Goal: Task Accomplishment & Management: Manage account settings

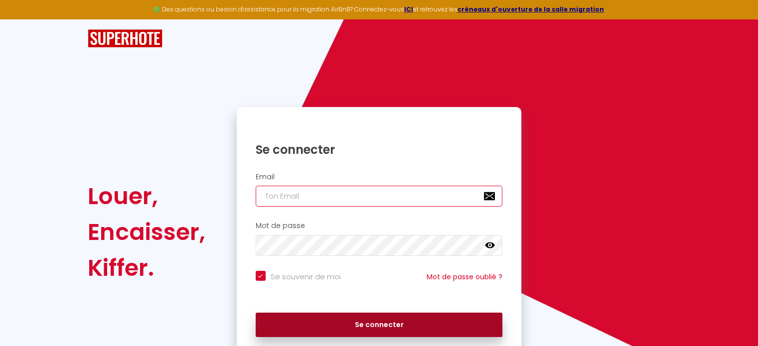
type input "[EMAIL_ADDRESS][DOMAIN_NAME]"
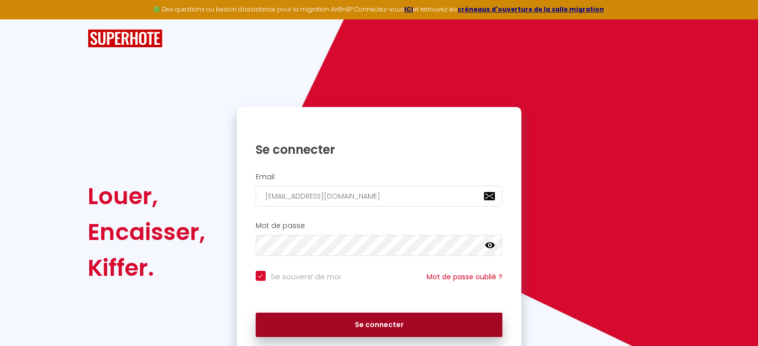
click at [328, 321] on button "Se connecter" at bounding box center [379, 325] width 247 height 25
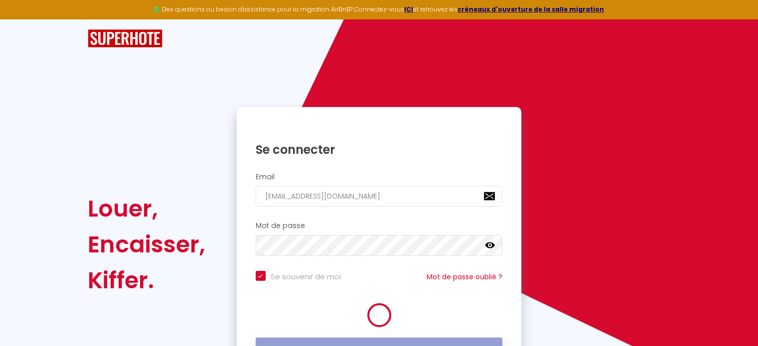
checkbox input "true"
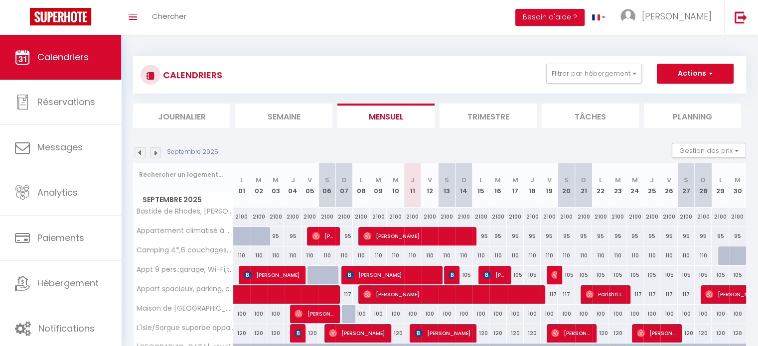
click at [596, 61] on div "CALENDRIERS Filtrer par hébergement [GEOGRAPHIC_DATA] Appartement climatisé à d…" at bounding box center [439, 74] width 613 height 37
click at [598, 76] on button "Filtrer par hébergement" at bounding box center [594, 74] width 96 height 20
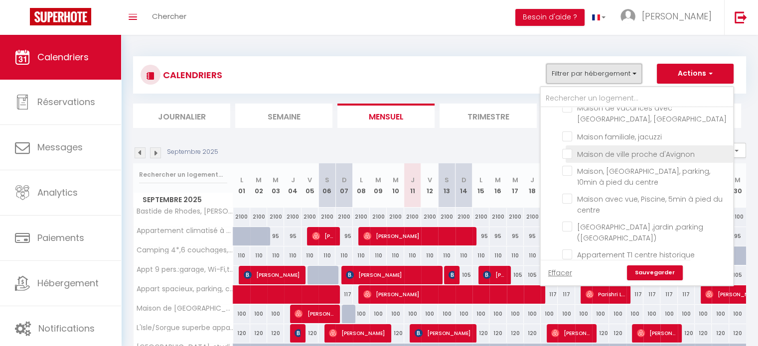
scroll to position [448, 0]
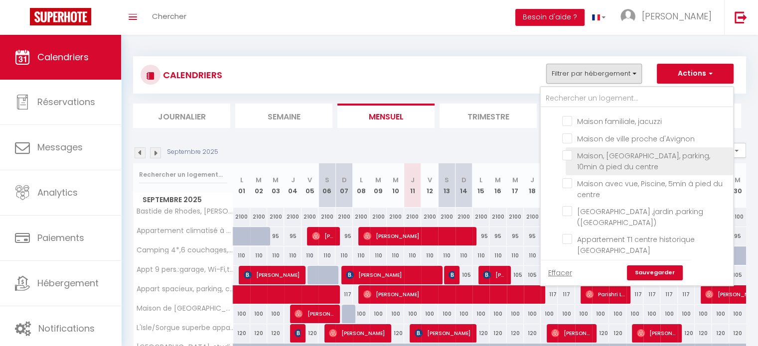
click at [571, 158] on li "Maison, [GEOGRAPHIC_DATA], parking, 10min à pied du centre" at bounding box center [648, 161] width 167 height 28
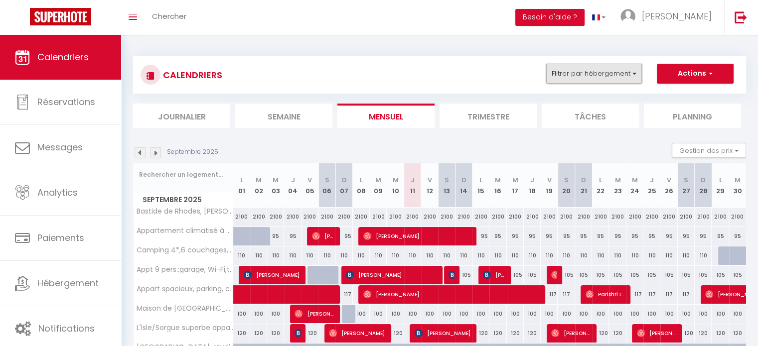
click at [574, 68] on button "Filtrer par hébergement" at bounding box center [594, 74] width 96 height 20
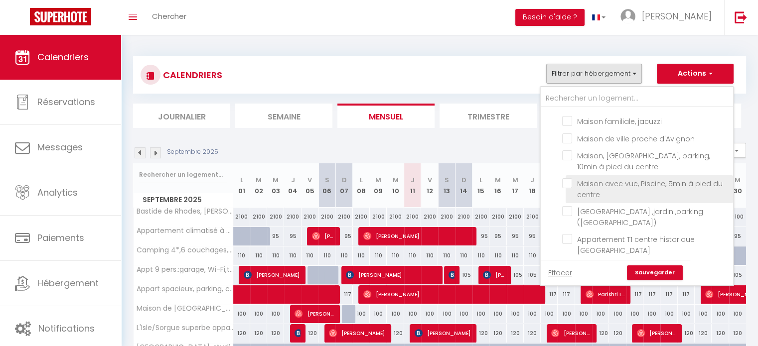
click at [570, 179] on input "Maison avec vue, Piscine, 5min à pied du centre" at bounding box center [645, 183] width 167 height 10
checkbox input "true"
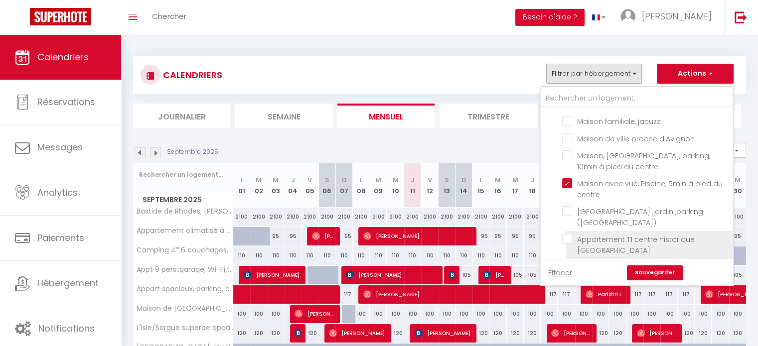
checkbox input "false"
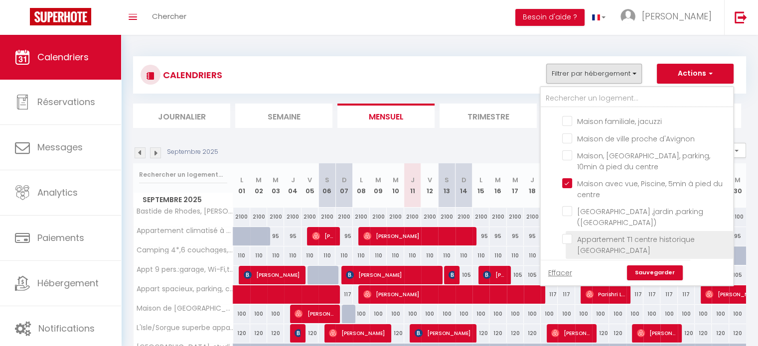
checkbox input "false"
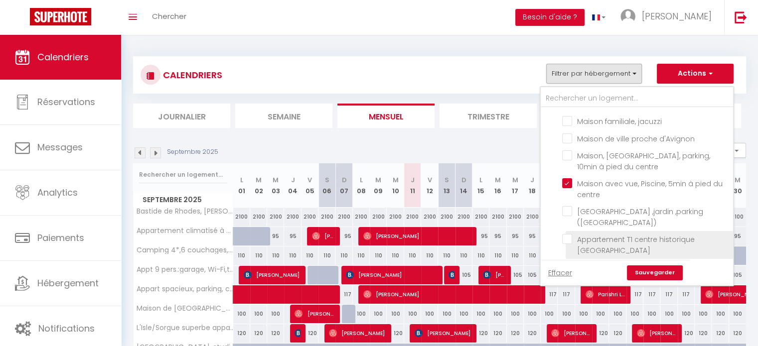
checkbox input "false"
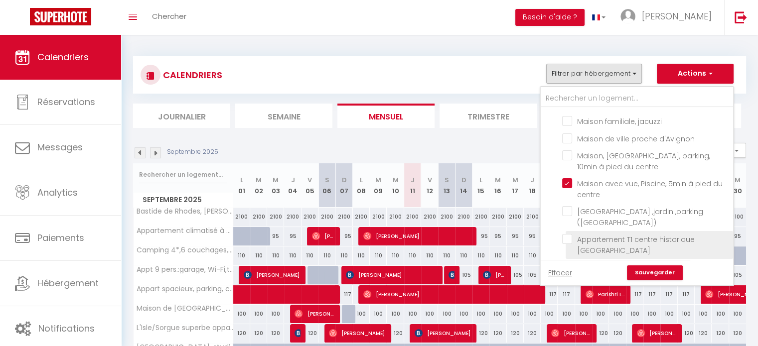
checkbox input "false"
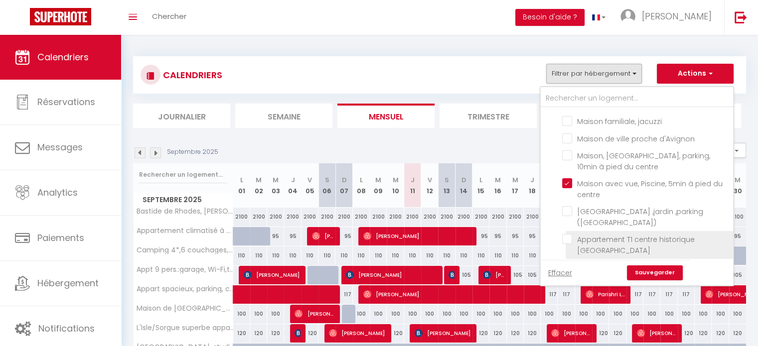
checkbox input "false"
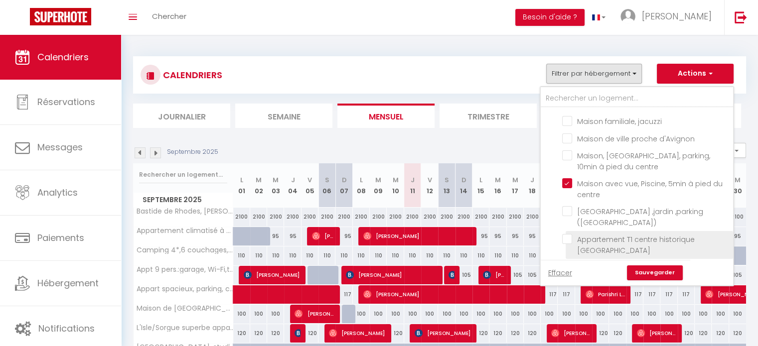
checkbox input "false"
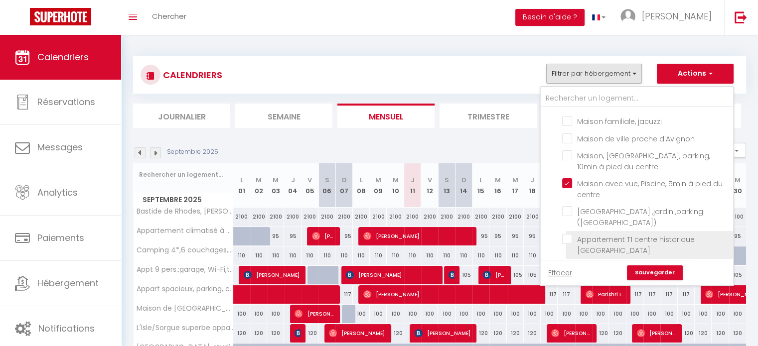
checkbox input "false"
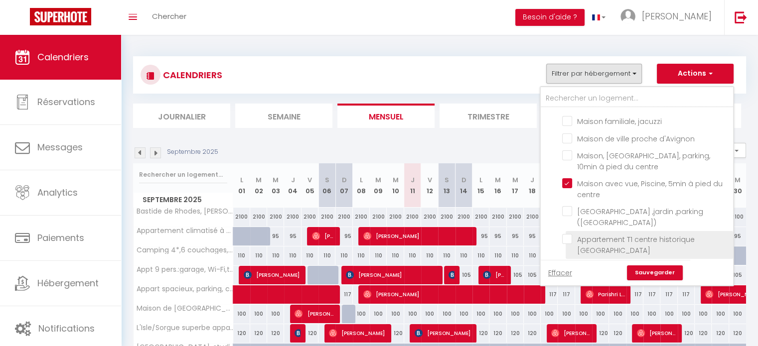
checkbox input "false"
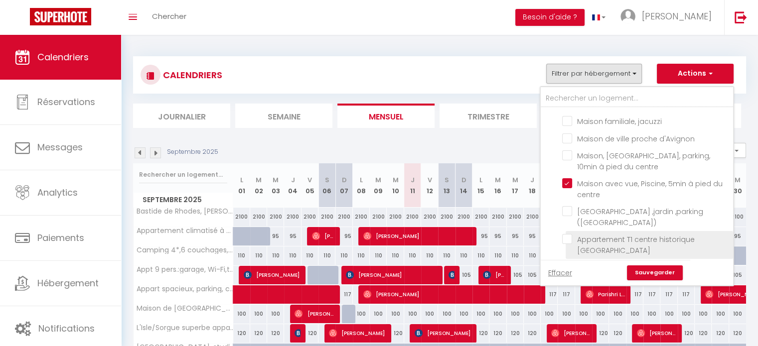
checkbox input "false"
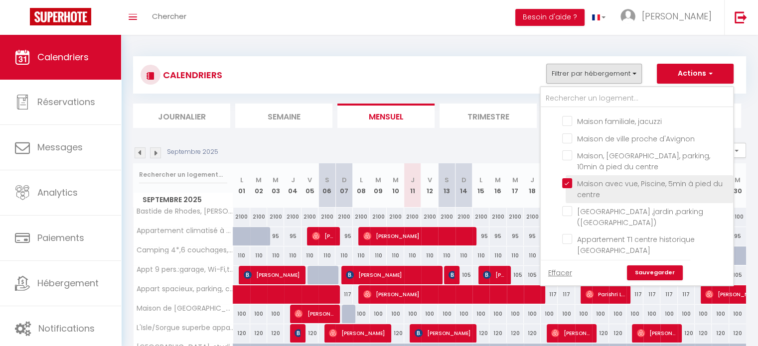
click at [563, 179] on input "Maison avec vue, Piscine, 5min à pied du centre" at bounding box center [645, 183] width 167 height 10
checkbox input "false"
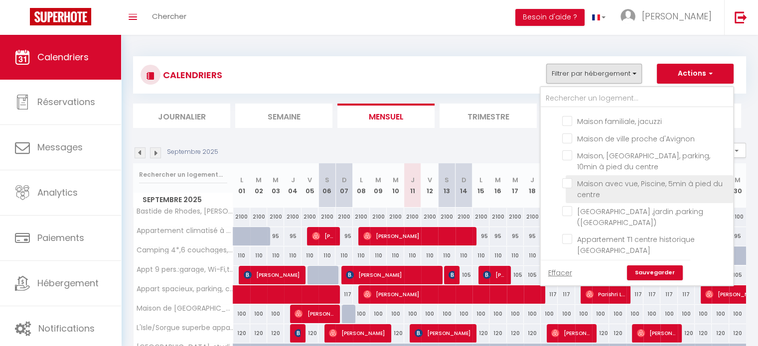
checkbox input "false"
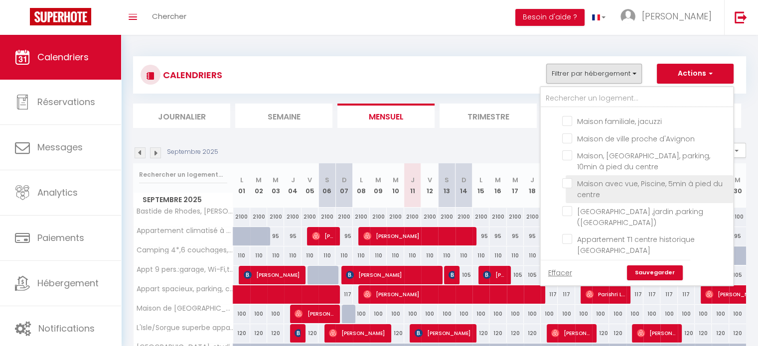
checkbox input "false"
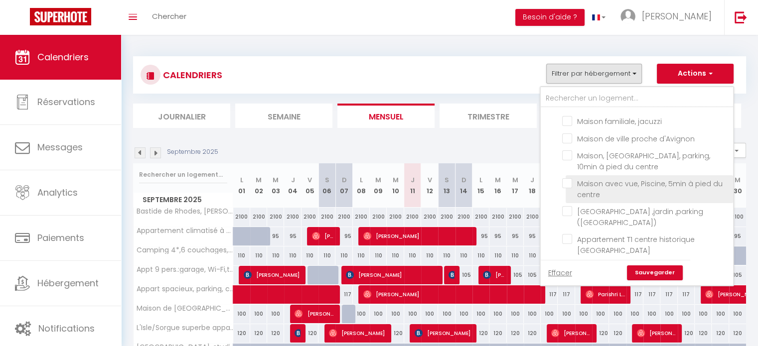
checkbox input "false"
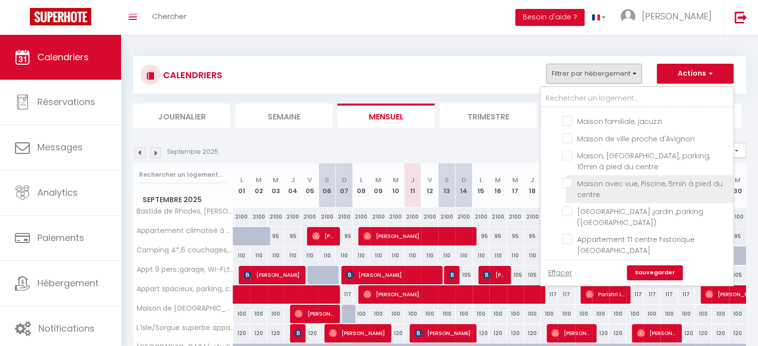
checkbox input "false"
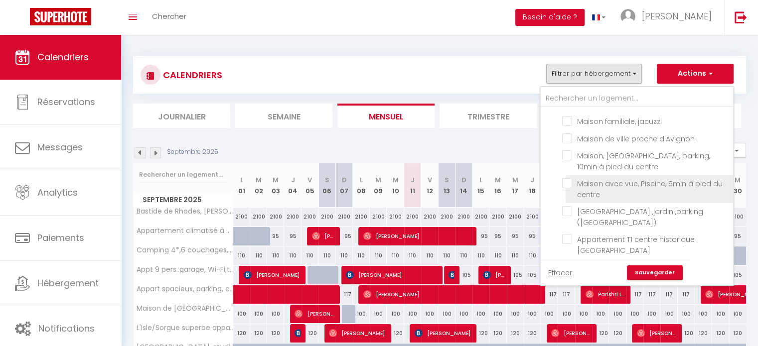
checkbox input "false"
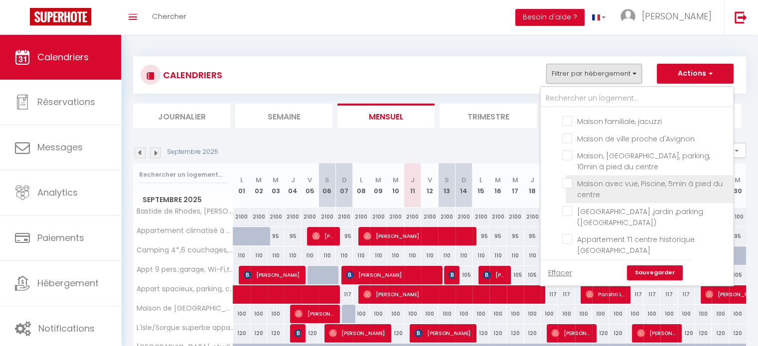
checkbox input "false"
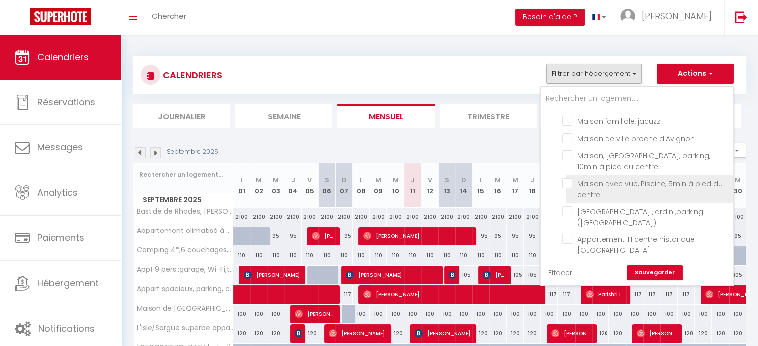
checkbox input "false"
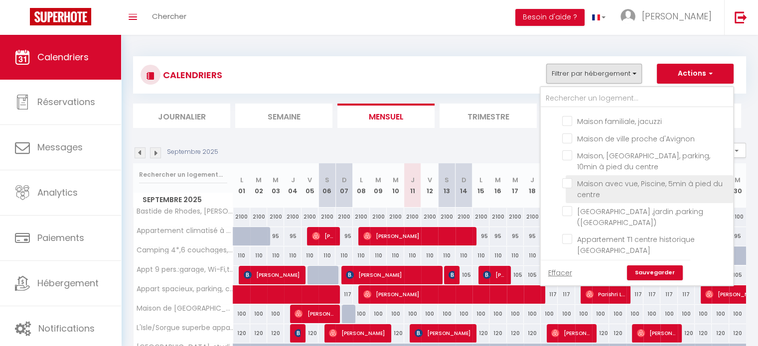
checkbox input "false"
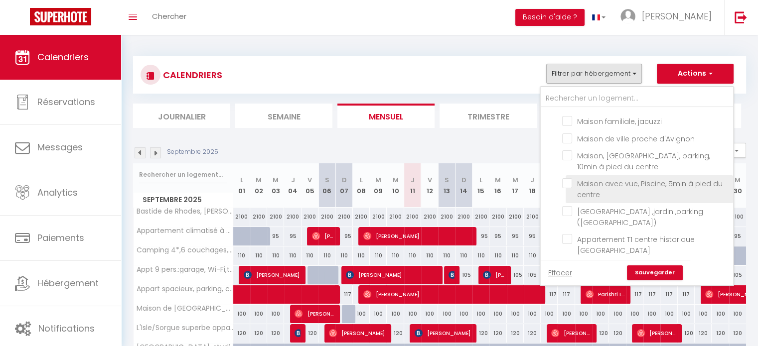
checkbox input "false"
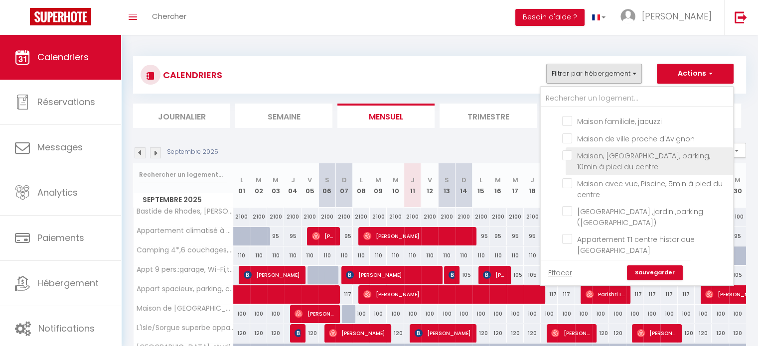
click at [566, 154] on input "Maison, [GEOGRAPHIC_DATA], parking, 10min à pied du centre" at bounding box center [645, 155] width 167 height 10
checkbox input "true"
checkbox input "false"
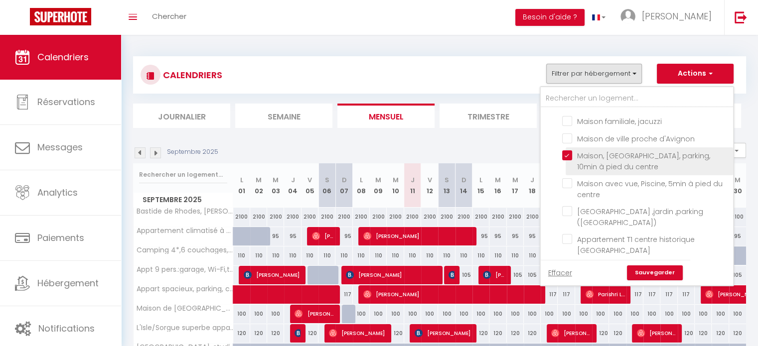
checkbox input "false"
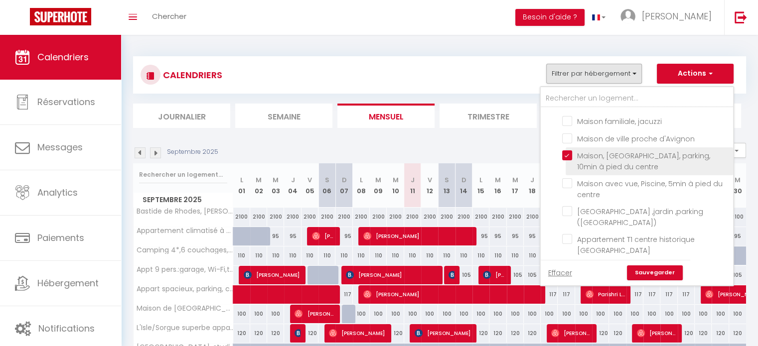
checkbox input "false"
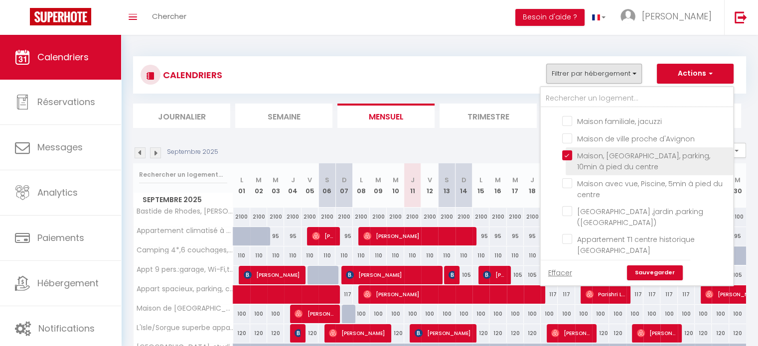
checkbox input "false"
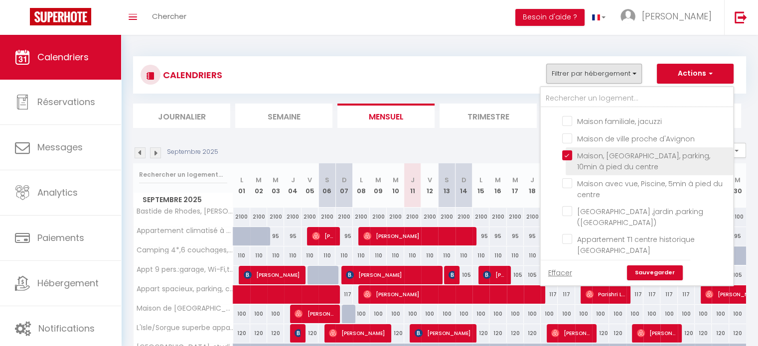
checkbox input "false"
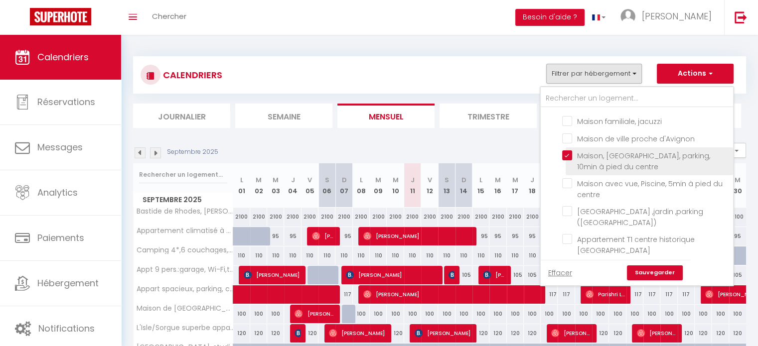
checkbox input "false"
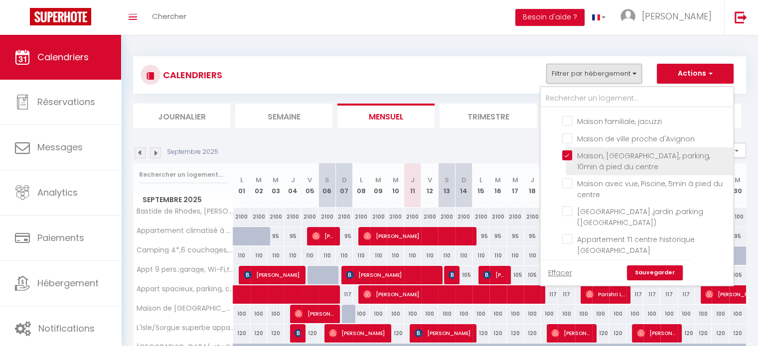
checkbox input "false"
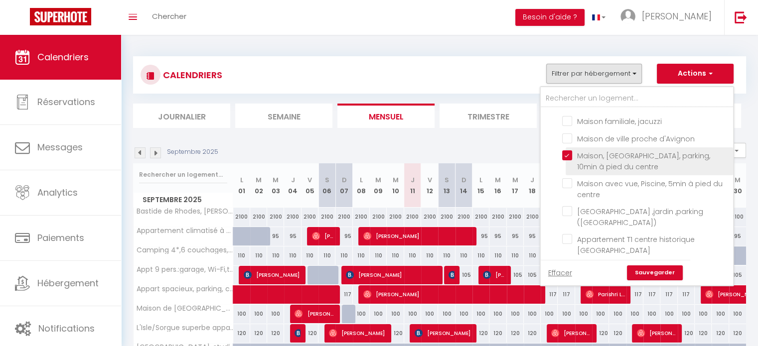
checkbox input "false"
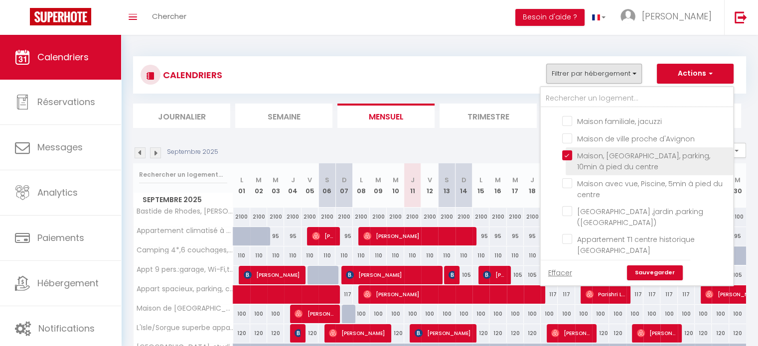
checkbox input "false"
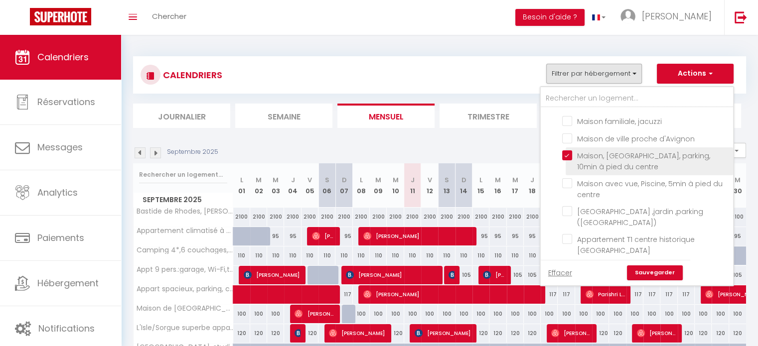
checkbox input "false"
click at [656, 269] on link "Sauvegarder" at bounding box center [655, 273] width 56 height 15
select select
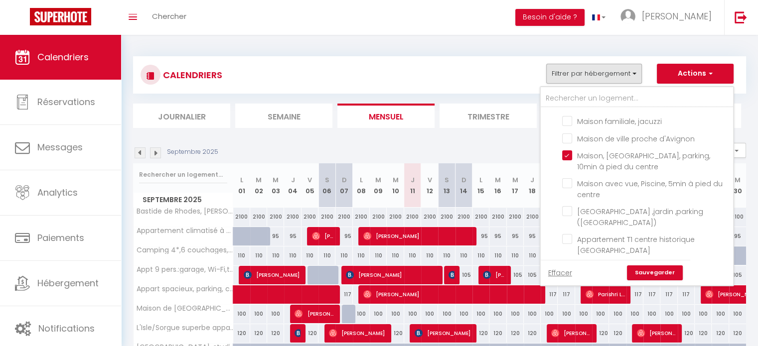
select select
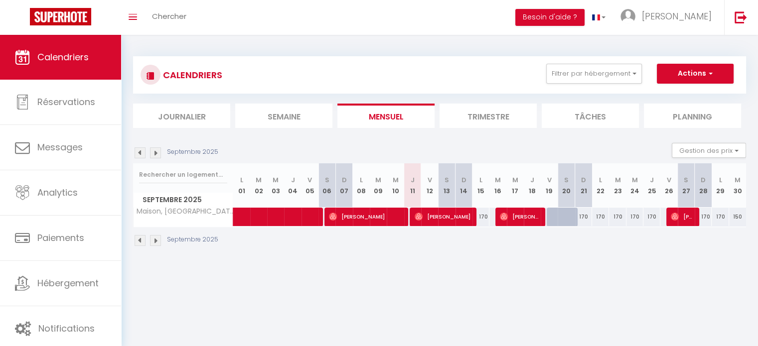
click at [525, 227] on div "Septembre 2025" at bounding box center [439, 241] width 613 height 29
click at [525, 221] on span "[PERSON_NAME]" at bounding box center [519, 216] width 39 height 19
select select "OK"
select select "0"
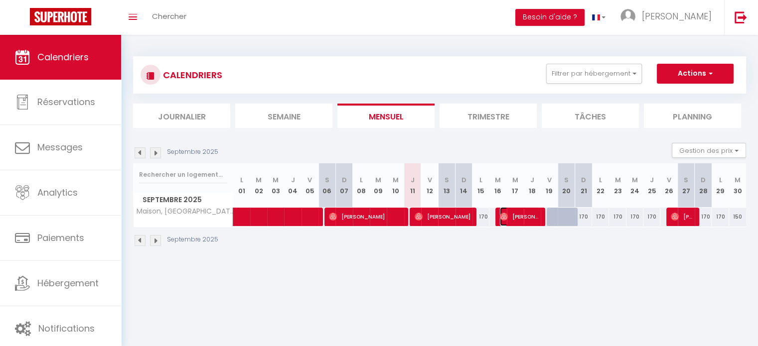
select select "0"
select select "1"
select select
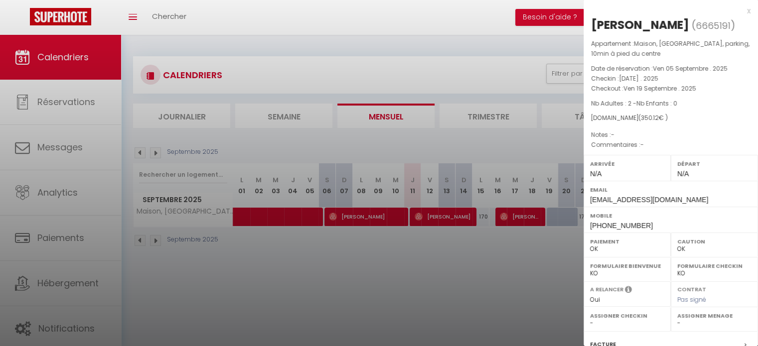
click at [741, 10] on div "x" at bounding box center [666, 11] width 167 height 12
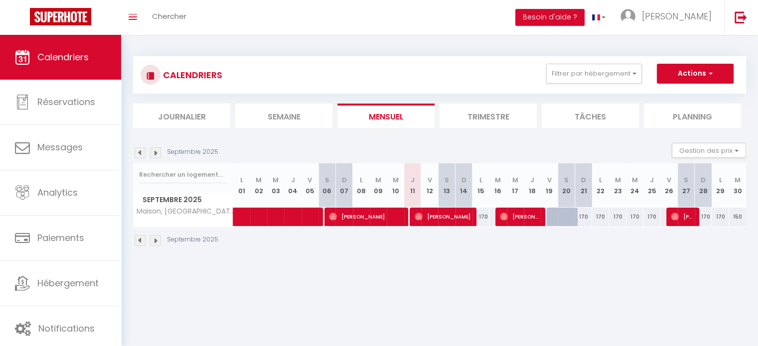
click at [157, 152] on img at bounding box center [155, 152] width 11 height 11
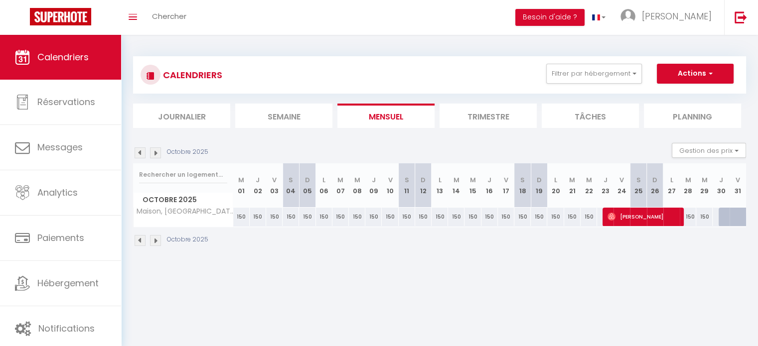
click at [155, 152] on img at bounding box center [155, 152] width 11 height 11
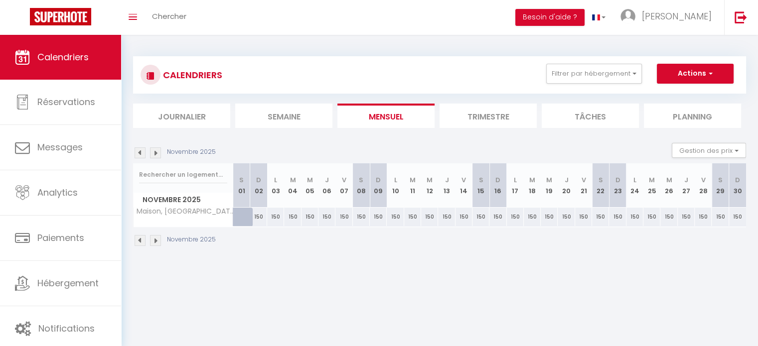
click at [142, 150] on img at bounding box center [140, 152] width 11 height 11
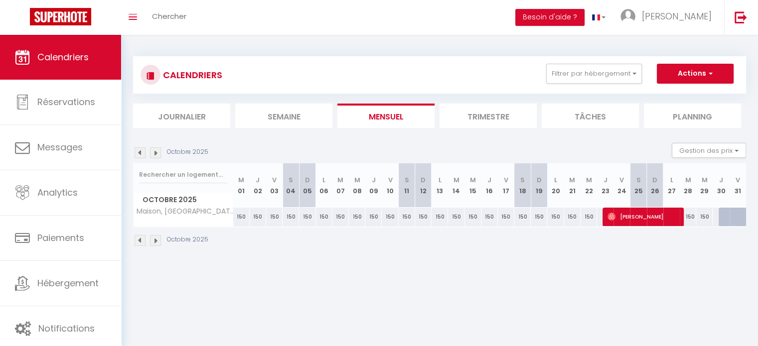
click at [161, 153] on div "Octobre 2025" at bounding box center [172, 152] width 78 height 11
click at [160, 152] on img at bounding box center [155, 152] width 11 height 11
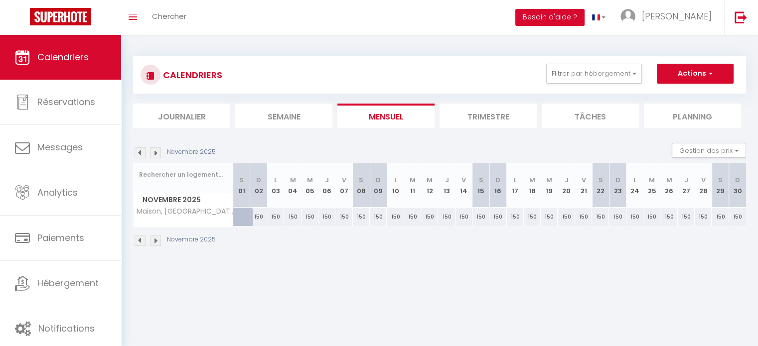
click at [160, 151] on img at bounding box center [155, 152] width 11 height 11
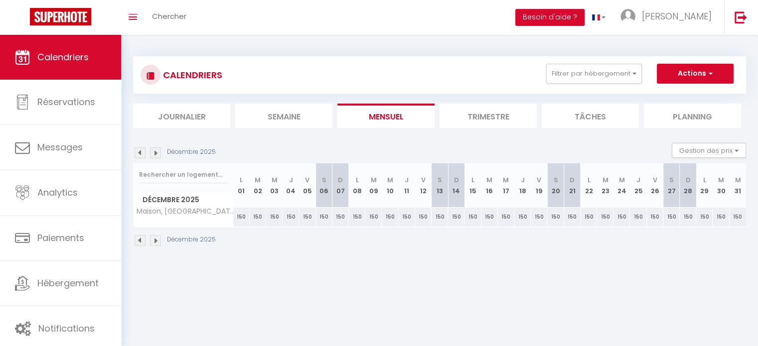
click at [160, 151] on img at bounding box center [155, 152] width 11 height 11
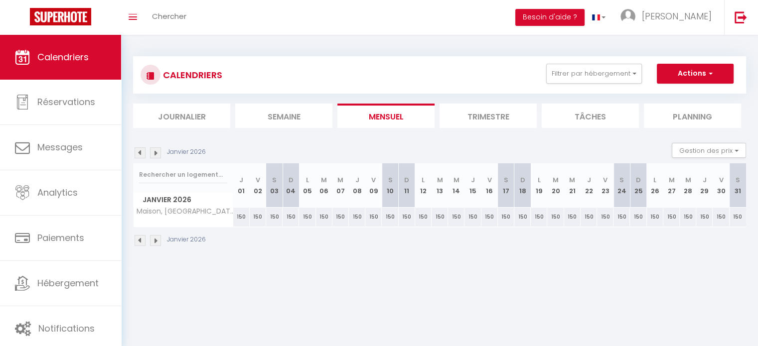
click at [142, 151] on img at bounding box center [140, 152] width 11 height 11
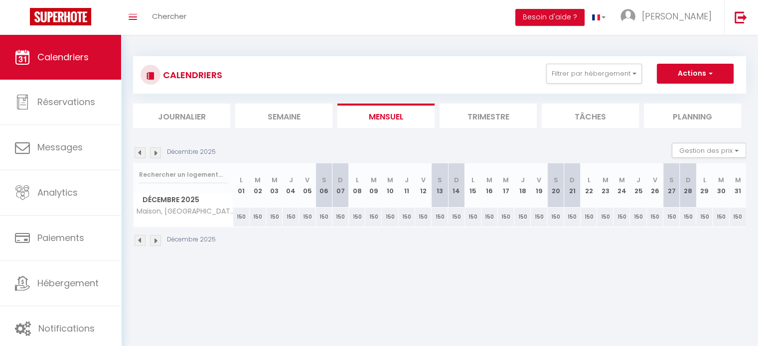
click at [142, 151] on img at bounding box center [140, 152] width 11 height 11
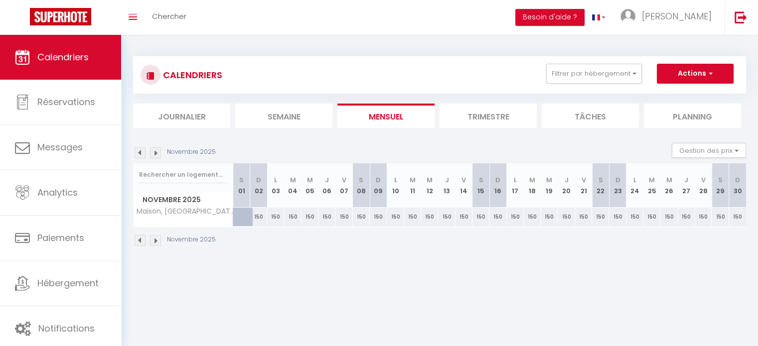
click at [135, 156] on img at bounding box center [140, 152] width 11 height 11
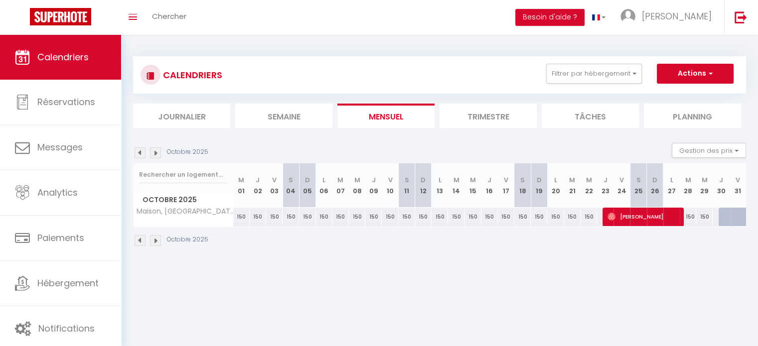
click at [140, 156] on img at bounding box center [140, 152] width 11 height 11
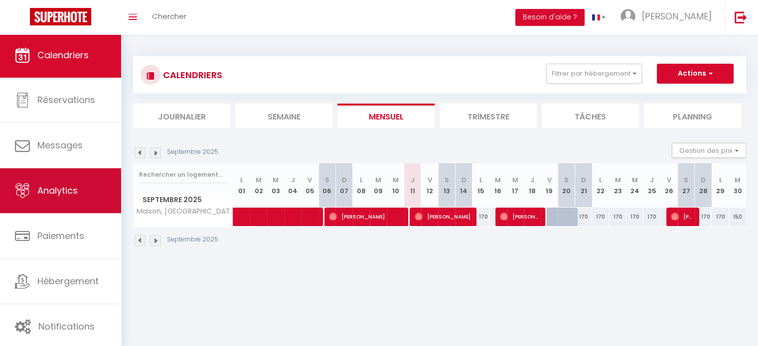
scroll to position [3, 0]
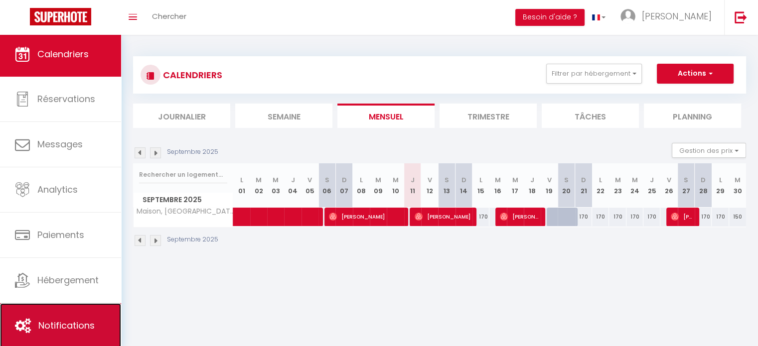
click at [93, 309] on link "Notifications" at bounding box center [60, 325] width 121 height 45
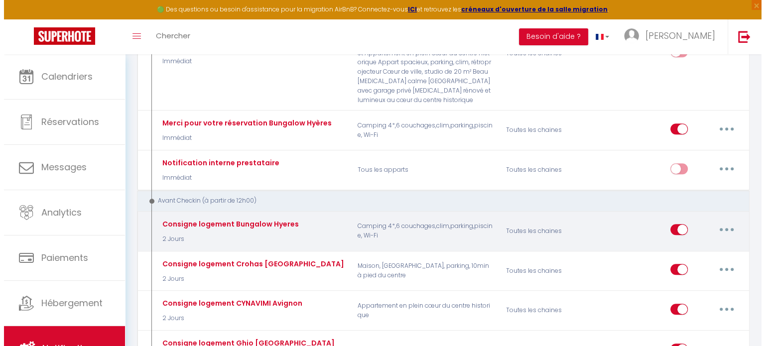
scroll to position [648, 0]
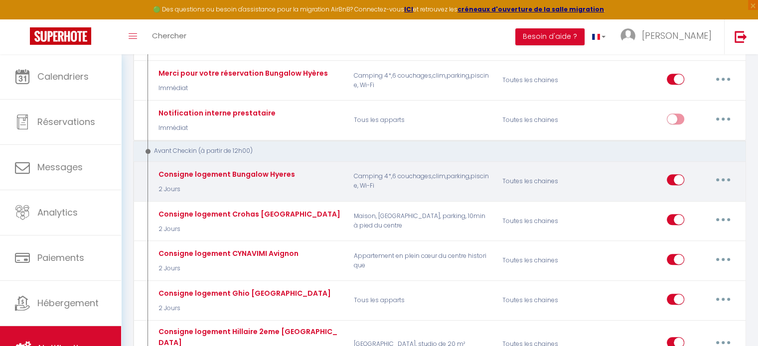
click at [723, 178] on icon "button" at bounding box center [722, 179] width 3 height 3
click at [713, 194] on link "Editer" at bounding box center [697, 202] width 74 height 17
type input "Consigne logement Bungalow Hyeres"
select select "2 Jours"
select select
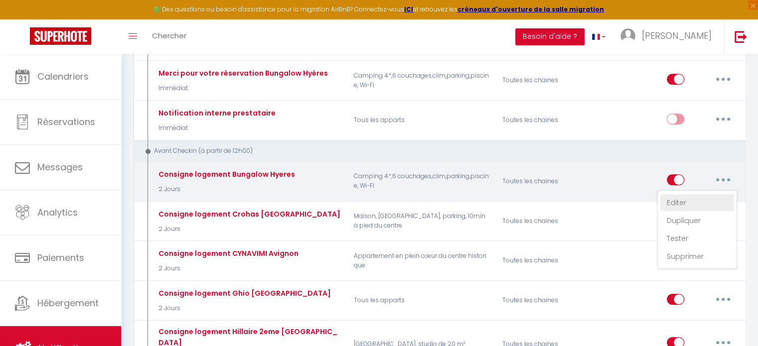
checkbox input "true"
checkbox input "false"
radio input "true"
type input "Avant votre arrivée - [RENTAL:NAME]"
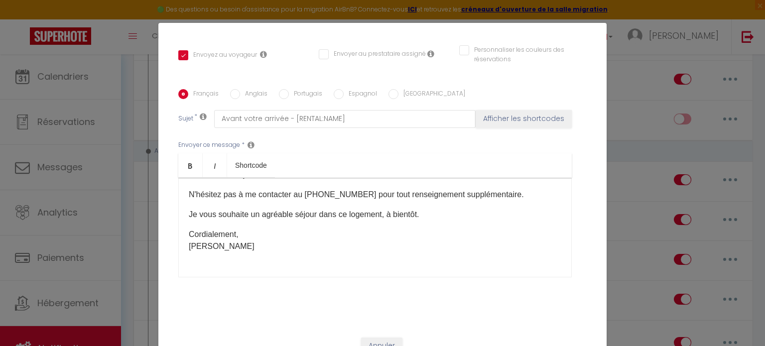
scroll to position [487, 0]
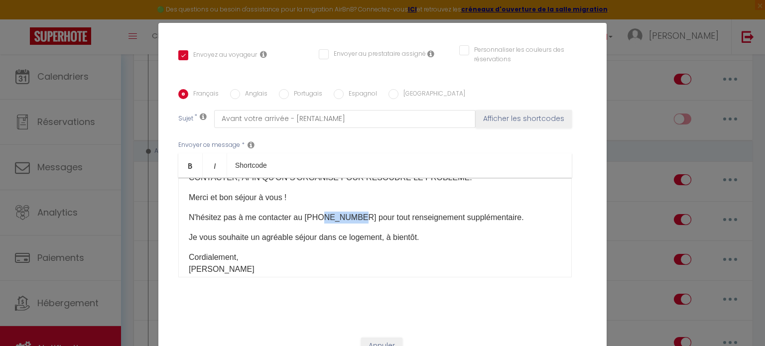
drag, startPoint x: 351, startPoint y: 206, endPoint x: 319, endPoint y: 204, distance: 31.9
click at [319, 212] on p "N'hésitez pas à me contacter au +33756945244 pour tout renseignement supplément…" at bounding box center [375, 218] width 373 height 12
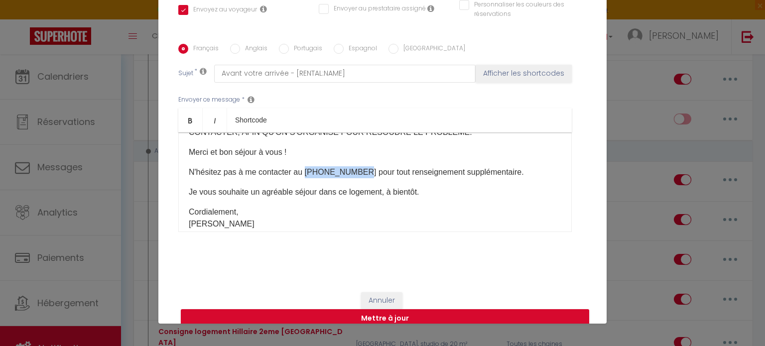
drag, startPoint x: 353, startPoint y: 158, endPoint x: 303, endPoint y: 159, distance: 49.8
click at [303, 166] on p "N'hésitez pas à me contacter au +337622480422 pour tout renseignement supplémen…" at bounding box center [375, 172] width 373 height 12
copy p "+337622480422"
click at [372, 309] on button "Mettre à jour" at bounding box center [385, 318] width 408 height 19
checkbox input "true"
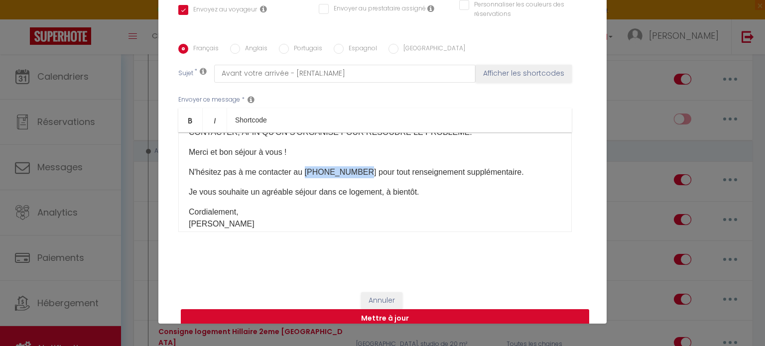
checkbox input "false"
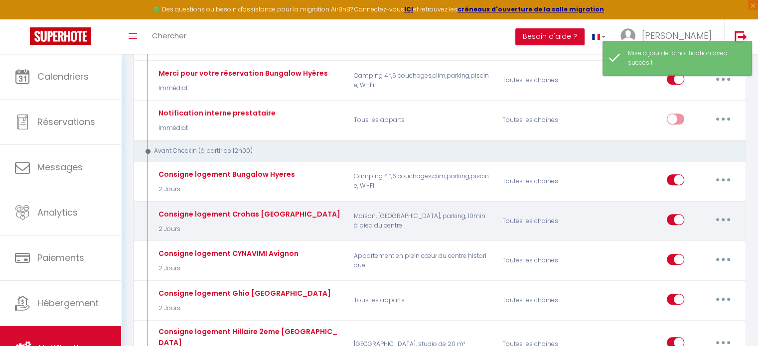
click at [728, 212] on button "button" at bounding box center [723, 220] width 28 height 16
click at [679, 234] on link "Editer" at bounding box center [697, 242] width 74 height 17
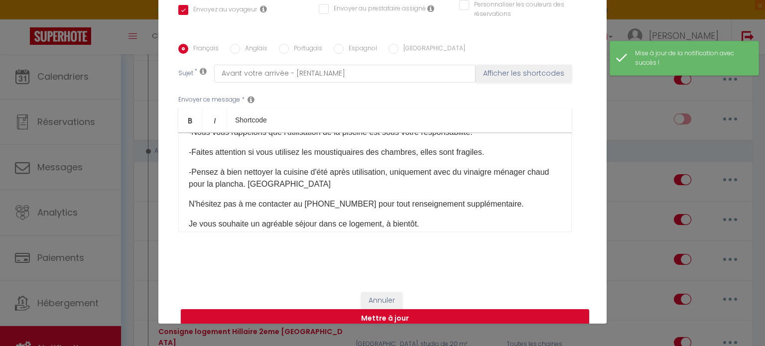
scroll to position [242, 0]
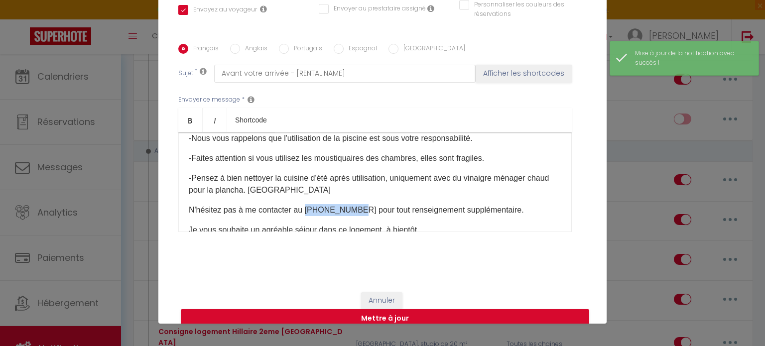
drag, startPoint x: 350, startPoint y: 205, endPoint x: 302, endPoint y: 205, distance: 47.8
click at [302, 205] on p "N'hésitez pas à me contacter au +33756945244 pour tout renseignement supplément…" at bounding box center [375, 210] width 373 height 12
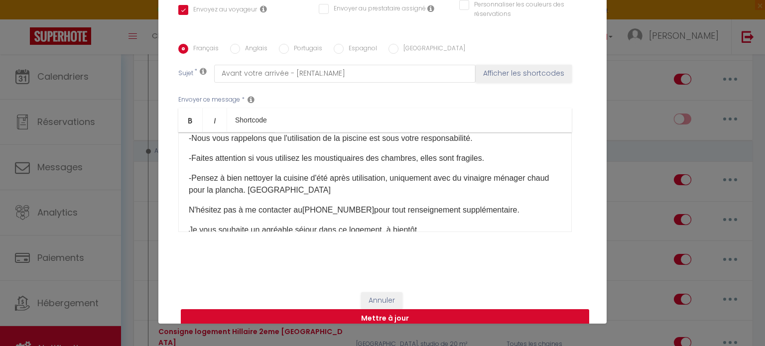
click at [380, 309] on button "Mettre à jour" at bounding box center [385, 318] width 408 height 19
checkbox input "true"
checkbox input "false"
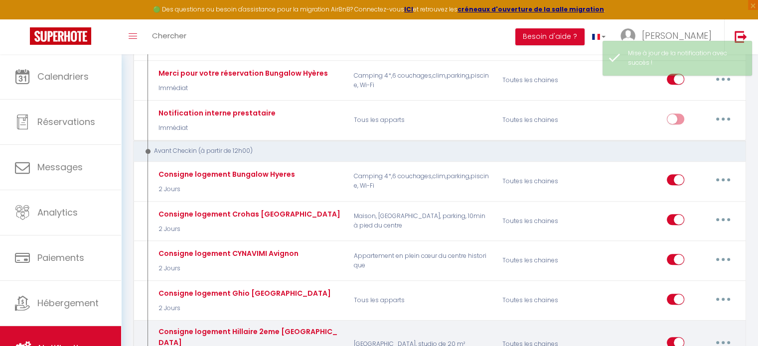
select select
checkbox input "false"
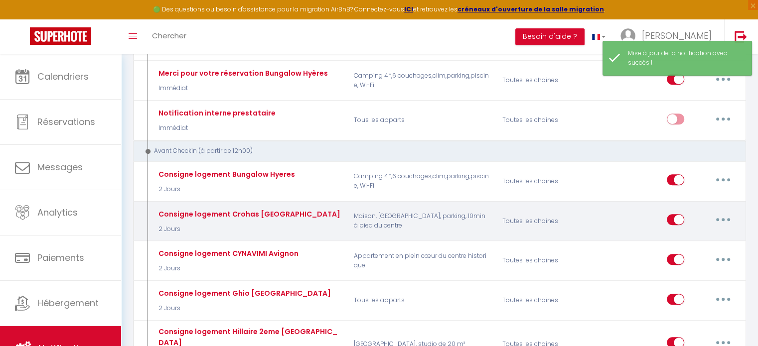
click at [713, 212] on button "button" at bounding box center [723, 220] width 28 height 16
click at [689, 234] on link "Editer" at bounding box center [697, 242] width 74 height 17
type input "Consigne logement Crohas Avignon"
select select "2 Jours"
select select
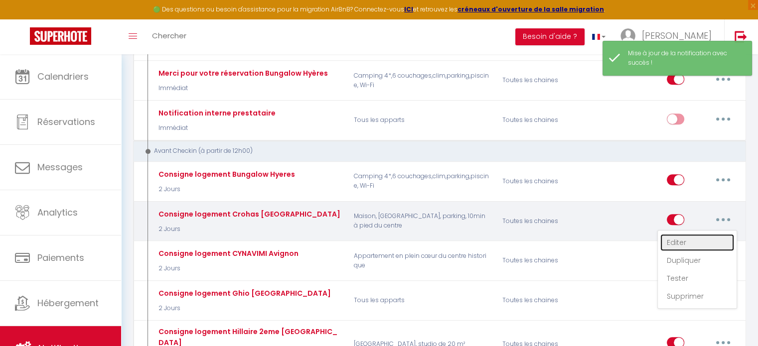
checkbox input "true"
checkbox input "false"
radio input "true"
type input "Avant votre arrivée - [RENTAL:NAME]"
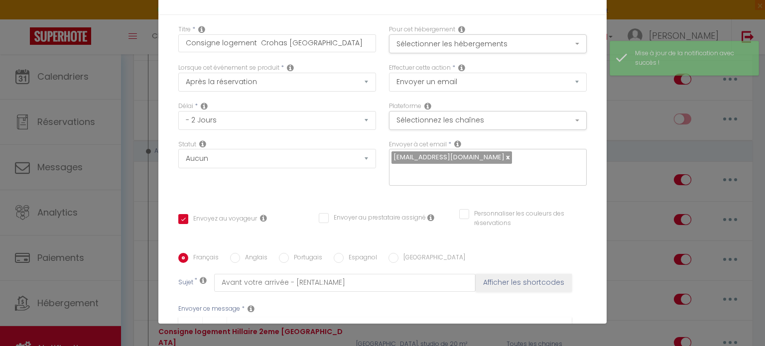
scroll to position [309, 0]
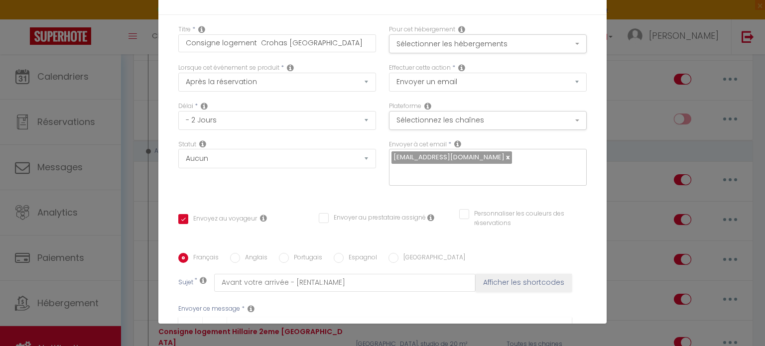
drag, startPoint x: 356, startPoint y: 220, endPoint x: 302, endPoint y: 154, distance: 85.7
click at [302, 346] on p "N'hésitez pas à me contacter au +337622480422​ pour tout renseignement suppléme…" at bounding box center [375, 352] width 373 height 12
click at [317, 346] on p "N'hésitez pas à me contacter au +337622480422 ​ pour tout renseignement supplém…" at bounding box center [375, 352] width 373 height 12
drag, startPoint x: 350, startPoint y: 153, endPoint x: 302, endPoint y: 148, distance: 47.6
click at [302, 346] on p "N'hésitez pas à me contacter au +33622480422 ​ pour tout renseignement suppléme…" at bounding box center [375, 352] width 373 height 12
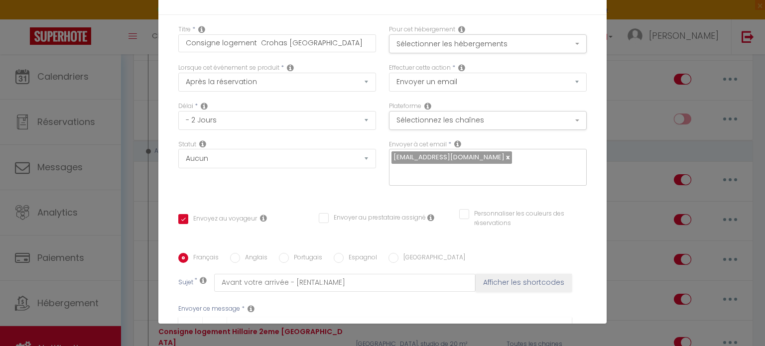
copy p "+33622480422"
checkbox input "true"
checkbox input "false"
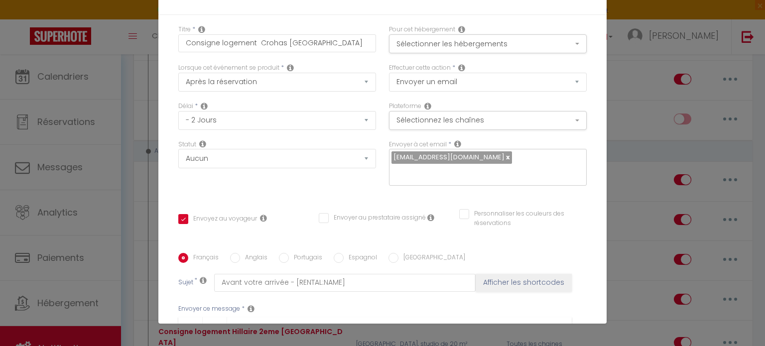
scroll to position [199, 0]
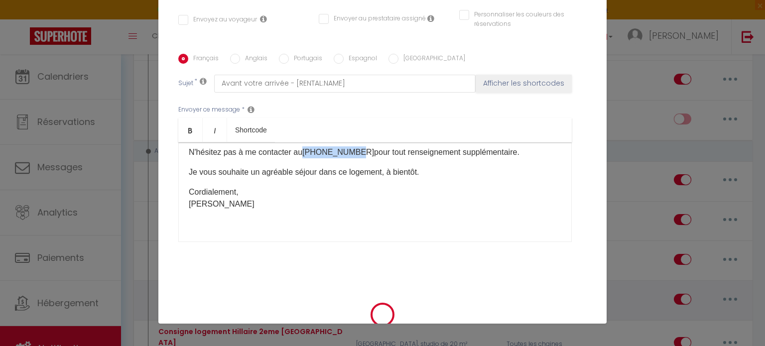
select select "1"
select select
checkbox input "false"
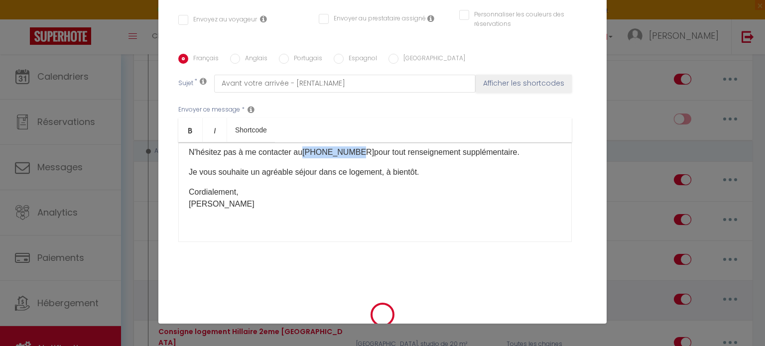
checkbox input "false"
radio input "false"
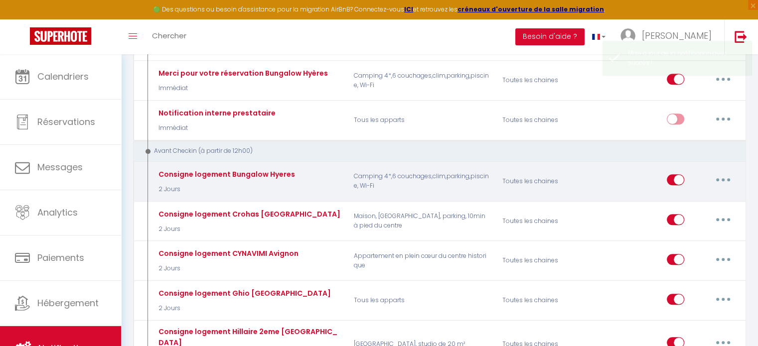
select select
checkbox input "false"
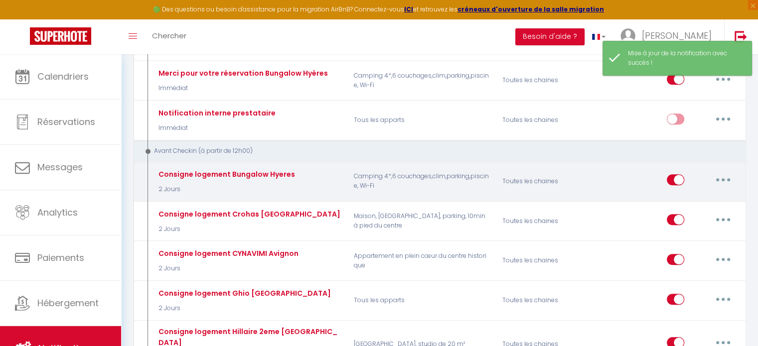
click at [725, 172] on button "button" at bounding box center [723, 180] width 28 height 16
click at [703, 194] on link "Editer" at bounding box center [697, 202] width 74 height 17
type input "Consigne logement Bungalow Hyeres"
select select "2 Jours"
select select
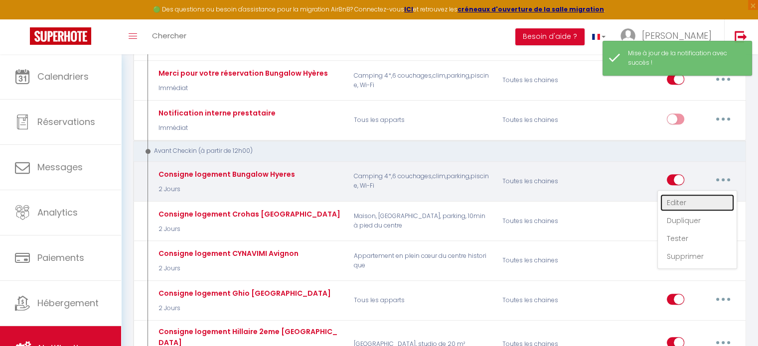
checkbox input "true"
checkbox input "false"
radio input "true"
type input "Avant votre arrivée - [RENTAL:NAME]"
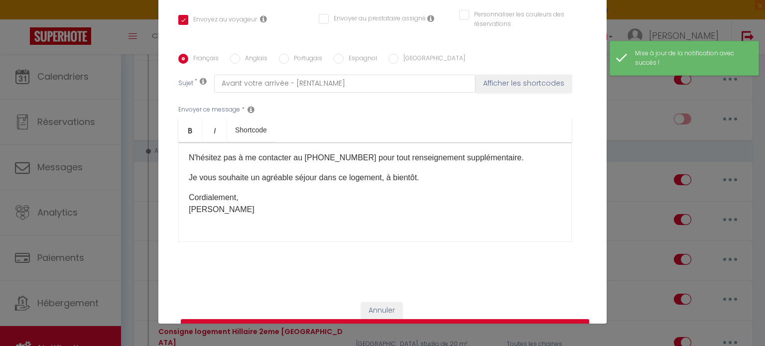
scroll to position [487, 0]
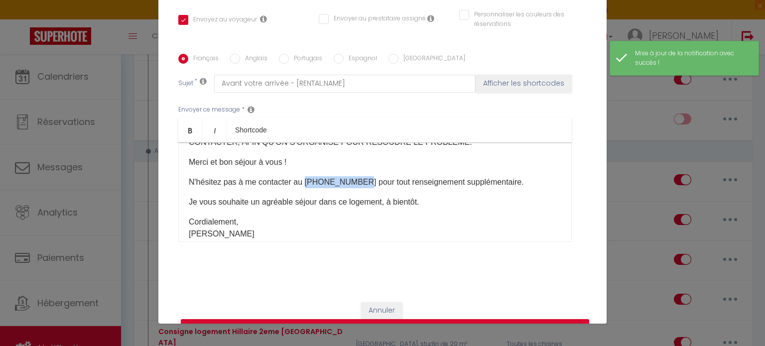
drag, startPoint x: 354, startPoint y: 168, endPoint x: 302, endPoint y: 163, distance: 52.0
click at [302, 176] on p "N'hésitez pas à me contacter au +337622480422 pour tout renseignement supplémen…" at bounding box center [375, 182] width 373 height 12
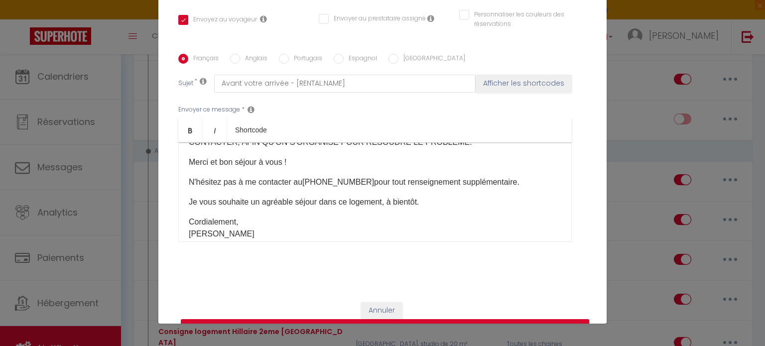
click at [345, 319] on button "Mettre à jour" at bounding box center [385, 328] width 408 height 19
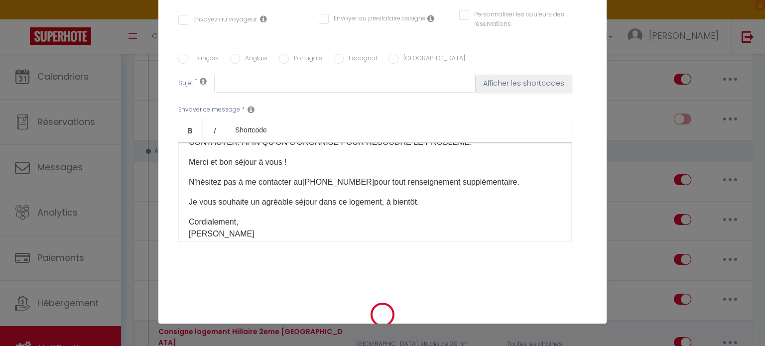
scroll to position [0, 0]
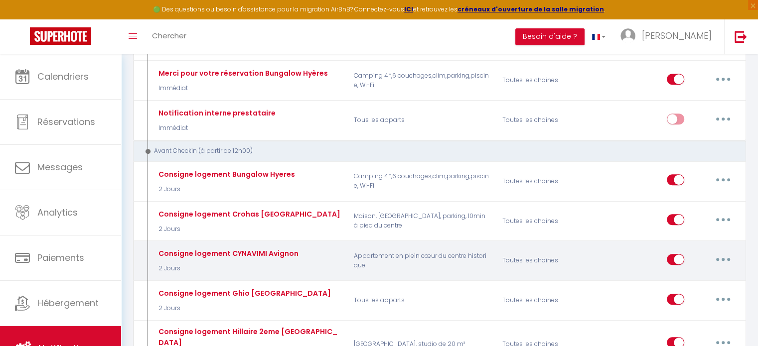
click at [725, 252] on button "button" at bounding box center [723, 260] width 28 height 16
click at [695, 273] on link "Editer" at bounding box center [697, 281] width 74 height 17
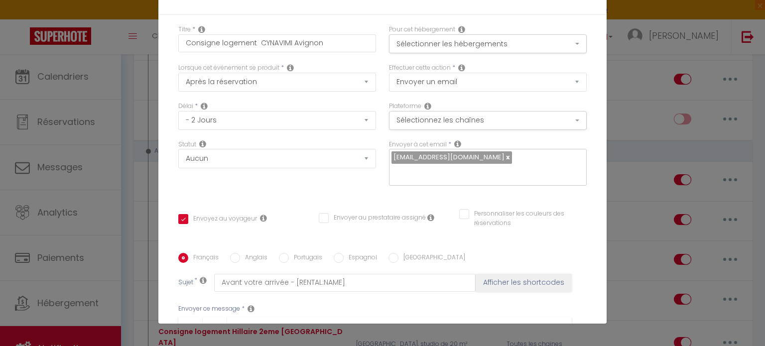
scroll to position [196, 0]
drag, startPoint x: 351, startPoint y: 167, endPoint x: 303, endPoint y: 169, distance: 48.4
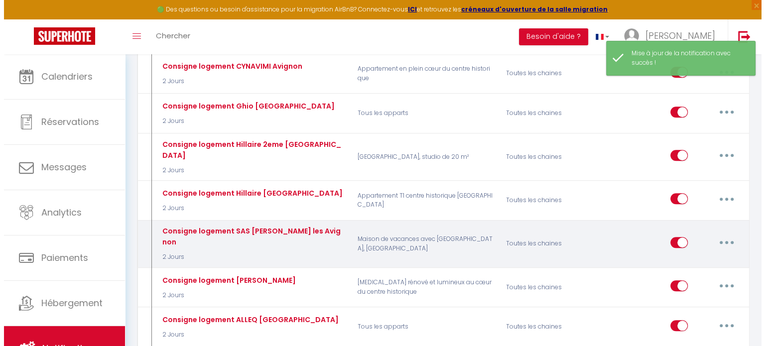
scroll to position [797, 0]
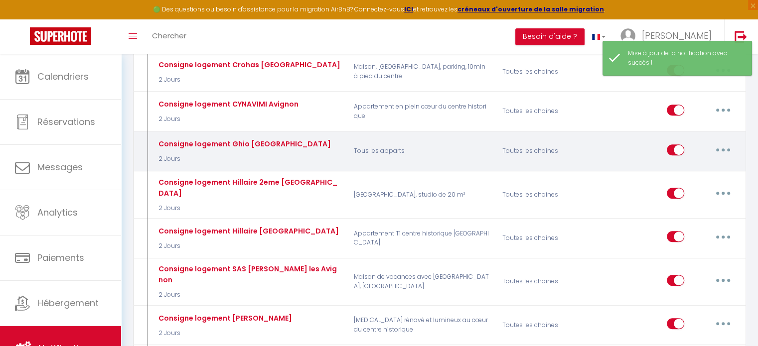
click at [729, 142] on button "button" at bounding box center [723, 150] width 28 height 16
click at [707, 164] on link "Editer" at bounding box center [697, 172] width 74 height 17
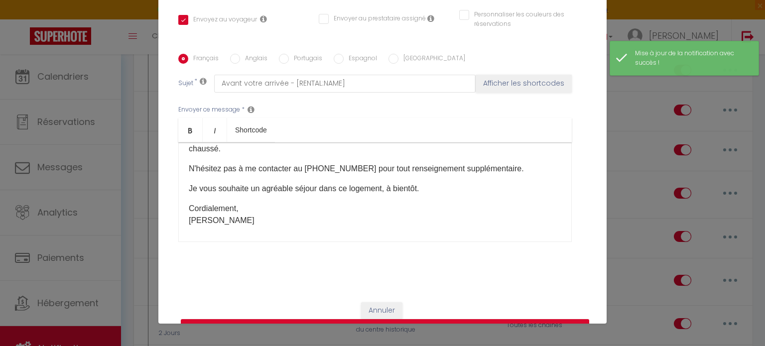
scroll to position [146, 0]
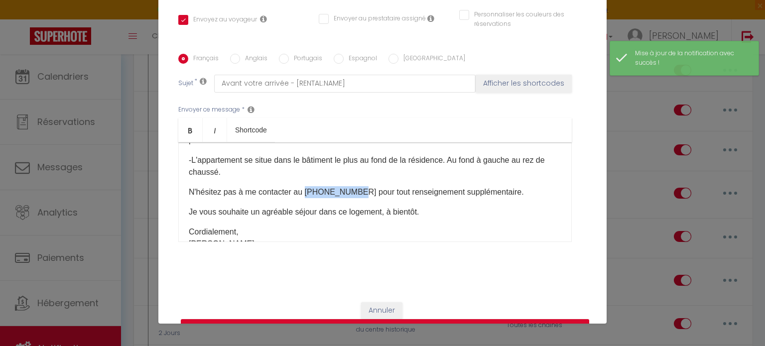
drag, startPoint x: 351, startPoint y: 179, endPoint x: 302, endPoint y: 178, distance: 48.3
click at [302, 186] on p "N'hésitez pas à me contacter au +33756945244 pour tout renseignement supplément…" at bounding box center [375, 192] width 373 height 12
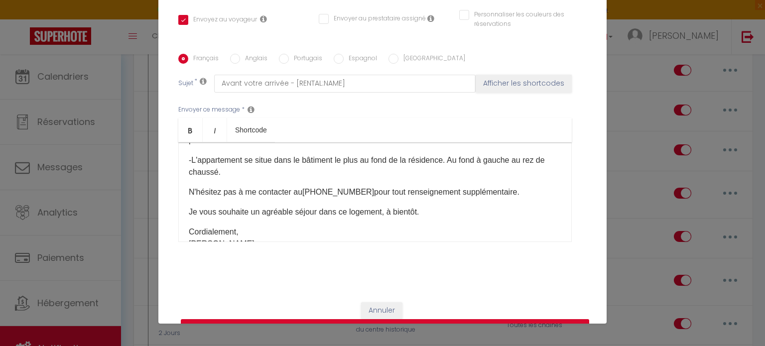
click at [404, 319] on button "Mettre à jour" at bounding box center [385, 328] width 408 height 19
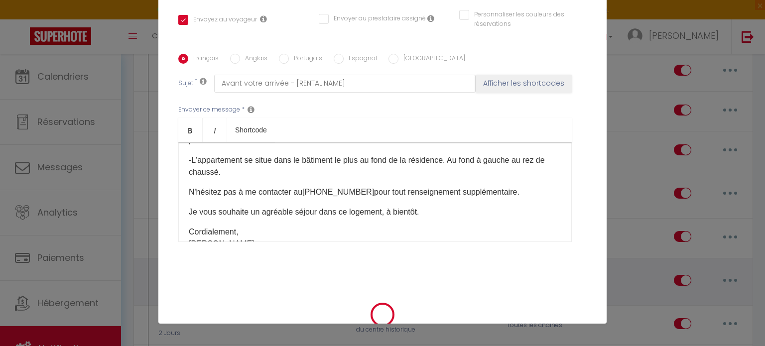
scroll to position [199, 0]
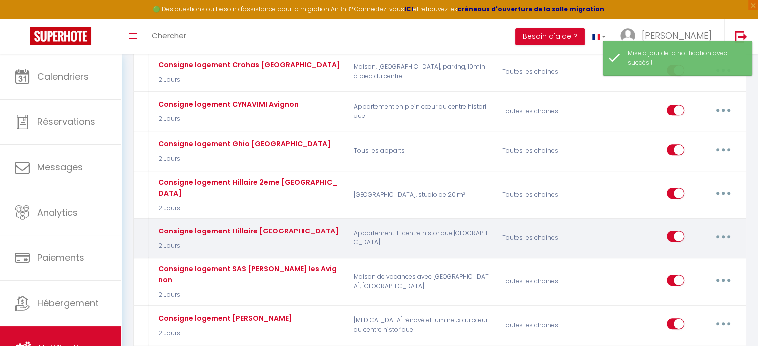
click at [716, 229] on button "button" at bounding box center [723, 237] width 28 height 16
click at [697, 251] on link "Editer" at bounding box center [697, 259] width 74 height 17
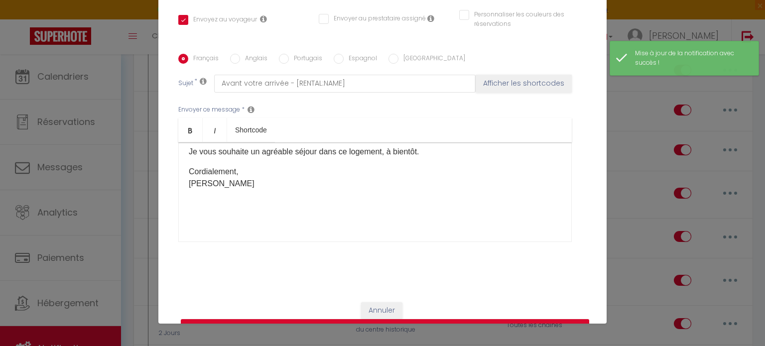
scroll to position [275, 0]
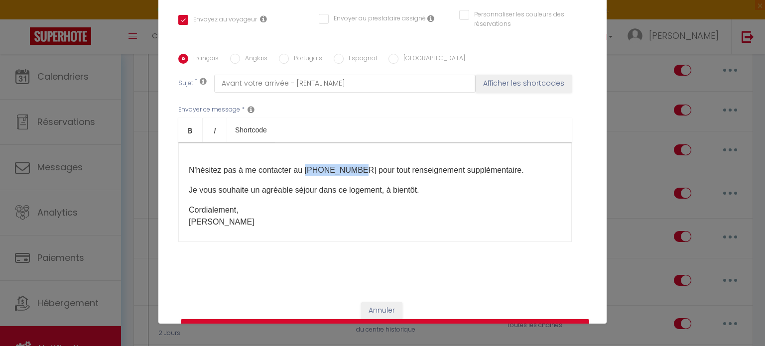
drag, startPoint x: 351, startPoint y: 169, endPoint x: 300, endPoint y: 168, distance: 50.8
click at [300, 168] on p "N'hésitez pas à me contacter au +33756945244 pour tout renseignement supplément…" at bounding box center [375, 170] width 373 height 12
click at [399, 319] on button "Mettre à jour" at bounding box center [385, 328] width 408 height 19
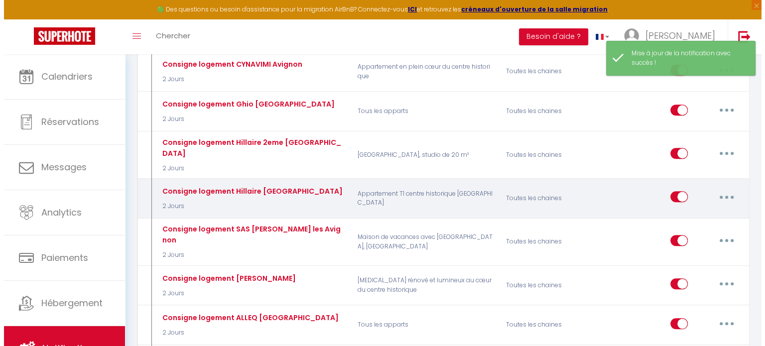
scroll to position [897, 0]
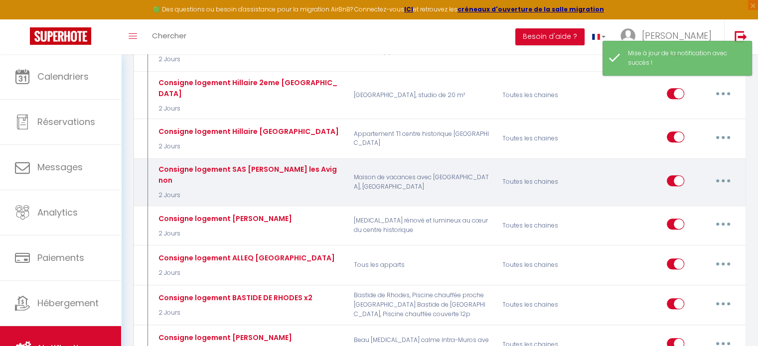
click at [729, 173] on button "button" at bounding box center [723, 181] width 28 height 16
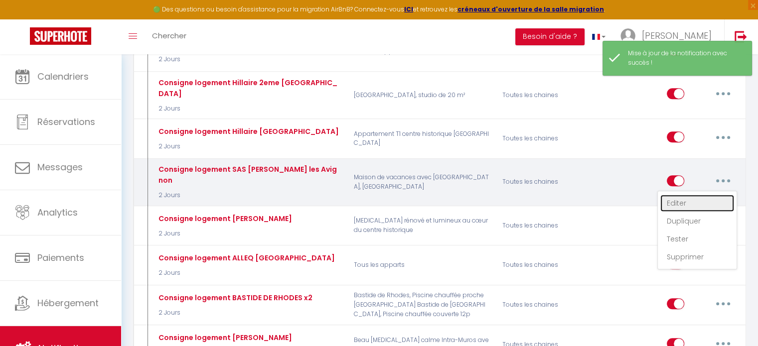
click at [703, 195] on link "Editer" at bounding box center [697, 203] width 74 height 17
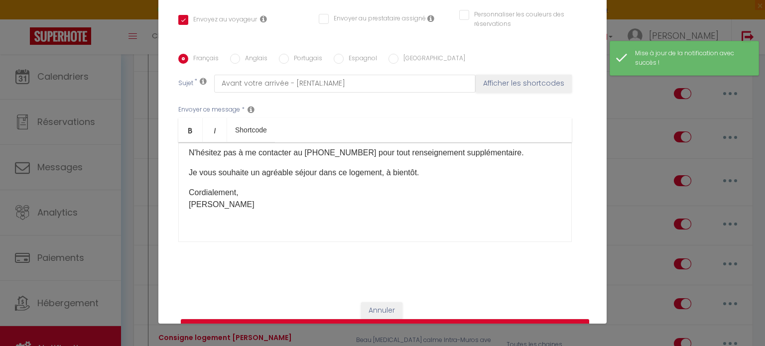
scroll to position [351, 0]
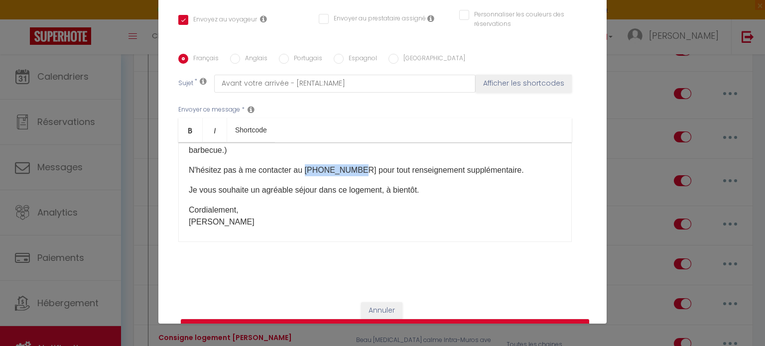
drag, startPoint x: 350, startPoint y: 168, endPoint x: 302, endPoint y: 168, distance: 47.8
click at [302, 168] on p "N'hésitez pas à me contacter au +33756945244 pour tout renseignement supplément…" at bounding box center [375, 170] width 373 height 12
click at [371, 319] on button "Mettre à jour" at bounding box center [385, 328] width 408 height 19
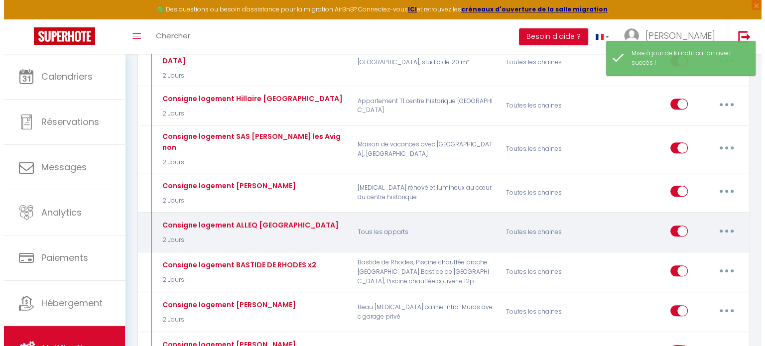
scroll to position [946, 0]
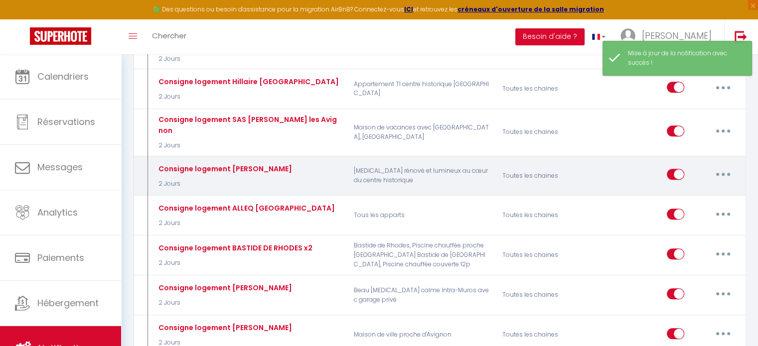
click at [726, 166] on button "button" at bounding box center [723, 174] width 28 height 16
click at [707, 189] on link "Editer" at bounding box center [697, 197] width 74 height 17
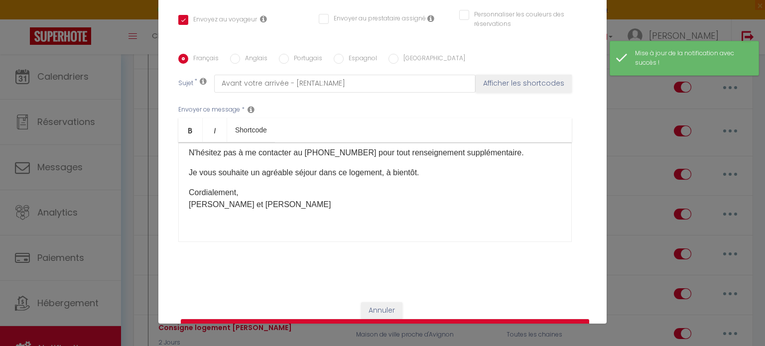
scroll to position [295, 0]
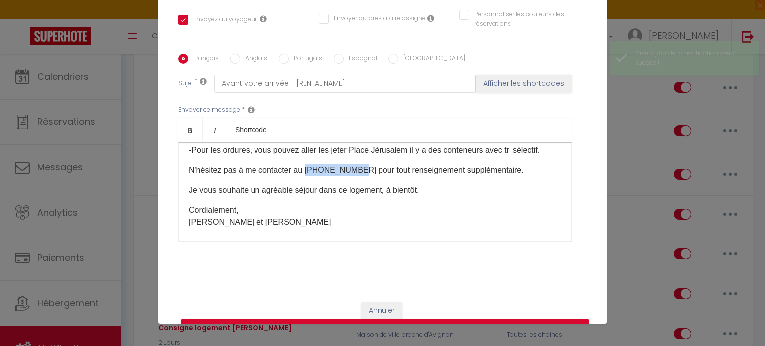
drag, startPoint x: 350, startPoint y: 168, endPoint x: 303, endPoint y: 170, distance: 46.9
click at [303, 170] on p "N'hésitez pas à me contacter au +33756945244 pour tout renseignement supplément…" at bounding box center [375, 170] width 373 height 12
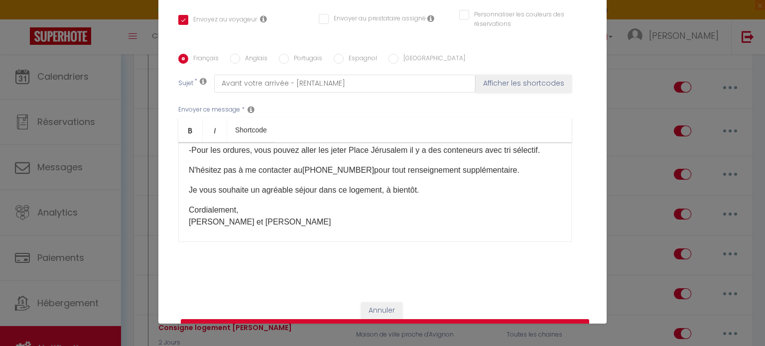
click at [387, 319] on button "Mettre à jour" at bounding box center [385, 328] width 408 height 19
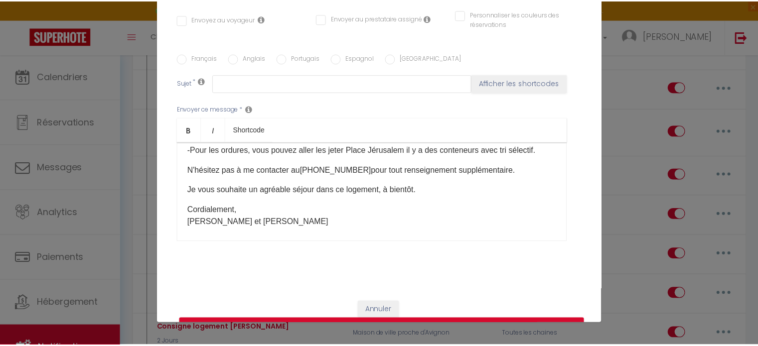
scroll to position [0, 0]
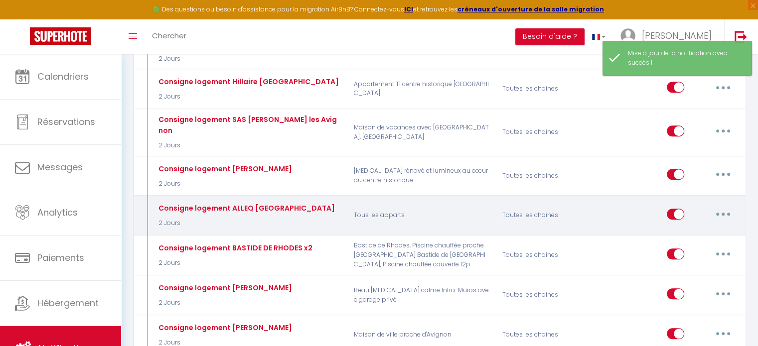
click at [717, 206] on button "button" at bounding box center [723, 214] width 28 height 16
click at [692, 282] on link "Supprimer" at bounding box center [697, 290] width 74 height 17
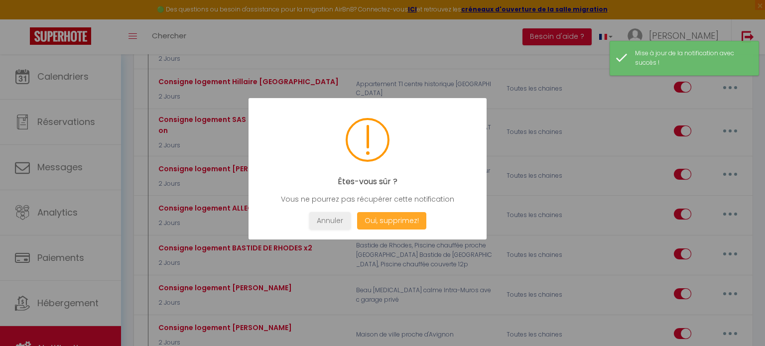
click at [392, 222] on button "Oui, supprimez!" at bounding box center [391, 220] width 69 height 17
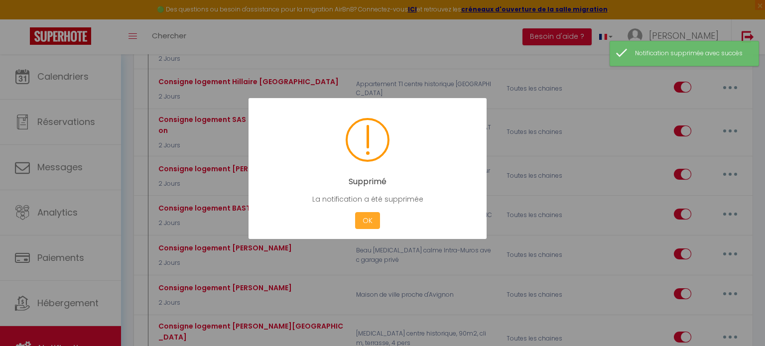
click at [373, 224] on button "OK" at bounding box center [367, 220] width 25 height 17
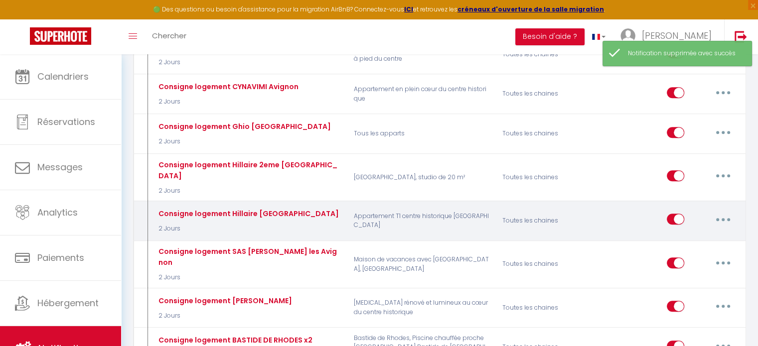
scroll to position [797, 0]
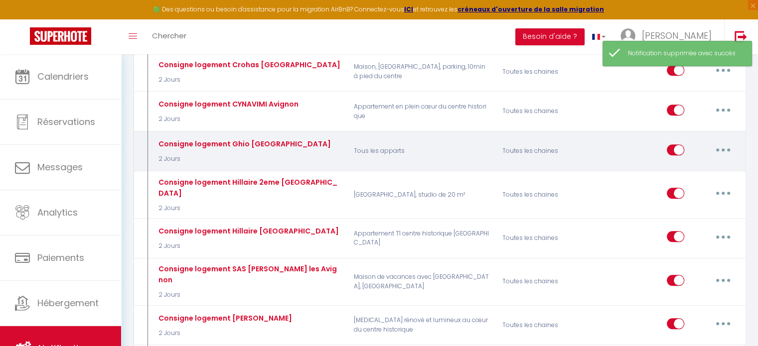
click at [725, 142] on button "button" at bounding box center [723, 150] width 28 height 16
click at [676, 218] on link "Supprimer" at bounding box center [697, 226] width 74 height 17
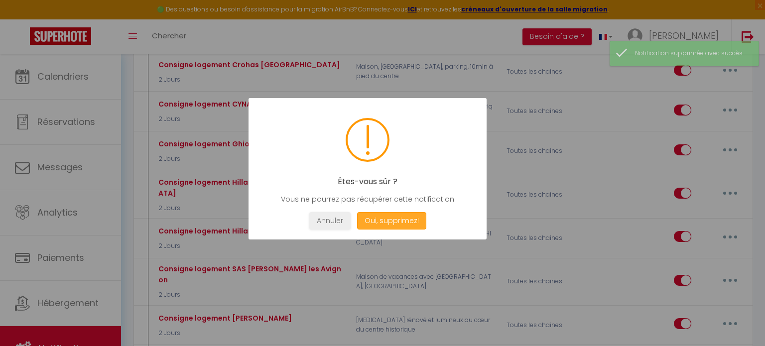
click at [420, 221] on button "Oui, supprimez!" at bounding box center [391, 220] width 69 height 17
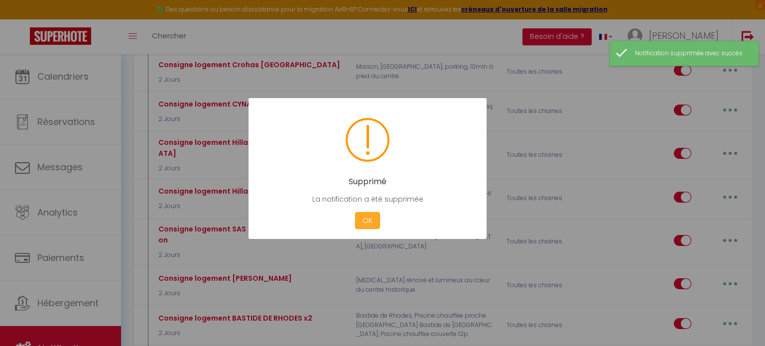
click at [369, 223] on button "OK" at bounding box center [367, 220] width 25 height 17
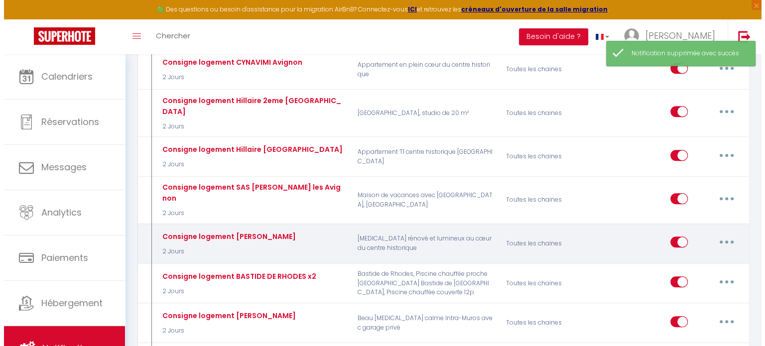
scroll to position [897, 0]
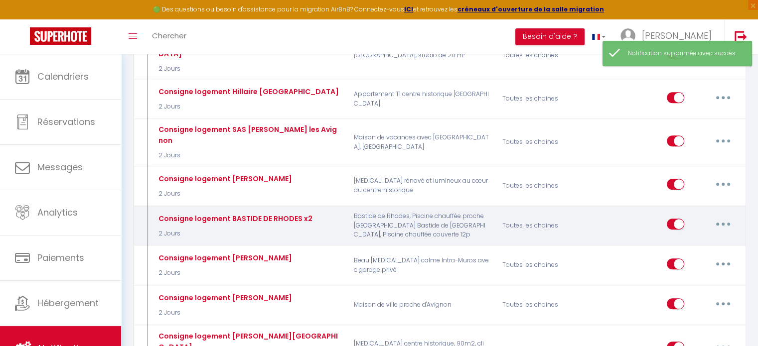
click at [719, 216] on button "button" at bounding box center [723, 224] width 28 height 16
click at [708, 239] on link "Editer" at bounding box center [697, 247] width 74 height 17
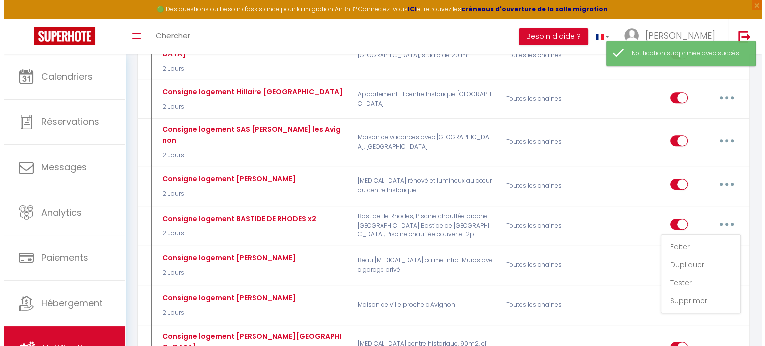
scroll to position [238, 0]
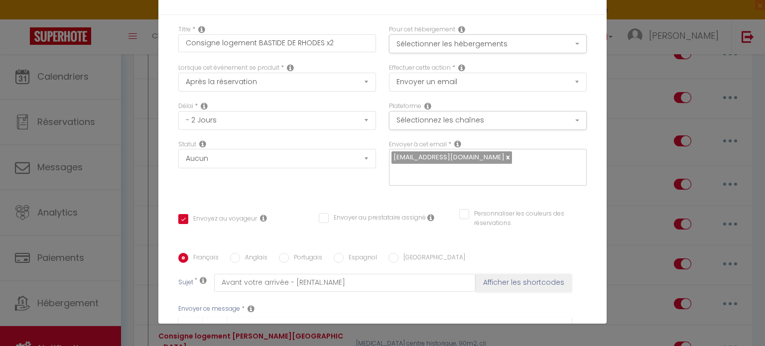
drag, startPoint x: 353, startPoint y: 140, endPoint x: 302, endPoint y: 142, distance: 50.8
click at [302, 346] on p "N'hésitez pas à me contacter au +33756945244 pour tout renseignement supplément…" at bounding box center [375, 352] width 373 height 12
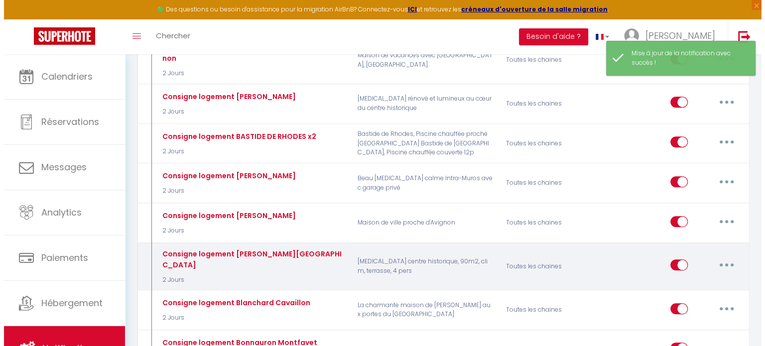
scroll to position [996, 0]
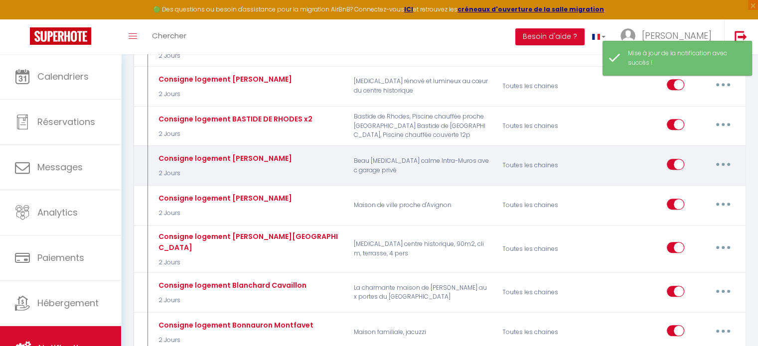
click at [719, 156] on button "button" at bounding box center [723, 164] width 28 height 16
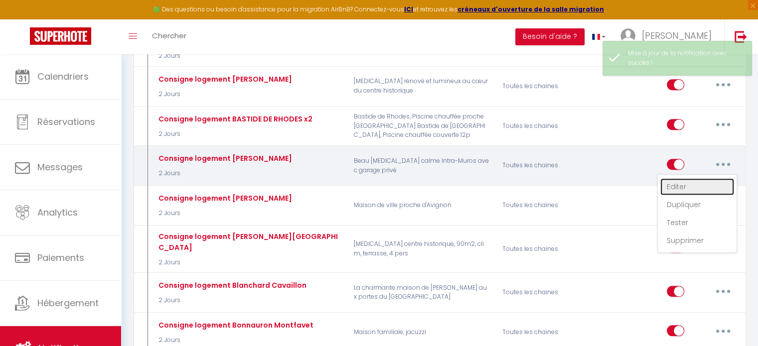
click at [699, 178] on link "Editer" at bounding box center [697, 186] width 74 height 17
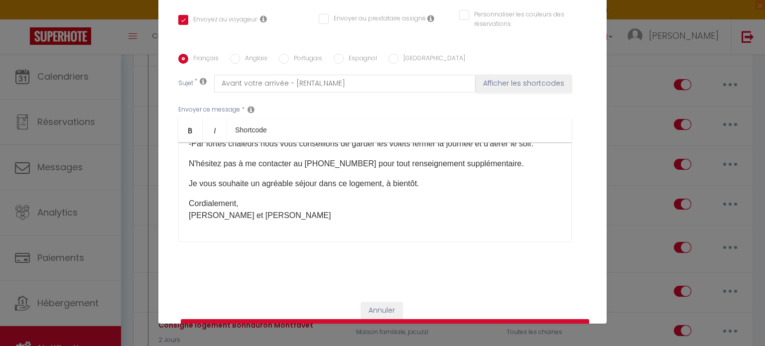
scroll to position [188, 0]
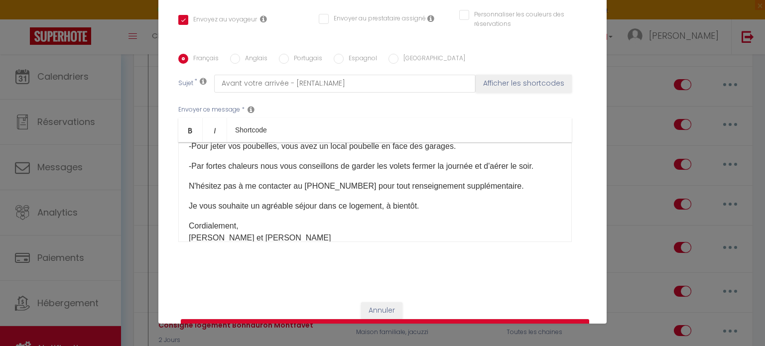
click at [350, 180] on p "N'hésitez pas à me contacter au +33621075521 pour tout renseignement supplément…" at bounding box center [375, 186] width 373 height 12
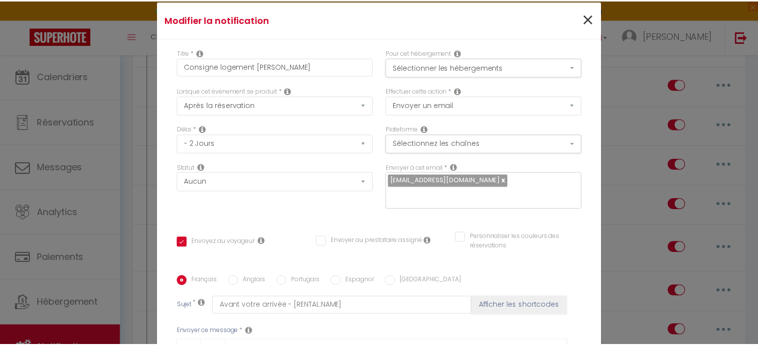
scroll to position [0, 0]
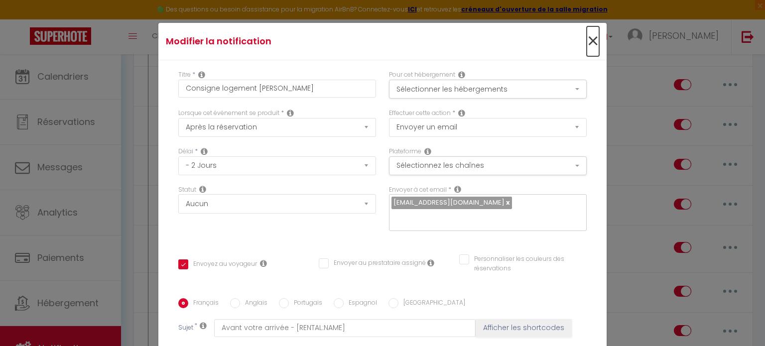
click at [587, 45] on span "×" at bounding box center [593, 41] width 12 height 30
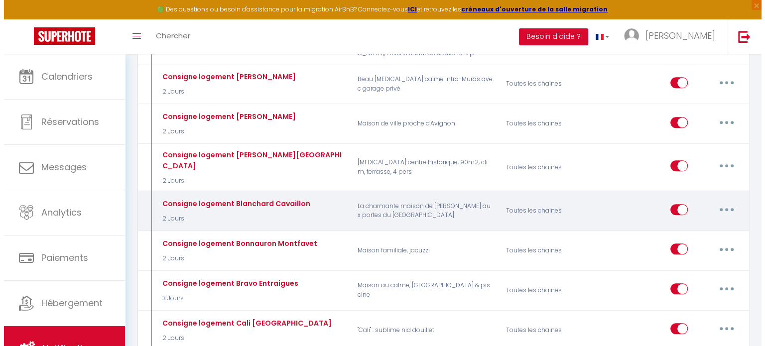
scroll to position [1096, 0]
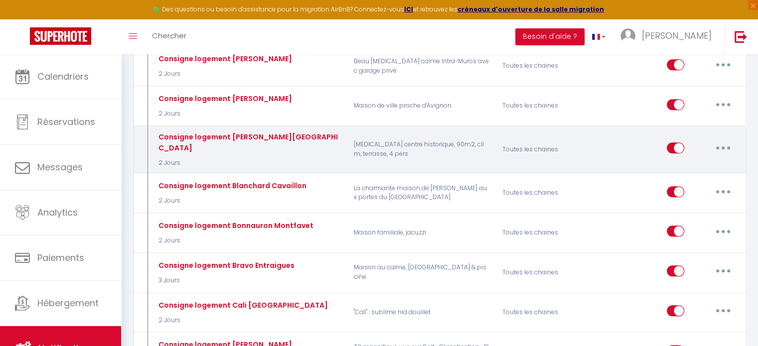
click at [716, 140] on button "button" at bounding box center [723, 148] width 28 height 16
click at [705, 162] on link "Editer" at bounding box center [697, 170] width 74 height 17
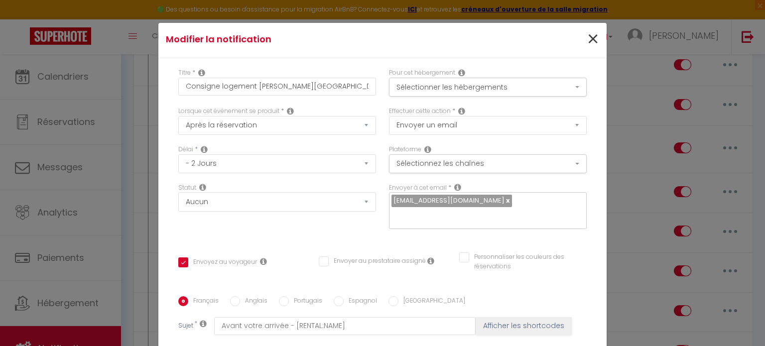
scroll to position [0, 0]
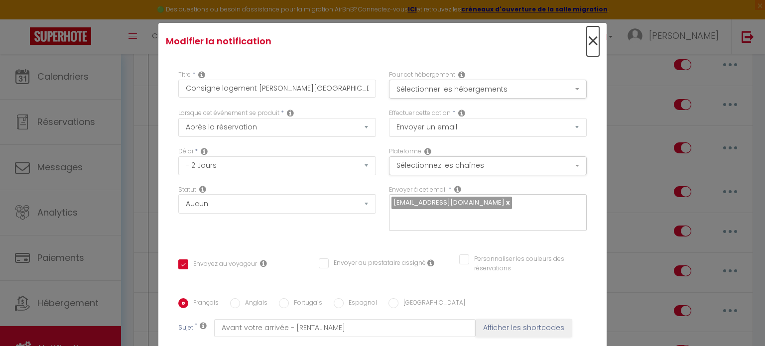
click at [587, 45] on span "×" at bounding box center [593, 41] width 12 height 30
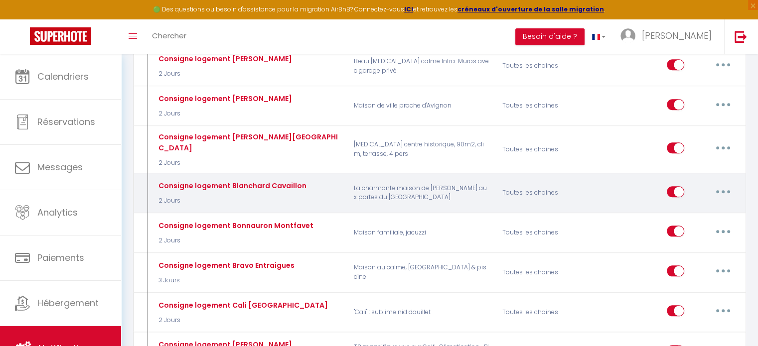
click at [729, 184] on button "button" at bounding box center [723, 192] width 28 height 16
click at [700, 206] on link "Editer" at bounding box center [697, 214] width 74 height 17
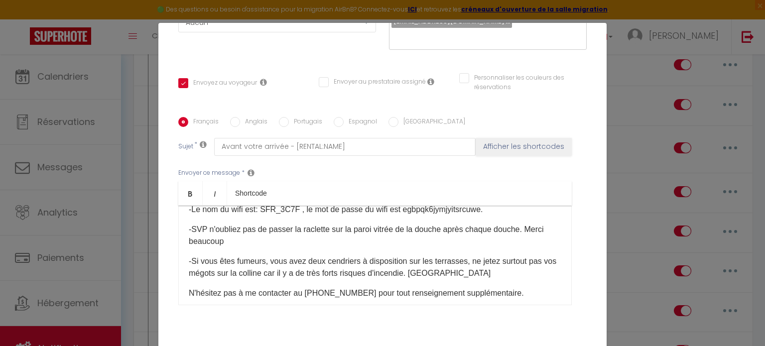
scroll to position [209, 0]
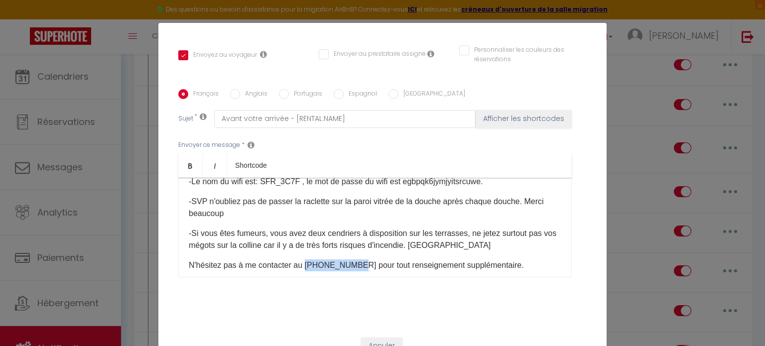
drag, startPoint x: 351, startPoint y: 252, endPoint x: 302, endPoint y: 255, distance: 49.4
click at [302, 260] on p "N'hésitez pas à me contacter au +33756945244 pour tout renseignement supplément…" at bounding box center [375, 266] width 373 height 12
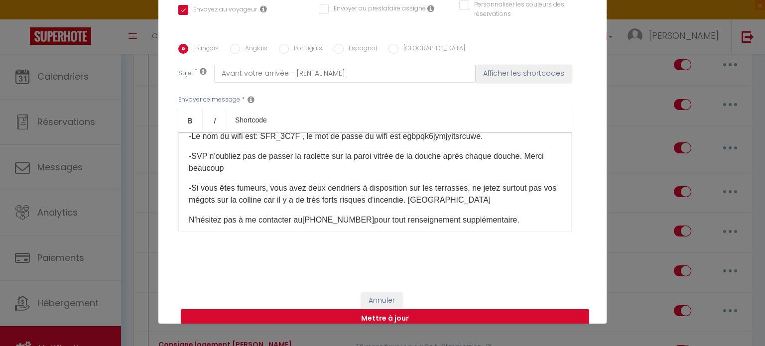
click at [395, 309] on button "Mettre à jour" at bounding box center [385, 318] width 408 height 19
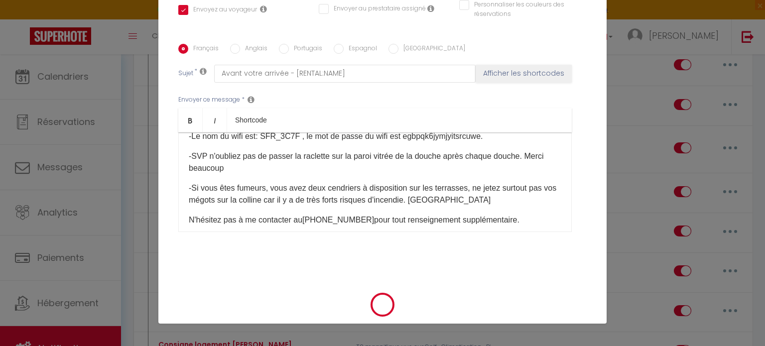
scroll to position [199, 0]
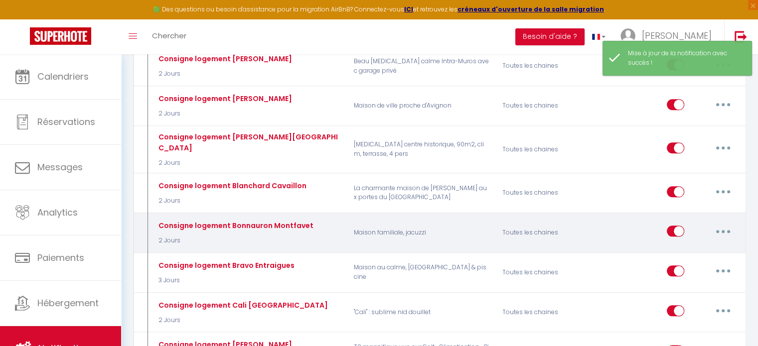
click at [725, 223] on button "button" at bounding box center [723, 231] width 28 height 16
click at [715, 246] on link "Editer" at bounding box center [697, 254] width 74 height 17
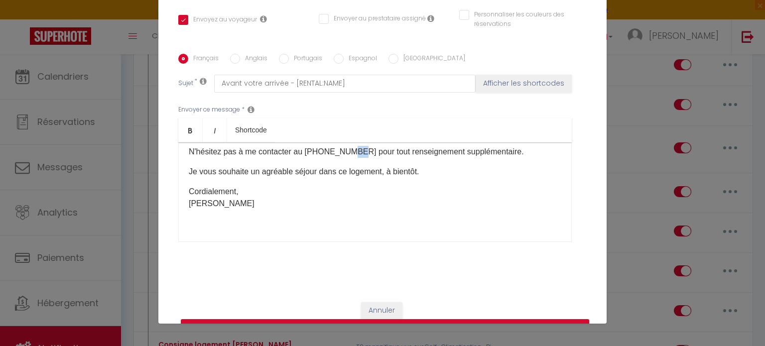
scroll to position [316, 0]
drag, startPoint x: 351, startPoint y: 135, endPoint x: 303, endPoint y: 141, distance: 48.2
click at [303, 146] on p "N'hésitez pas à me contacter au +33756945244 pour tout renseignement supplément…" at bounding box center [375, 152] width 373 height 12
click at [399, 321] on button "Mettre à jour" at bounding box center [385, 328] width 408 height 19
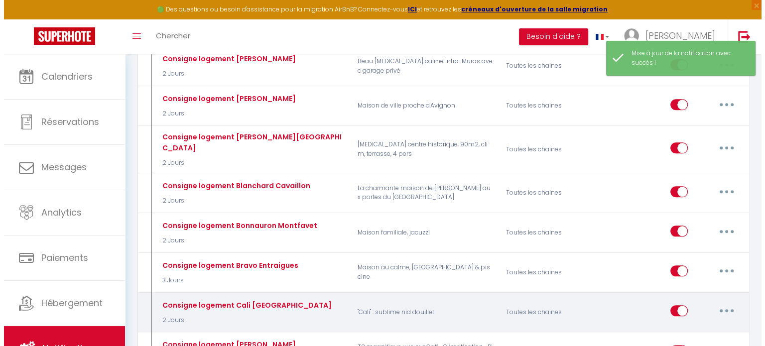
scroll to position [1196, 0]
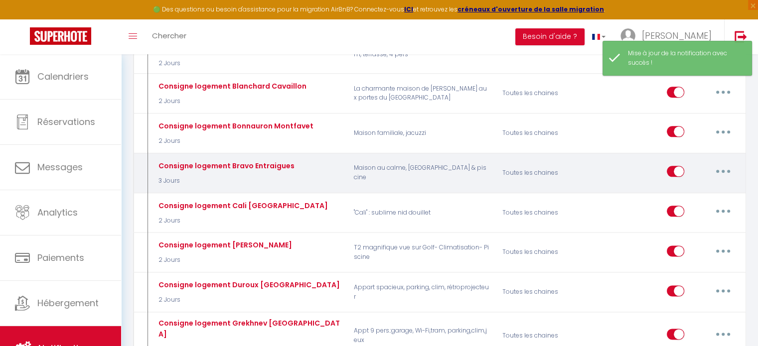
click at [721, 163] on button "button" at bounding box center [723, 171] width 28 height 16
click at [717, 158] on div "Editer Dupliquer Tester Supprimer" at bounding box center [702, 172] width 70 height 29
click at [719, 163] on button "button" at bounding box center [723, 171] width 28 height 16
click at [710, 186] on link "Editer" at bounding box center [697, 194] width 74 height 17
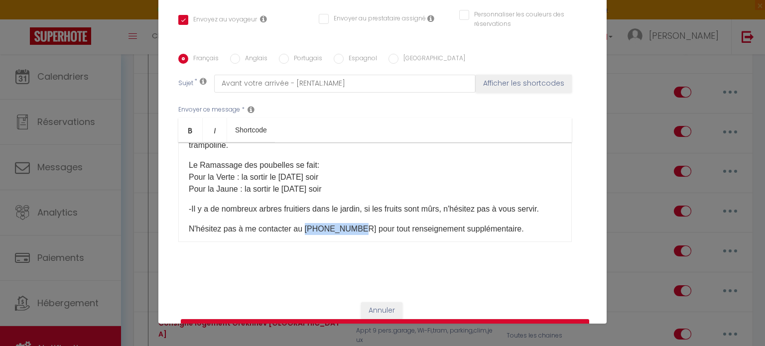
drag, startPoint x: 352, startPoint y: 213, endPoint x: 302, endPoint y: 213, distance: 49.8
click at [302, 223] on p "N'hésitez pas à me contacter au +33756945244 pour tout renseignement supplément…" at bounding box center [375, 229] width 373 height 12
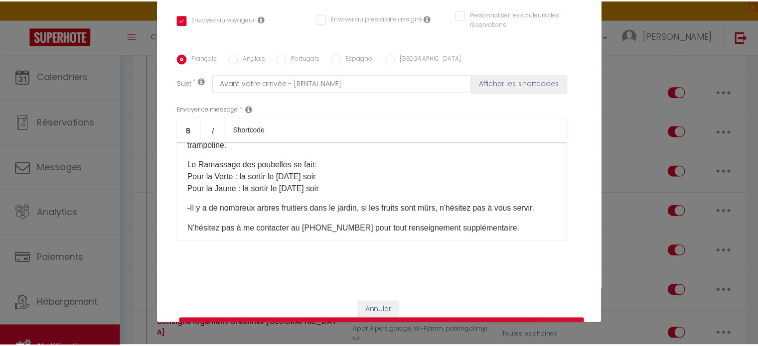
scroll to position [316, 0]
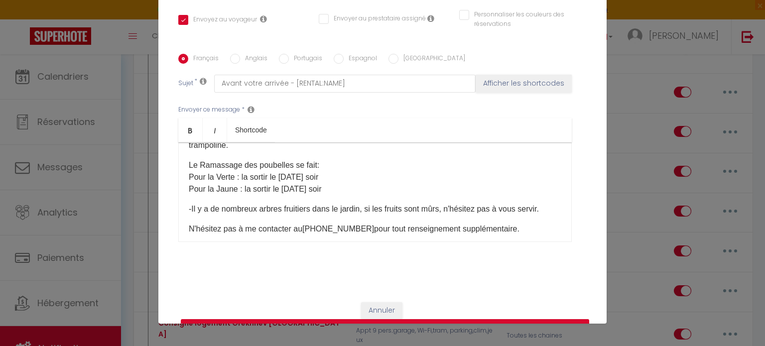
click at [401, 320] on button "Mettre à jour" at bounding box center [385, 328] width 408 height 19
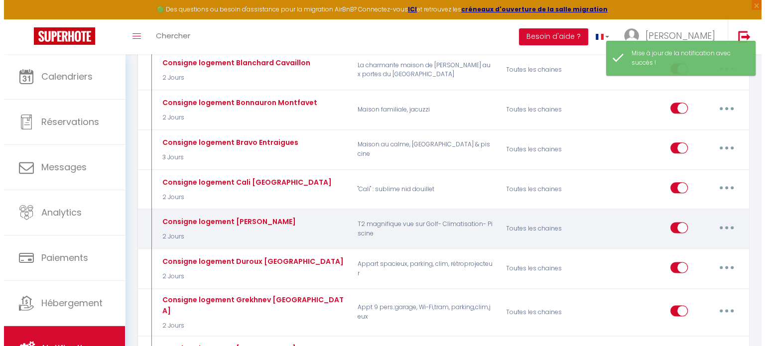
scroll to position [1196, 0]
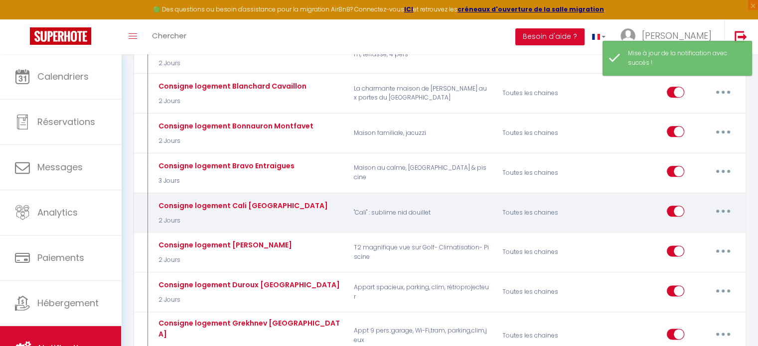
click at [714, 203] on button "button" at bounding box center [723, 211] width 28 height 16
click at [703, 226] on link "Editer" at bounding box center [697, 234] width 74 height 17
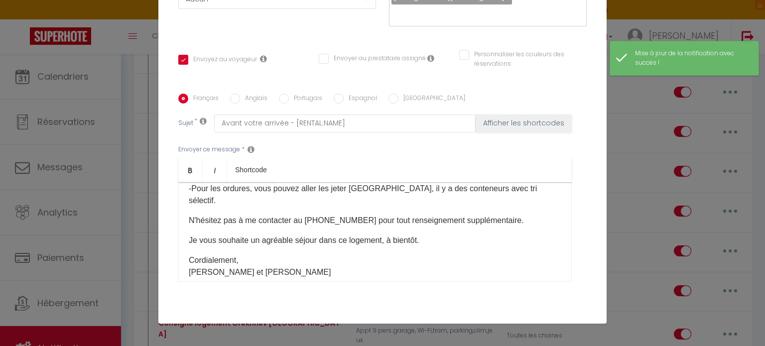
scroll to position [256, 0]
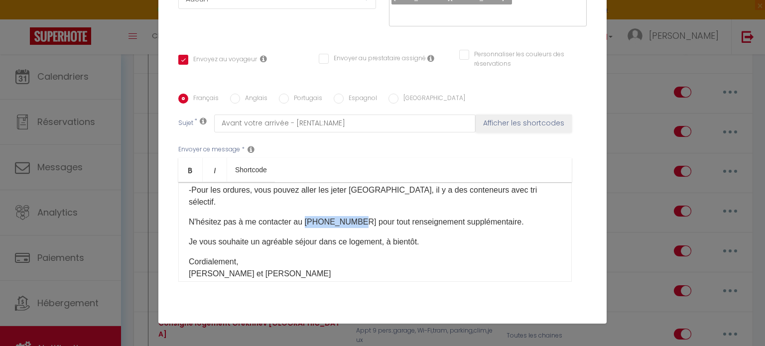
drag, startPoint x: 351, startPoint y: 207, endPoint x: 300, endPoint y: 210, distance: 50.9
click at [300, 216] on p "N'hésitez pas à me contacter au +33756945244 pour tout renseignement supplément…" at bounding box center [375, 222] width 373 height 12
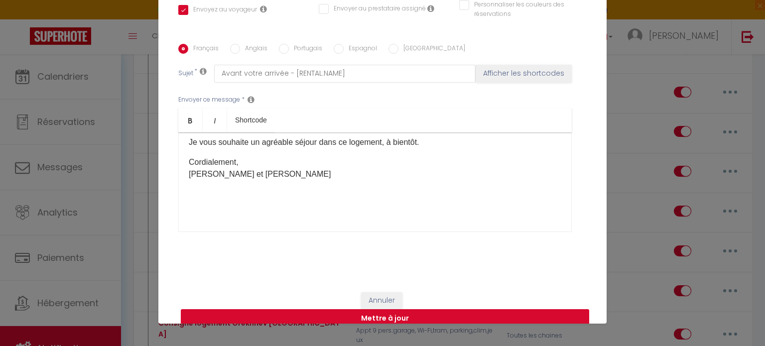
click at [373, 309] on button "Mettre à jour" at bounding box center [385, 318] width 408 height 19
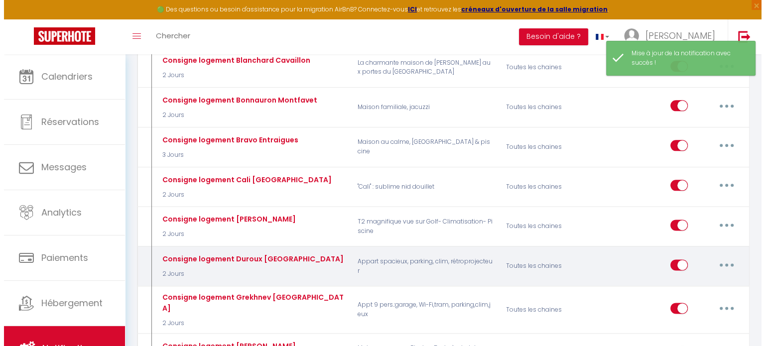
scroll to position [0, 0]
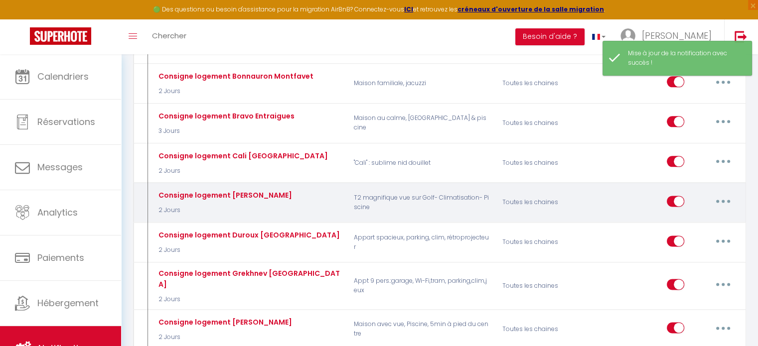
click at [718, 193] on button "button" at bounding box center [723, 201] width 28 height 16
click at [713, 215] on link "Editer" at bounding box center [697, 223] width 74 height 17
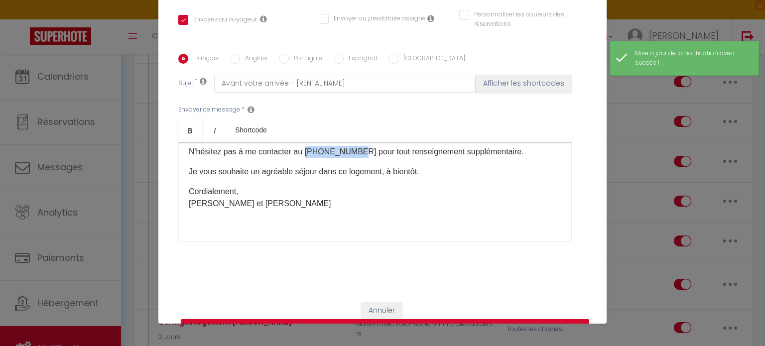
drag, startPoint x: 351, startPoint y: 139, endPoint x: 302, endPoint y: 141, distance: 48.9
click at [302, 146] on p "N'hésitez pas à me contacter au +33756945244 pour tout renseignement supplément…" at bounding box center [375, 152] width 373 height 12
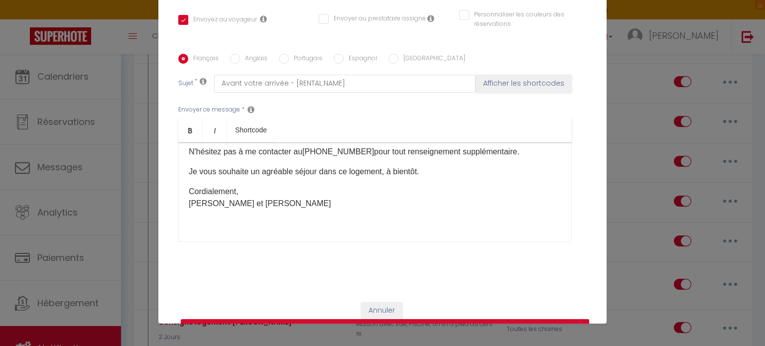
click at [386, 319] on button "Mettre à jour" at bounding box center [385, 328] width 408 height 19
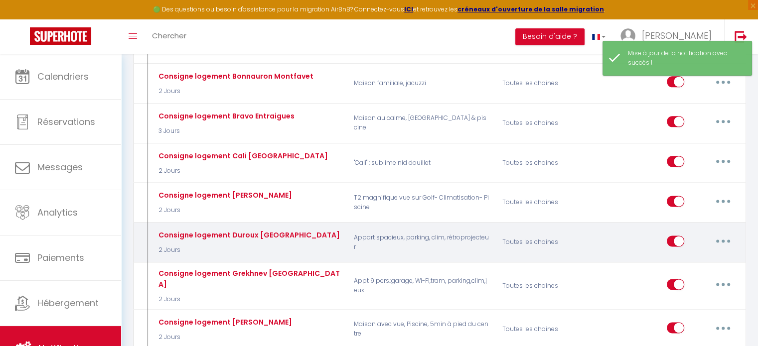
click at [719, 233] on button "button" at bounding box center [723, 241] width 28 height 16
click at [696, 255] on link "Editer" at bounding box center [697, 263] width 74 height 17
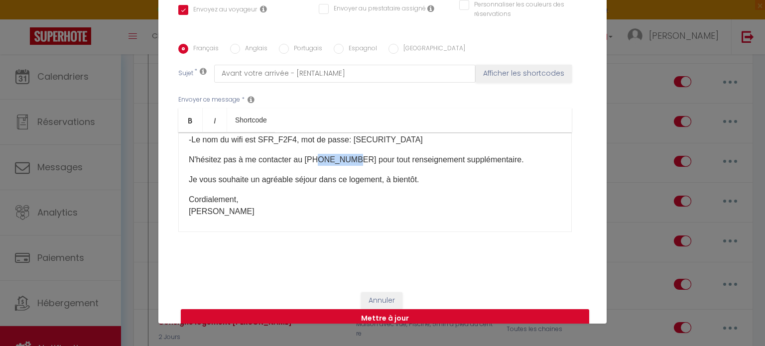
drag, startPoint x: 349, startPoint y: 128, endPoint x: 315, endPoint y: 138, distance: 34.8
click at [315, 137] on div "Bonjour [GUEST:FIRST_NAME], Quelques infos utiles avant votre arrivée: L'adress…" at bounding box center [375, 183] width 394 height 100
drag, startPoint x: 351, startPoint y: 147, endPoint x: 293, endPoint y: 147, distance: 57.8
click at [293, 154] on p "N'hésitez pas à me contacter au +33756945244 pour tout renseignement supplément…" at bounding box center [375, 160] width 373 height 12
click at [415, 309] on button "Mettre à jour" at bounding box center [385, 318] width 408 height 19
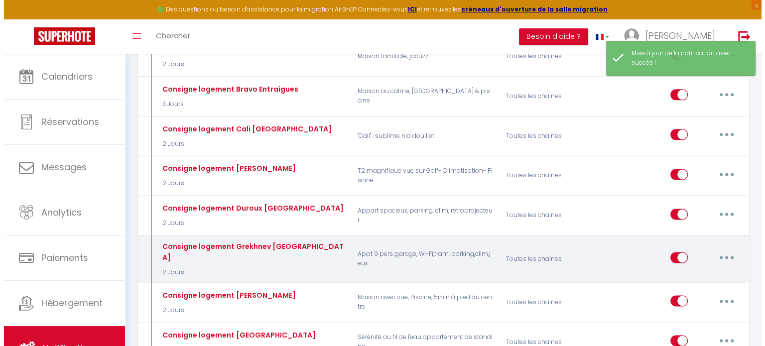
scroll to position [1295, 0]
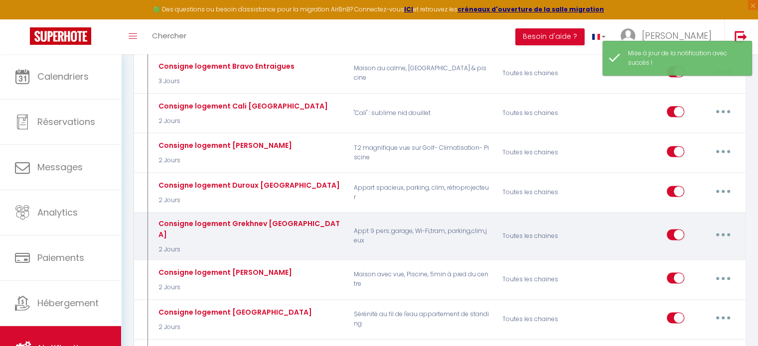
click at [709, 227] on button "button" at bounding box center [723, 235] width 28 height 16
click at [707, 249] on link "Editer" at bounding box center [697, 257] width 74 height 17
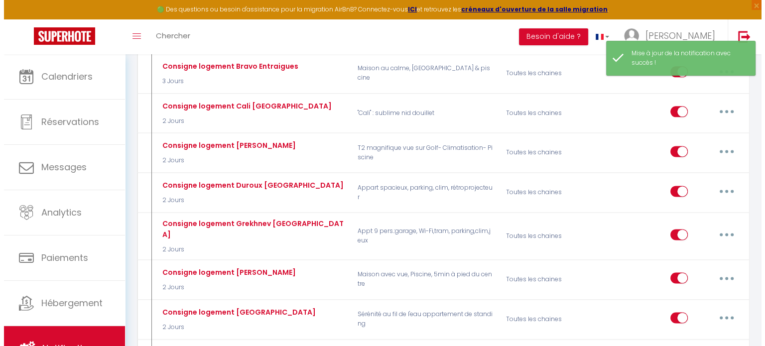
scroll to position [234, 0]
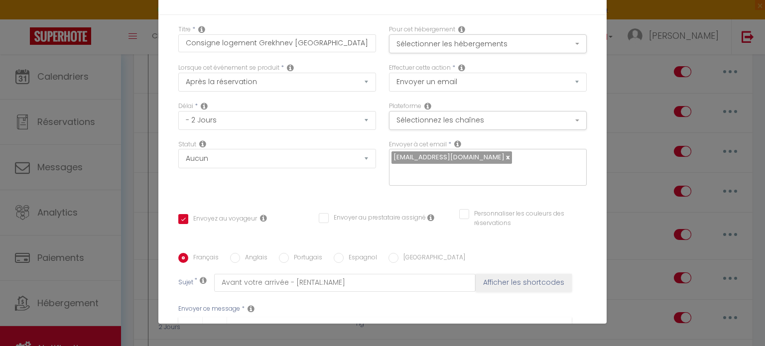
drag, startPoint x: 338, startPoint y: 139, endPoint x: 303, endPoint y: 139, distance: 35.4
click at [303, 346] on p "N'hésitez pas à me contacter au +33756945244 pour tout renseignement supplément…" at bounding box center [375, 352] width 373 height 12
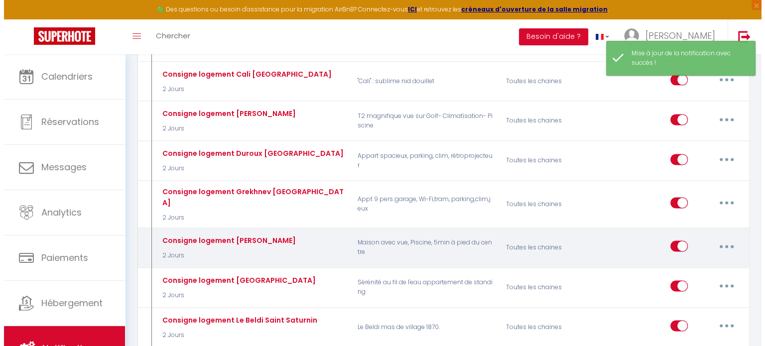
scroll to position [1345, 0]
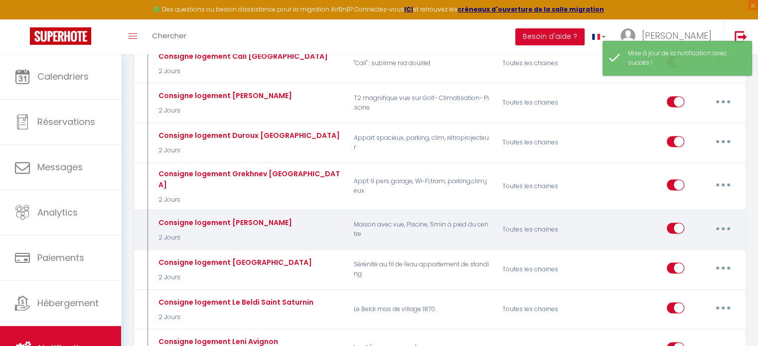
click at [721, 227] on icon "button" at bounding box center [722, 228] width 3 height 3
drag, startPoint x: 687, startPoint y: 193, endPoint x: 594, endPoint y: 211, distance: 95.0
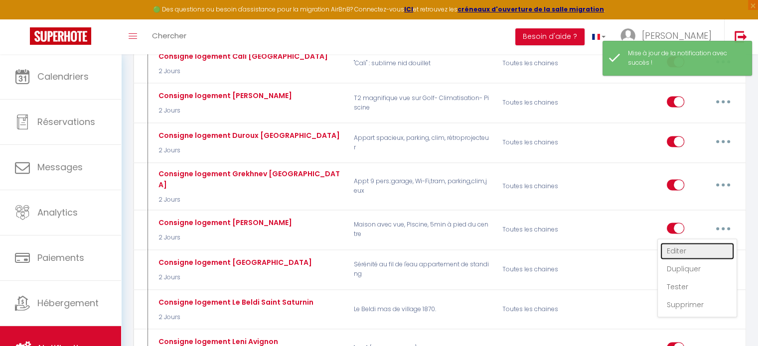
click at [687, 243] on link "Editer" at bounding box center [697, 251] width 74 height 17
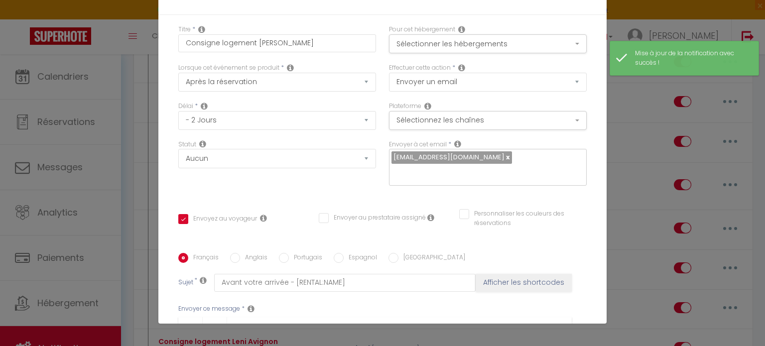
scroll to position [431, 0]
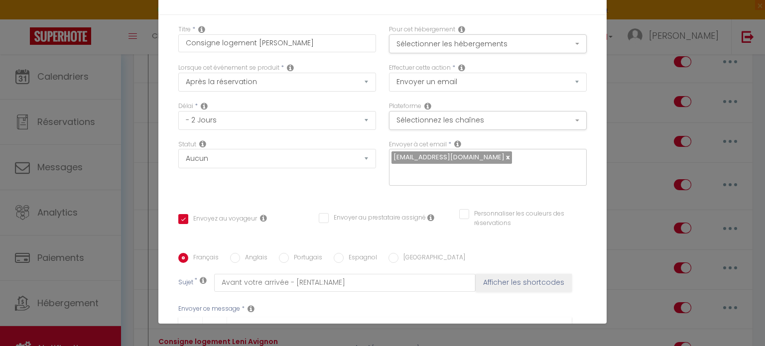
drag, startPoint x: 352, startPoint y: 168, endPoint x: 300, endPoint y: 164, distance: 51.4
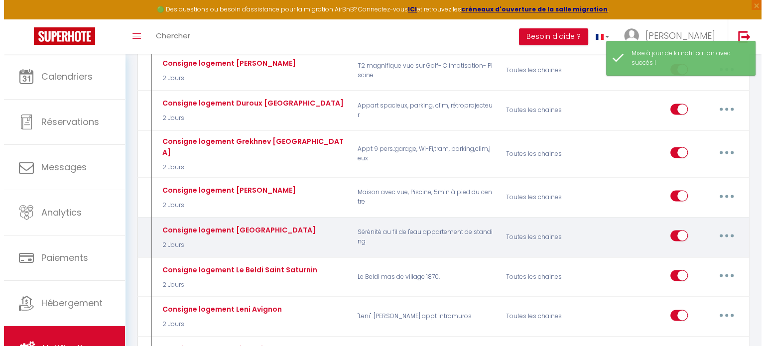
scroll to position [1395, 0]
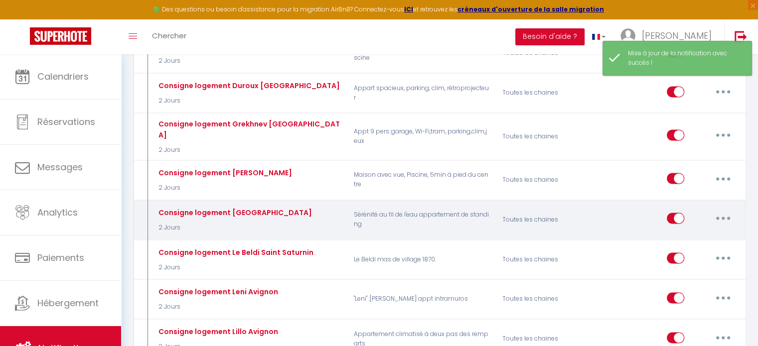
click at [726, 210] on button "button" at bounding box center [723, 218] width 28 height 16
click at [716, 233] on link "Editer" at bounding box center [697, 241] width 74 height 17
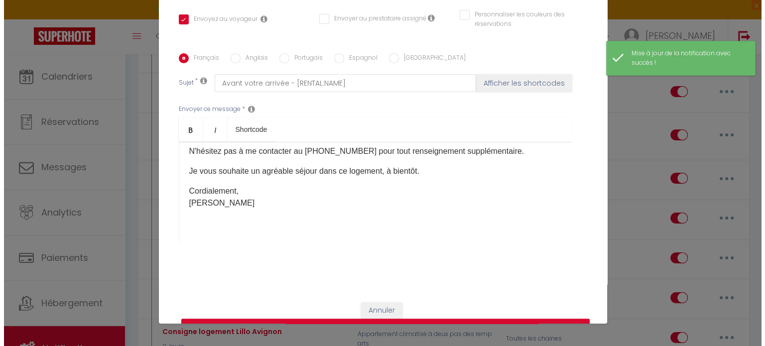
scroll to position [262, 0]
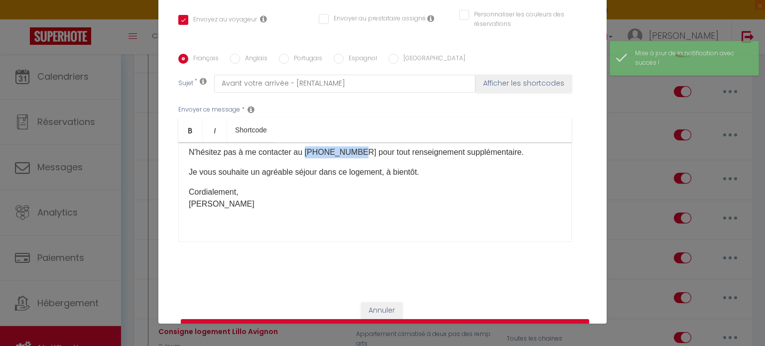
drag, startPoint x: 351, startPoint y: 137, endPoint x: 302, endPoint y: 137, distance: 48.8
click at [302, 146] on p "N'hésitez pas à me contacter au +33756945244 pour tout renseignement supplément…" at bounding box center [375, 152] width 373 height 12
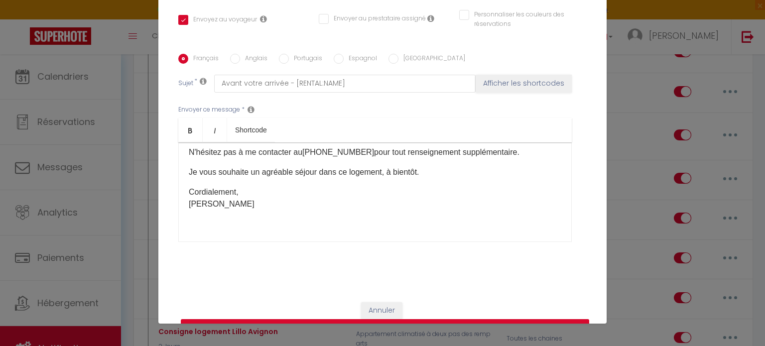
click at [384, 319] on button "Mettre à jour" at bounding box center [385, 328] width 408 height 19
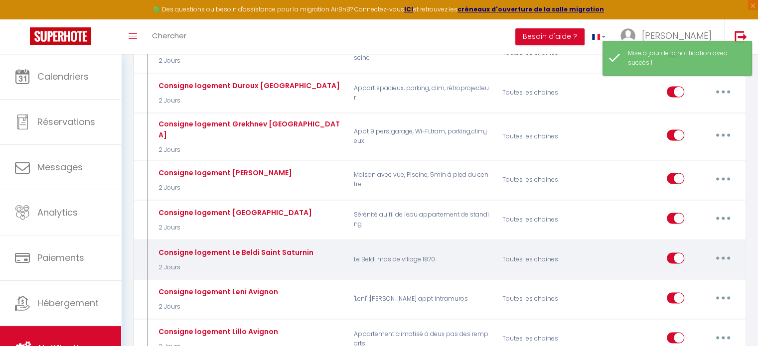
click at [722, 250] on button "button" at bounding box center [723, 258] width 28 height 16
click at [717, 272] on link "Editer" at bounding box center [697, 280] width 74 height 17
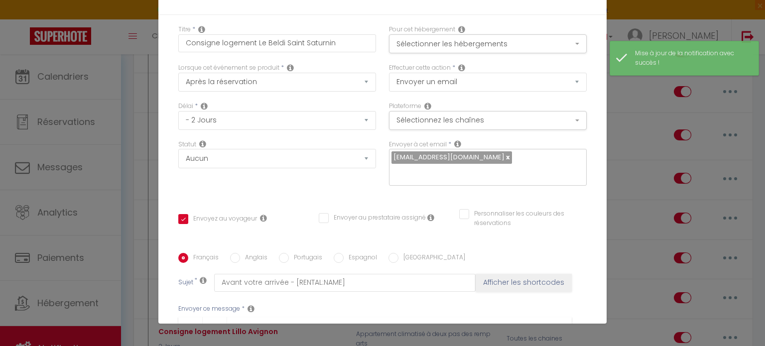
drag, startPoint x: 351, startPoint y: 161, endPoint x: 302, endPoint y: 162, distance: 48.8
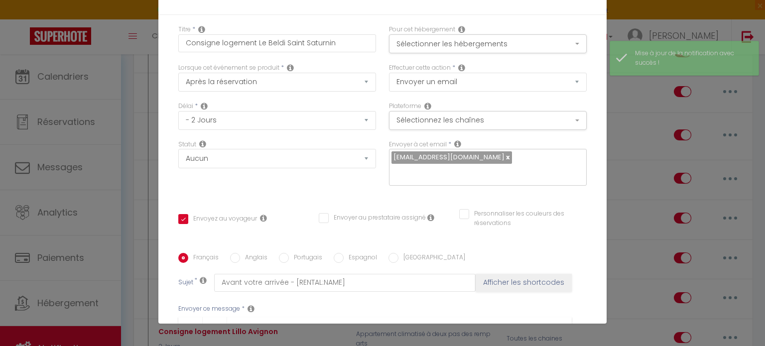
scroll to position [262, 0]
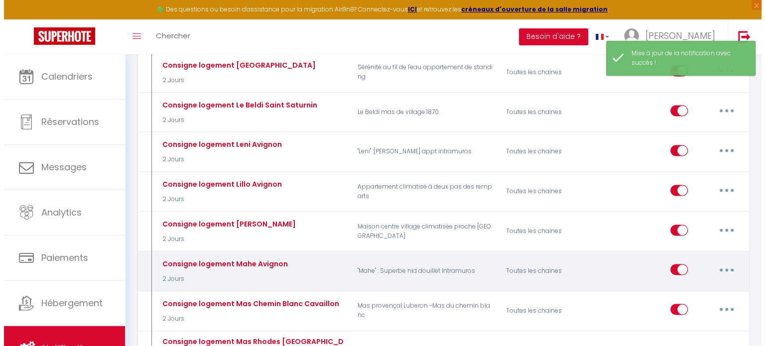
scroll to position [1544, 0]
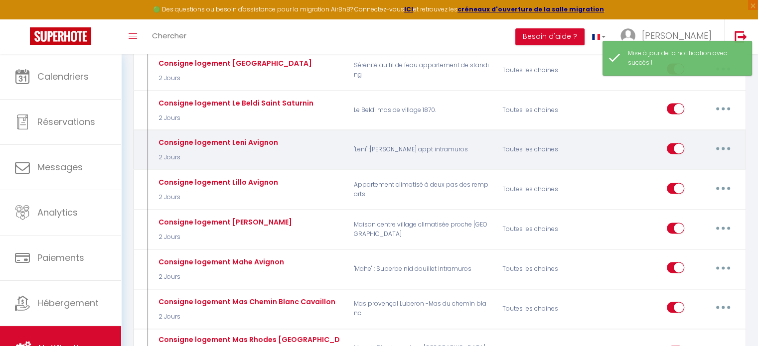
click at [712, 140] on button "button" at bounding box center [723, 148] width 28 height 16
click at [715, 162] on link "Editer" at bounding box center [697, 170] width 74 height 17
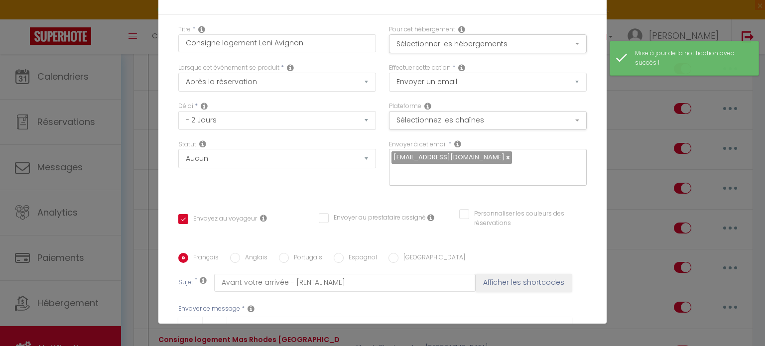
drag, startPoint x: 351, startPoint y: 164, endPoint x: 301, endPoint y: 161, distance: 49.4
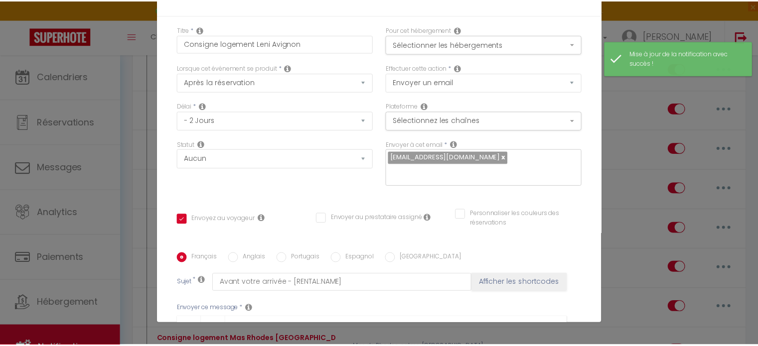
scroll to position [262, 0]
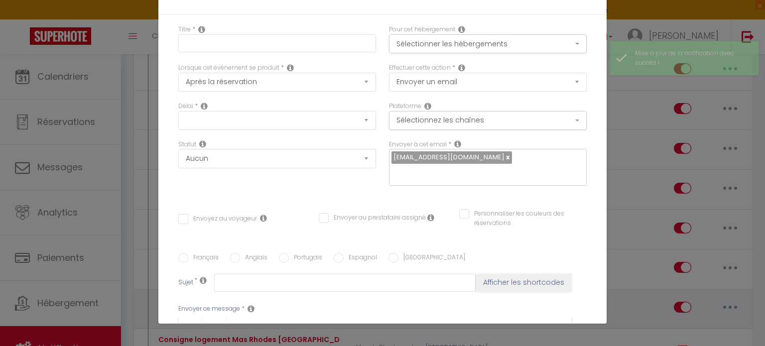
scroll to position [0, 0]
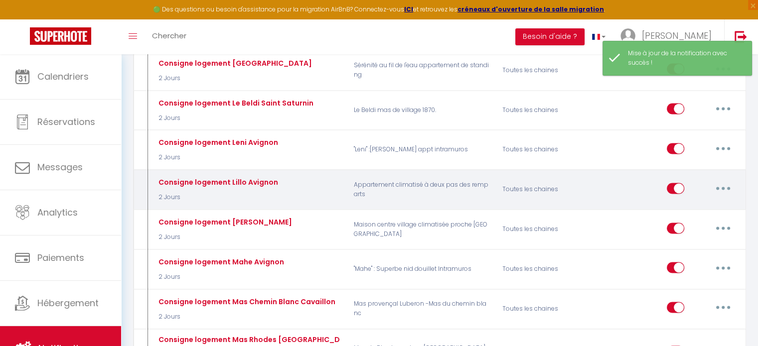
click at [723, 180] on button "button" at bounding box center [723, 188] width 28 height 16
click at [689, 202] on link "Editer" at bounding box center [697, 210] width 74 height 17
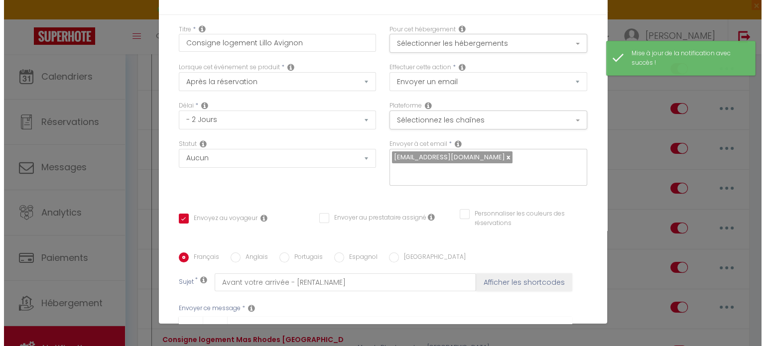
scroll to position [285, 0]
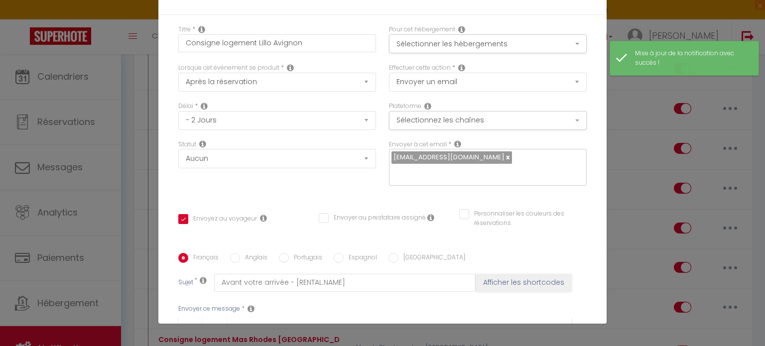
drag, startPoint x: 351, startPoint y: 145, endPoint x: 302, endPoint y: 148, distance: 48.4
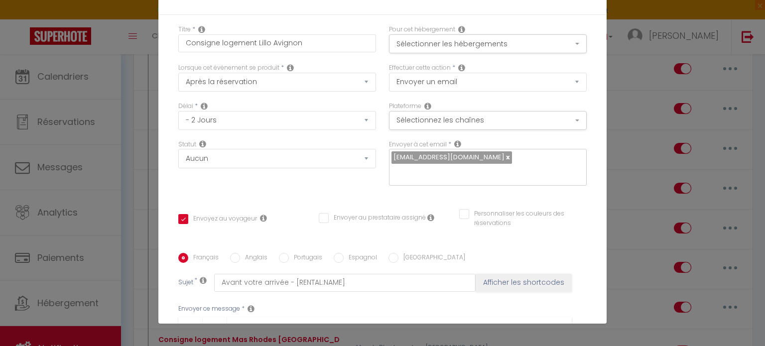
scroll to position [256, 0]
drag, startPoint x: 351, startPoint y: 176, endPoint x: 303, endPoint y: 178, distance: 48.4
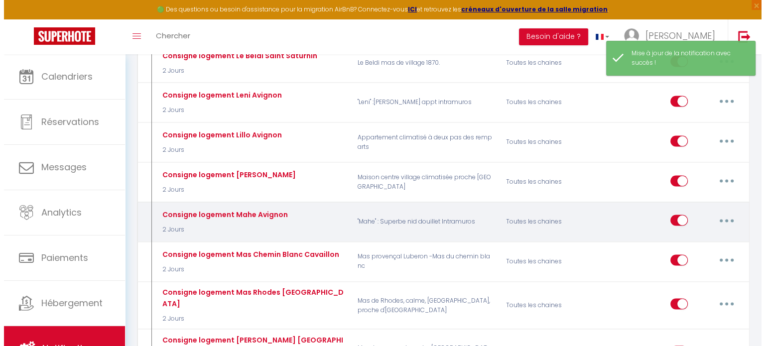
scroll to position [1594, 0]
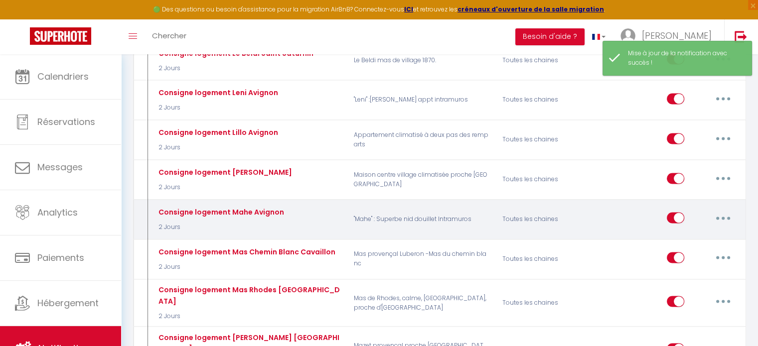
click at [727, 210] on button "button" at bounding box center [723, 218] width 28 height 16
click at [709, 232] on link "Editer" at bounding box center [697, 240] width 74 height 17
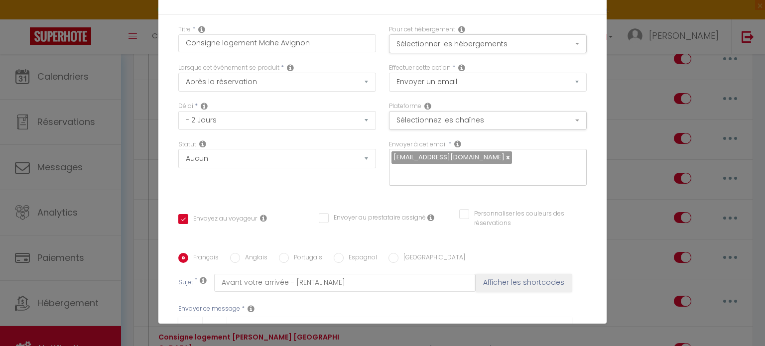
drag, startPoint x: 350, startPoint y: 168, endPoint x: 303, endPoint y: 170, distance: 46.9
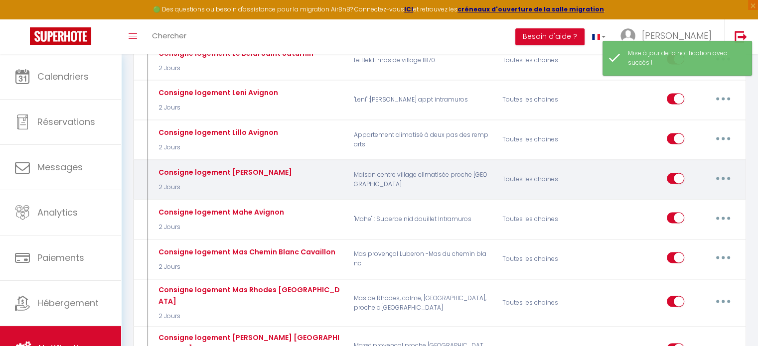
click at [714, 170] on button "button" at bounding box center [723, 178] width 28 height 16
click at [706, 192] on link "Editer" at bounding box center [697, 200] width 74 height 17
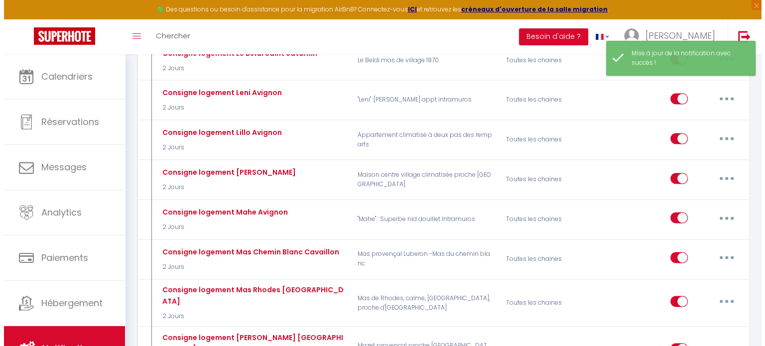
scroll to position [246, 0]
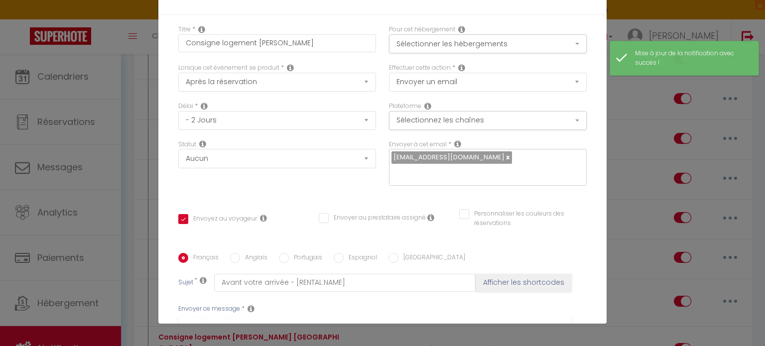
drag, startPoint x: 351, startPoint y: 138, endPoint x: 302, endPoint y: 139, distance: 49.3
click at [302, 346] on p "N'hésitez pas à me contacter au +33756945244 pour tout renseignement supplément…" at bounding box center [375, 352] width 373 height 12
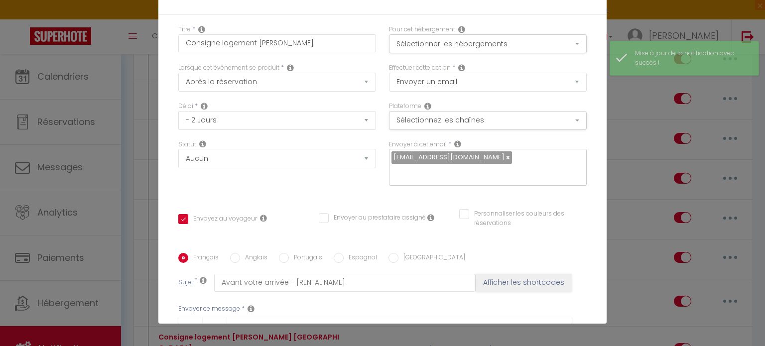
drag, startPoint x: 397, startPoint y: 315, endPoint x: 405, endPoint y: 316, distance: 8.0
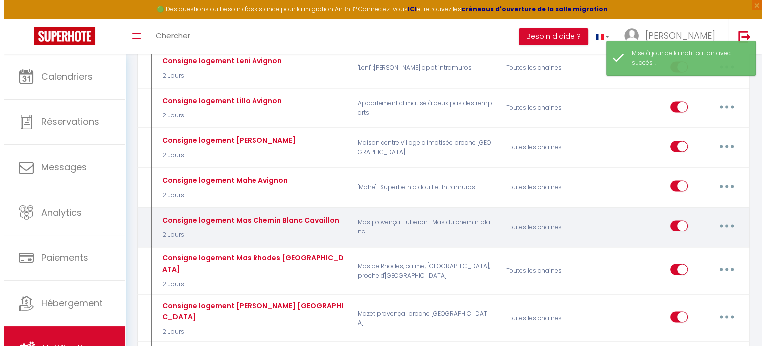
scroll to position [1644, 0]
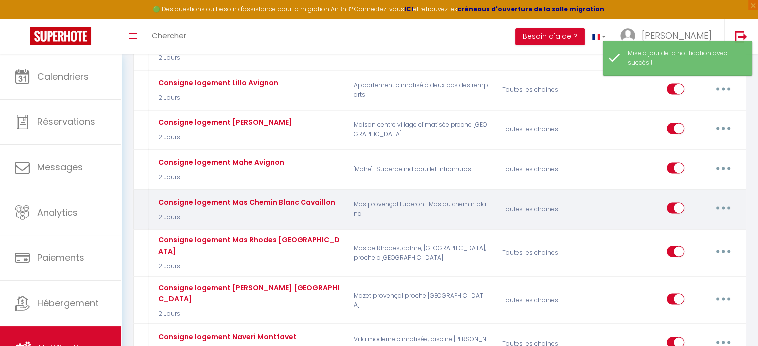
drag, startPoint x: 719, startPoint y: 142, endPoint x: 718, endPoint y: 152, distance: 10.6
click at [719, 200] on button "button" at bounding box center [723, 208] width 28 height 16
click at [704, 222] on link "Editer" at bounding box center [697, 230] width 74 height 17
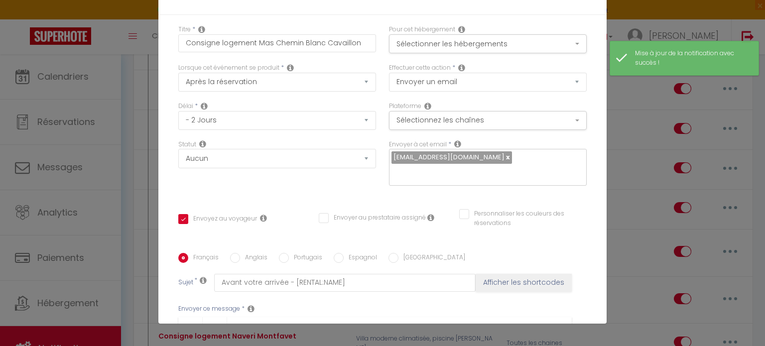
scroll to position [457, 0]
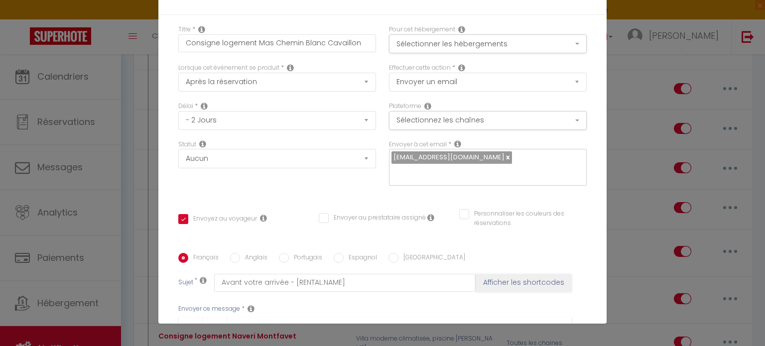
drag, startPoint x: 349, startPoint y: 216, endPoint x: 301, endPoint y: 216, distance: 47.8
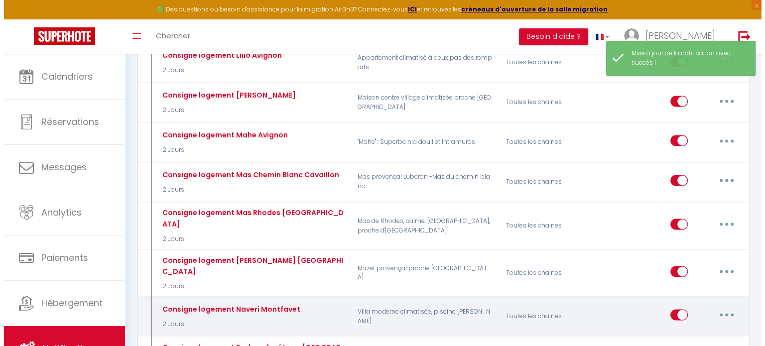
scroll to position [1694, 0]
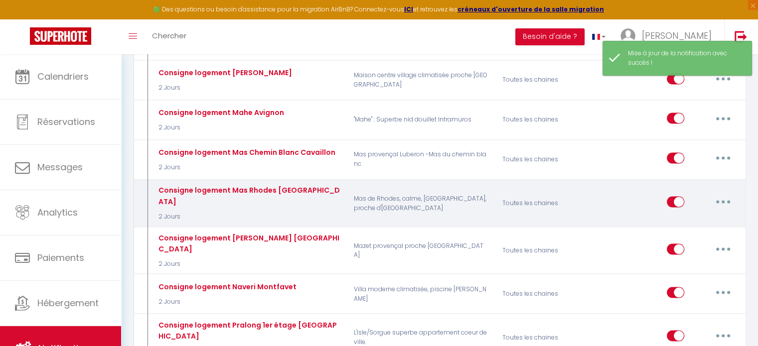
click at [718, 194] on button "button" at bounding box center [723, 202] width 28 height 16
click at [697, 216] on link "Editer" at bounding box center [697, 224] width 74 height 17
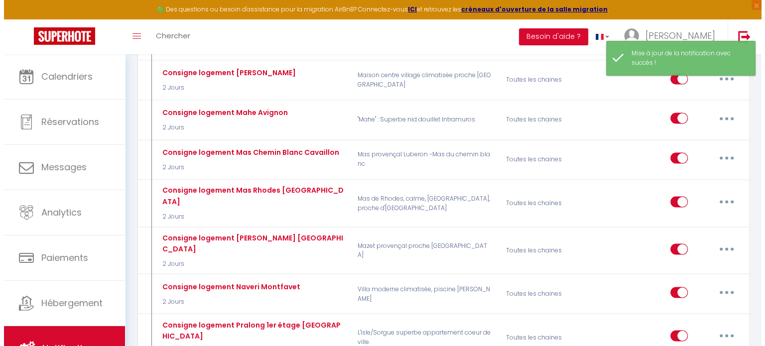
scroll to position [433, 0]
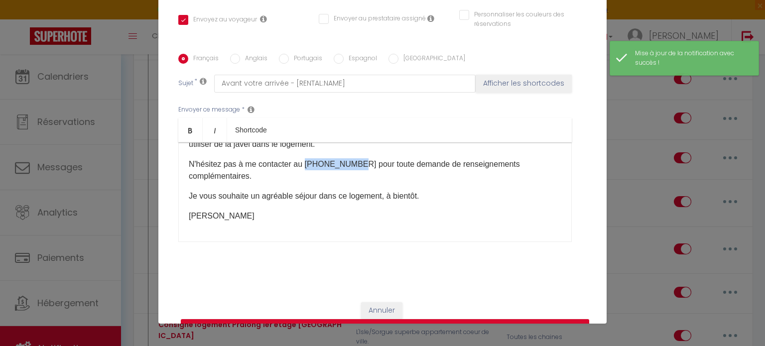
drag, startPoint x: 350, startPoint y: 149, endPoint x: 301, endPoint y: 154, distance: 49.6
click at [301, 158] on p "N'hésitez pas à me contacter au +33756945244 pour toute demande de renseignemen…" at bounding box center [375, 170] width 373 height 24
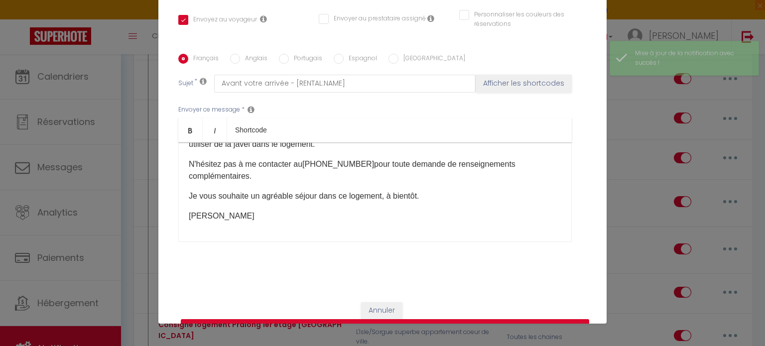
click at [390, 319] on button "Mettre à jour" at bounding box center [385, 328] width 408 height 19
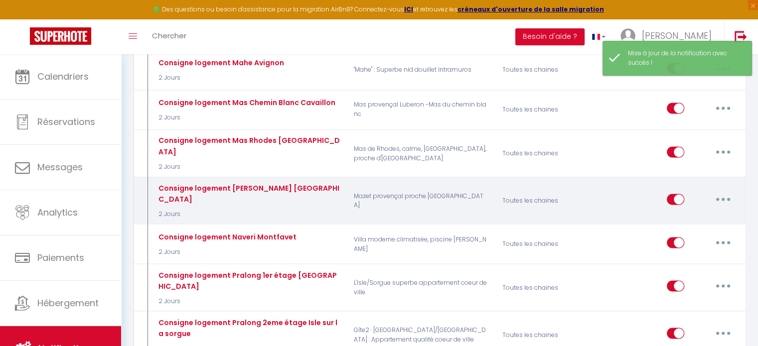
click at [721, 198] on icon "button" at bounding box center [722, 199] width 3 height 3
click at [696, 213] on link "Editer" at bounding box center [697, 221] width 74 height 17
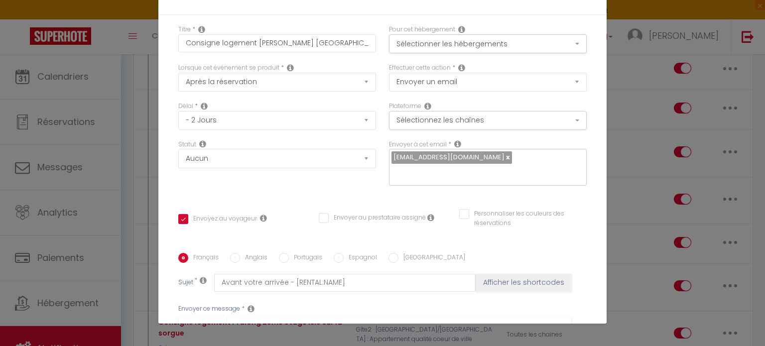
scroll to position [399, 0]
drag, startPoint x: 350, startPoint y: 133, endPoint x: 301, endPoint y: 163, distance: 57.5
drag, startPoint x: 385, startPoint y: 314, endPoint x: 437, endPoint y: 307, distance: 52.8
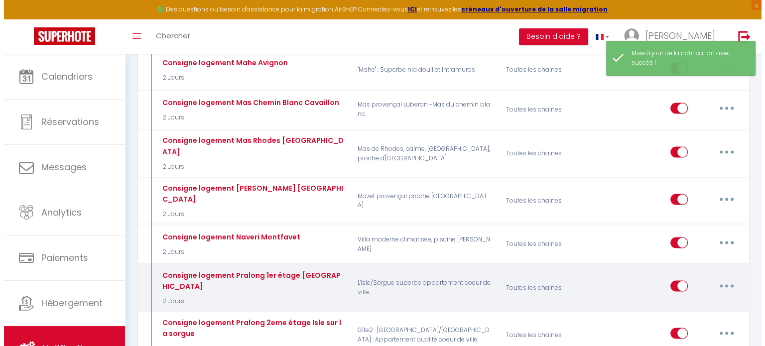
scroll to position [1793, 0]
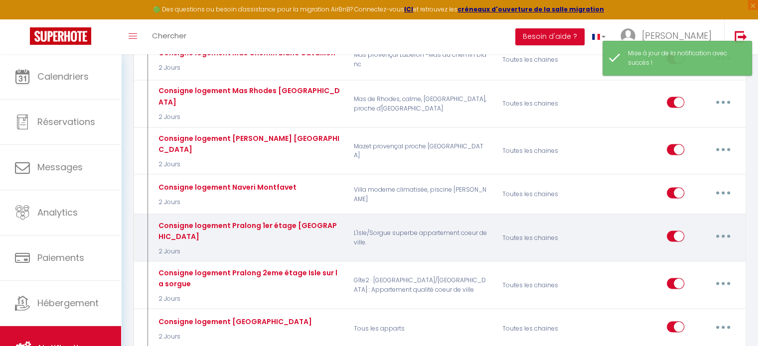
click at [730, 228] on button "button" at bounding box center [723, 236] width 28 height 16
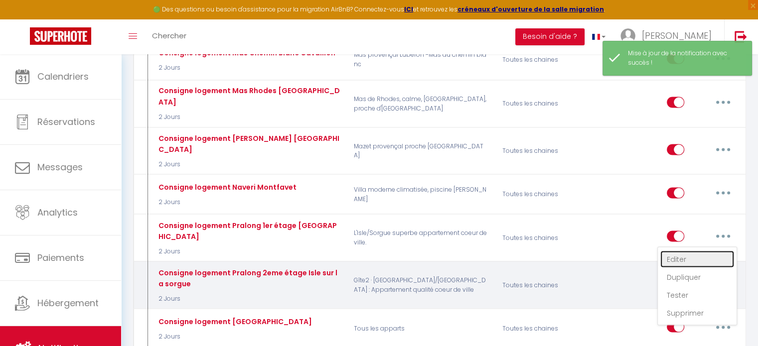
drag, startPoint x: 692, startPoint y: 180, endPoint x: 687, endPoint y: 182, distance: 5.2
click at [692, 251] on link "Editer" at bounding box center [697, 259] width 74 height 17
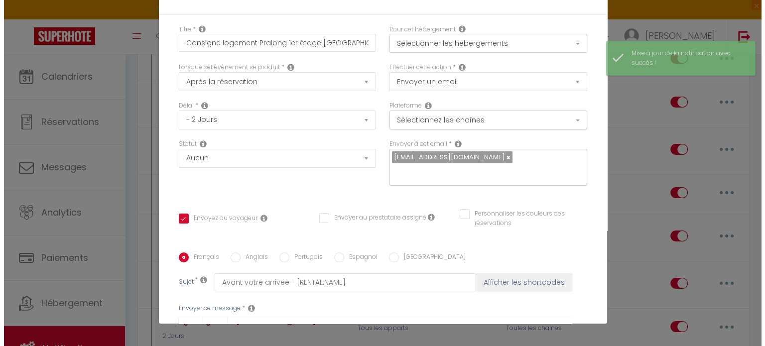
scroll to position [178, 0]
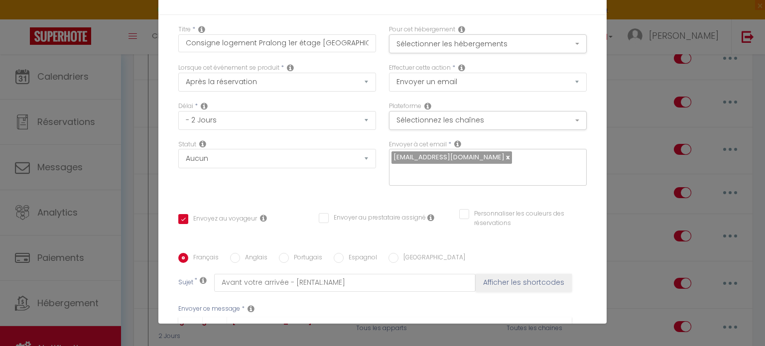
drag, startPoint x: 351, startPoint y: 139, endPoint x: 302, endPoint y: 140, distance: 48.8
click at [302, 346] on p "N'hésitez pas à me contacter au +33756945244 pour tout renseignement supplément…" at bounding box center [375, 352] width 373 height 12
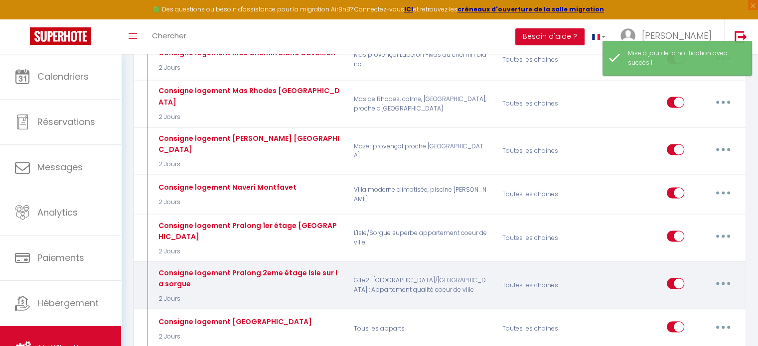
click at [712, 275] on button "button" at bounding box center [723, 283] width 28 height 16
click at [708, 298] on link "Editer" at bounding box center [697, 306] width 74 height 17
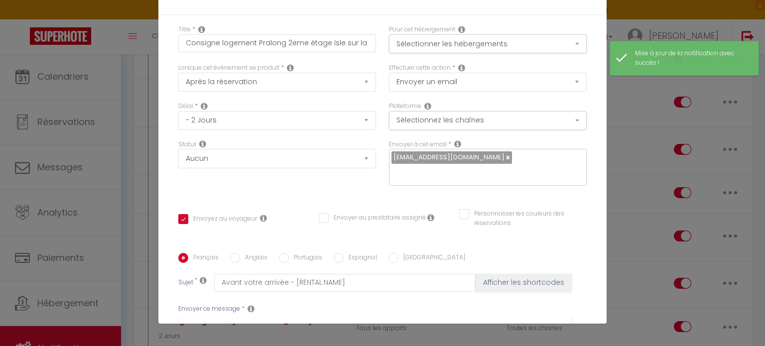
drag, startPoint x: 351, startPoint y: 138, endPoint x: 303, endPoint y: 176, distance: 61.3
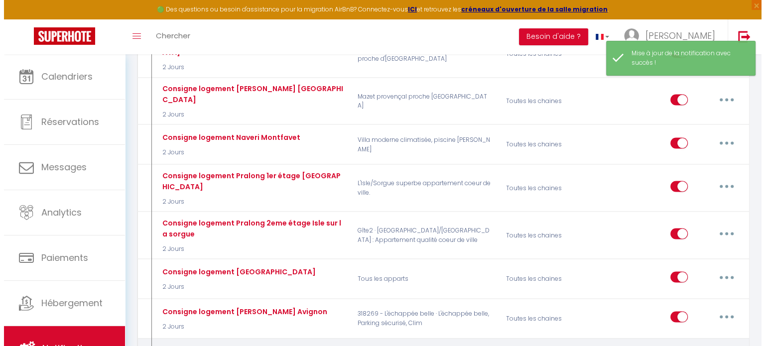
scroll to position [1893, 0]
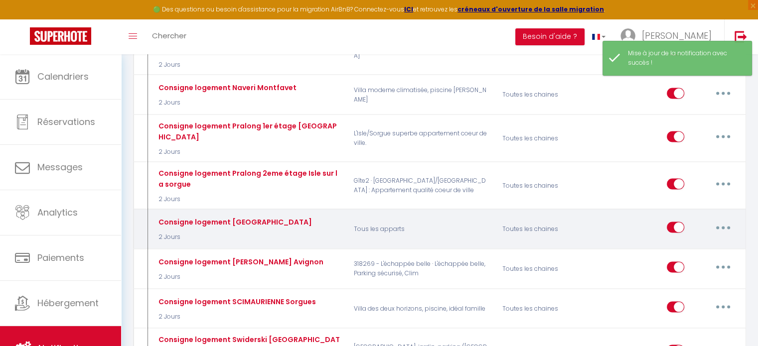
click at [727, 219] on button "button" at bounding box center [723, 227] width 28 height 16
click at [707, 295] on link "Supprimer" at bounding box center [697, 303] width 74 height 17
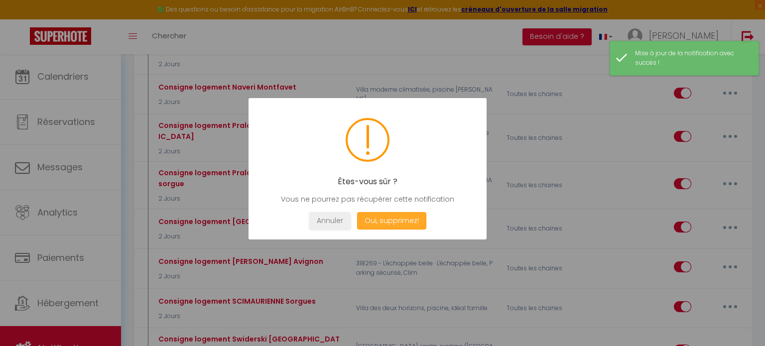
click at [405, 226] on button "Oui, supprimez!" at bounding box center [391, 220] width 69 height 17
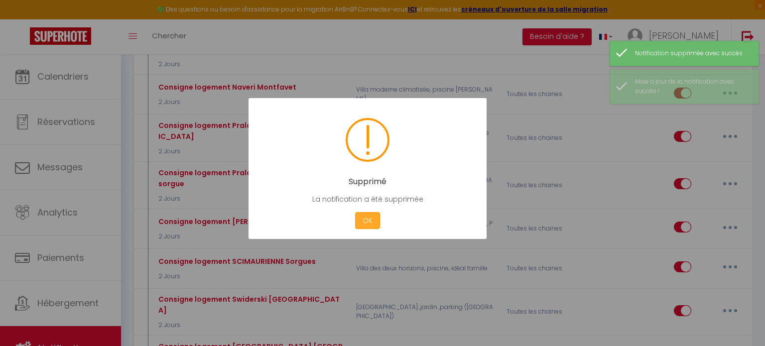
click at [370, 220] on button "OK" at bounding box center [367, 220] width 25 height 17
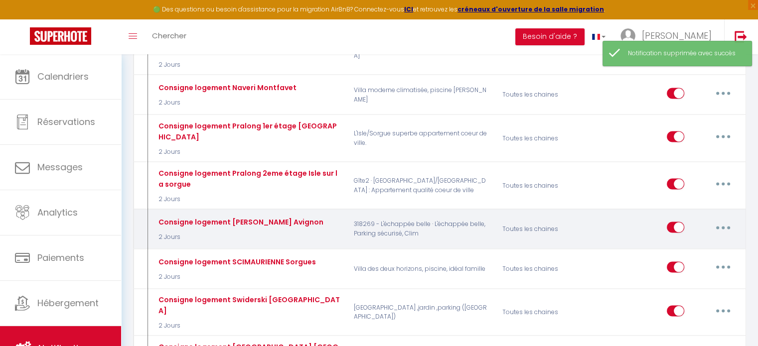
click at [730, 219] on button "button" at bounding box center [723, 227] width 28 height 16
click at [691, 242] on link "Editer" at bounding box center [697, 250] width 74 height 17
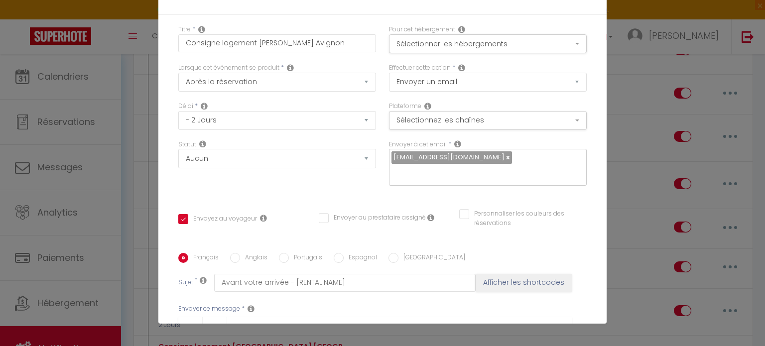
scroll to position [279, 0]
drag, startPoint x: 350, startPoint y: 169, endPoint x: 291, endPoint y: 166, distance: 59.4
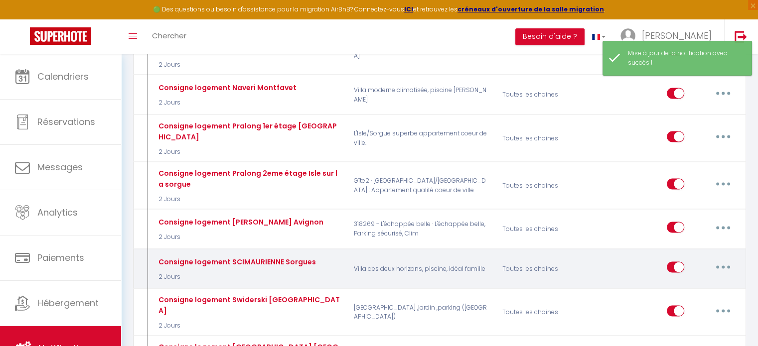
click at [725, 259] on button "button" at bounding box center [723, 267] width 28 height 16
click at [710, 281] on link "Editer" at bounding box center [697, 289] width 74 height 17
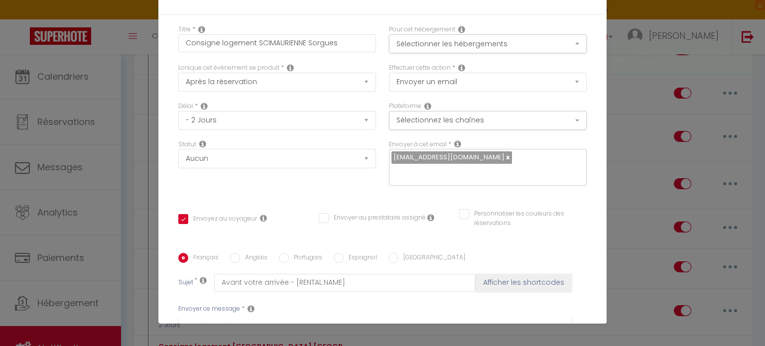
drag, startPoint x: 351, startPoint y: 172, endPoint x: 303, endPoint y: 172, distance: 47.8
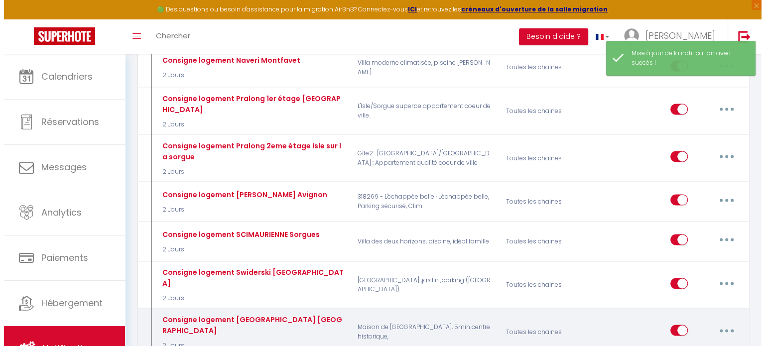
scroll to position [1943, 0]
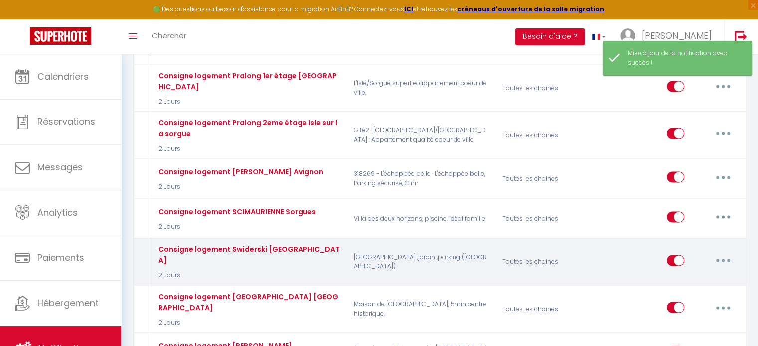
click at [725, 253] on button "button" at bounding box center [723, 261] width 28 height 16
click at [696, 275] on link "Editer" at bounding box center [697, 283] width 74 height 17
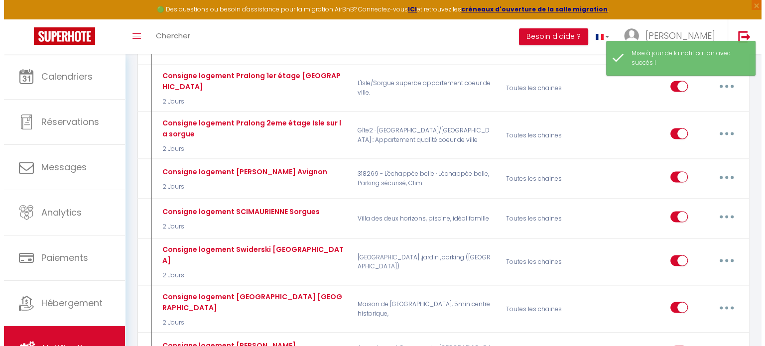
scroll to position [291, 0]
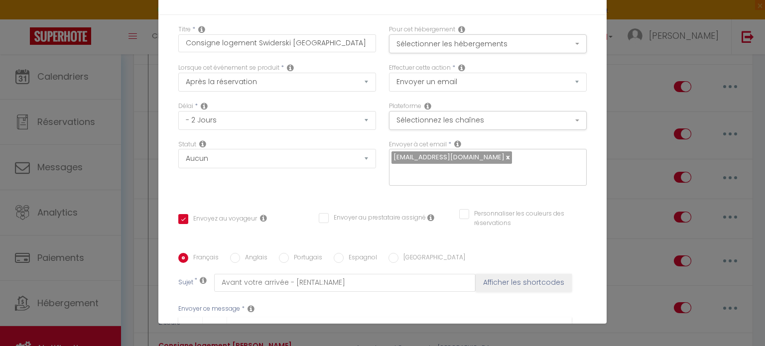
drag, startPoint x: 351, startPoint y: 196, endPoint x: 302, endPoint y: 198, distance: 48.9
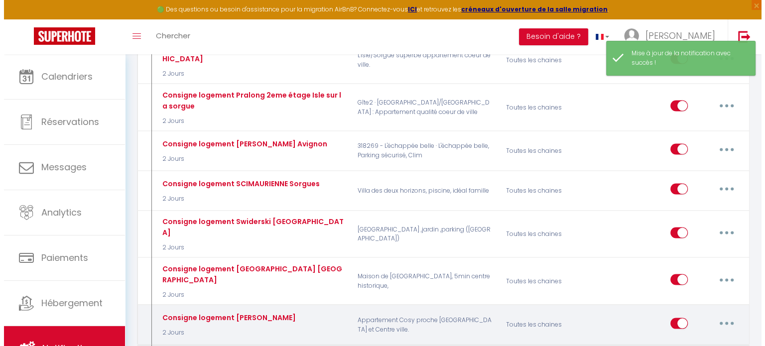
scroll to position [1993, 0]
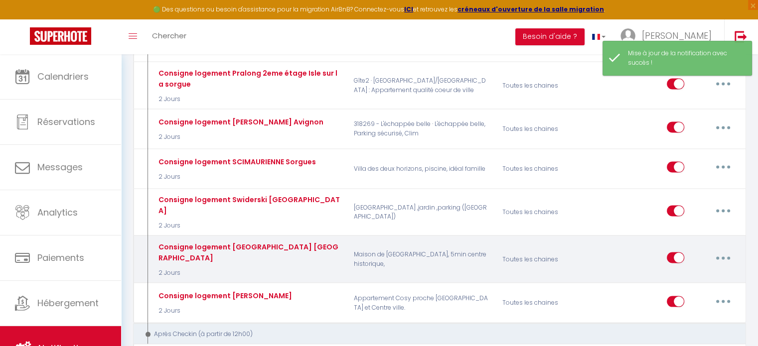
click at [725, 245] on div "Editer Dupliquer Tester Supprimer" at bounding box center [702, 259] width 70 height 29
click at [719, 250] on button "button" at bounding box center [723, 258] width 28 height 16
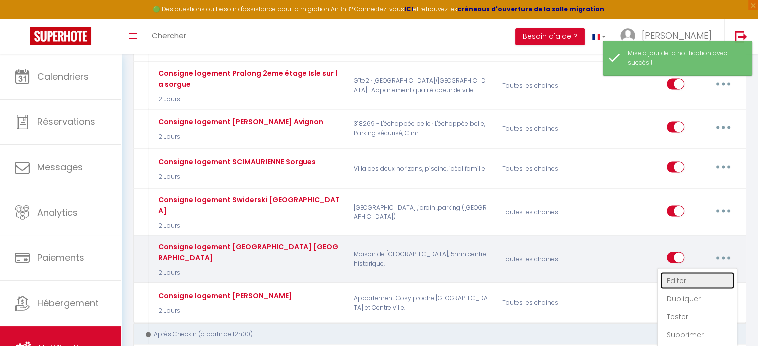
click at [700, 272] on link "Editer" at bounding box center [697, 280] width 74 height 17
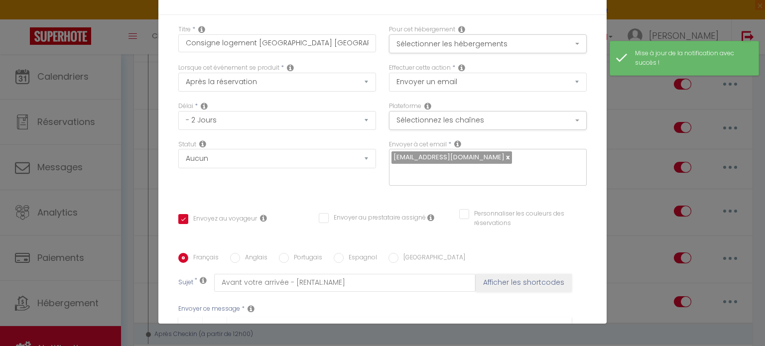
drag, startPoint x: 349, startPoint y: 141, endPoint x: 301, endPoint y: 141, distance: 47.8
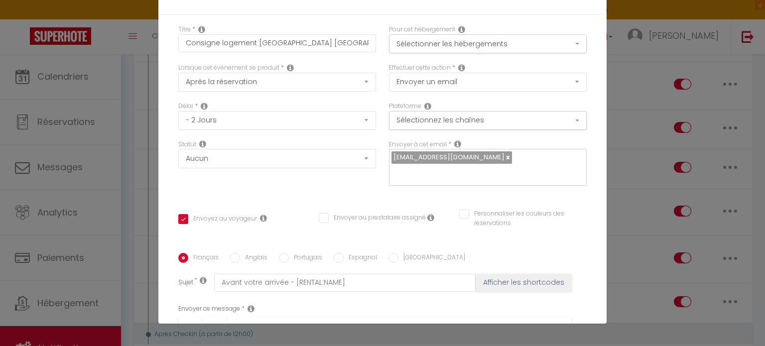
drag, startPoint x: 349, startPoint y: 140, endPoint x: 300, endPoint y: 140, distance: 49.3
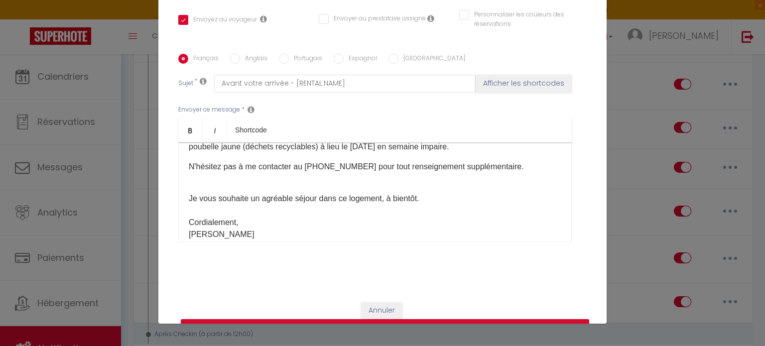
scroll to position [262, 0]
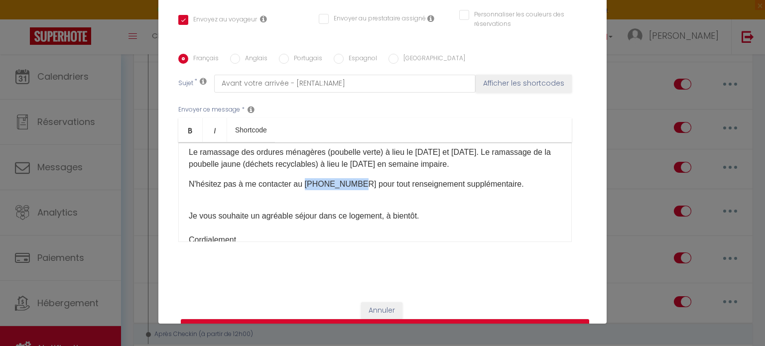
drag, startPoint x: 352, startPoint y: 167, endPoint x: 302, endPoint y: 169, distance: 49.9
click at [302, 178] on p "N'hésitez pas à me contacter au +33756945244 pour tout renseignement supplément…" at bounding box center [375, 184] width 373 height 12
click at [382, 319] on button "Mettre à jour" at bounding box center [385, 328] width 408 height 19
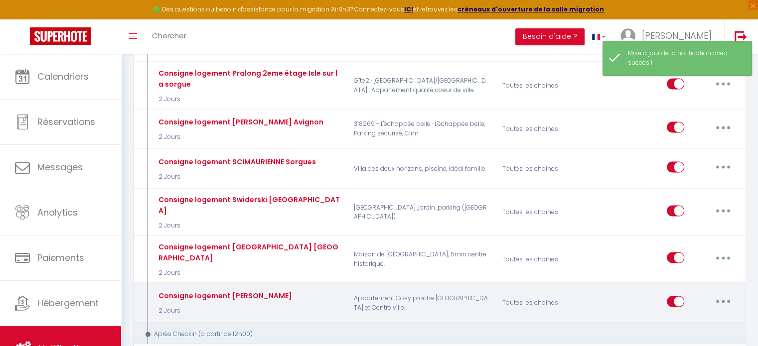
click at [724, 294] on button "button" at bounding box center [723, 302] width 28 height 16
click at [711, 316] on link "Editer" at bounding box center [697, 324] width 74 height 17
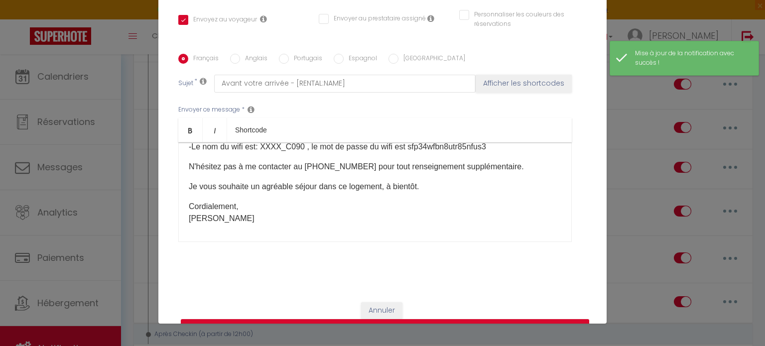
scroll to position [118, 0]
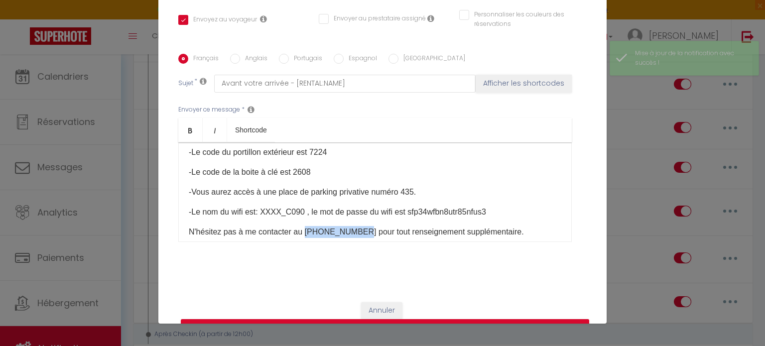
drag, startPoint x: 353, startPoint y: 220, endPoint x: 302, endPoint y: 221, distance: 50.8
click at [302, 226] on p "N'hésitez pas à me contacter au +33756945244 pour tout renseignement supplément…" at bounding box center [375, 232] width 373 height 12
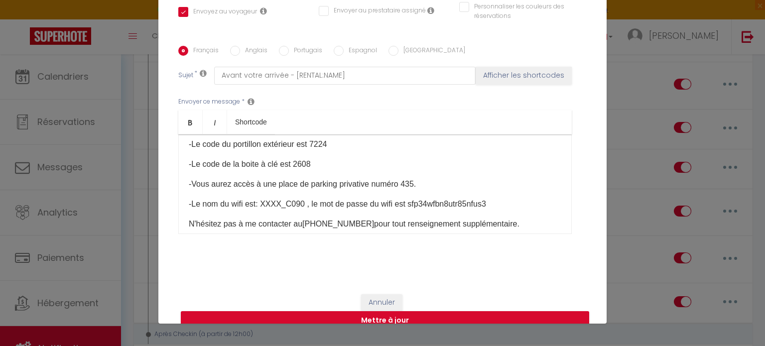
scroll to position [209, 0]
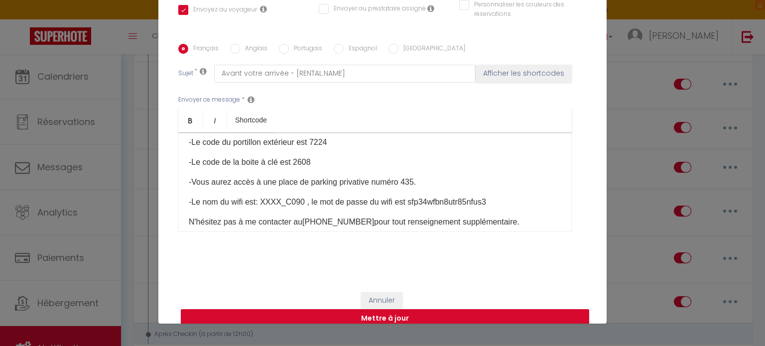
click at [399, 309] on button "Mettre à jour" at bounding box center [385, 318] width 408 height 19
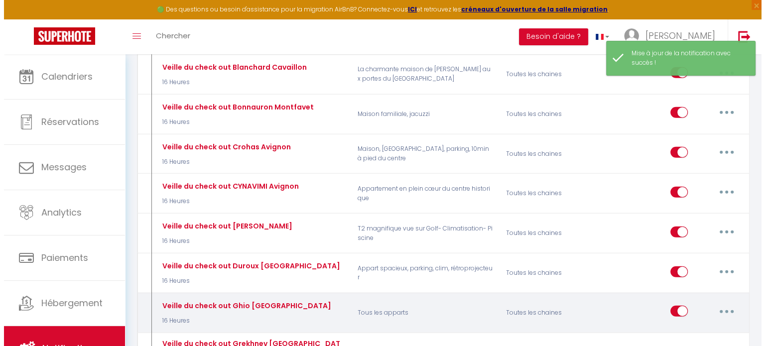
scroll to position [2541, 0]
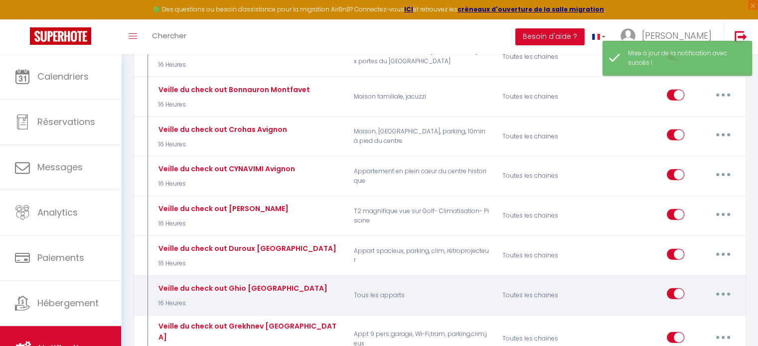
click at [709, 286] on button "button" at bounding box center [723, 294] width 28 height 16
click at [702, 308] on link "Editer" at bounding box center [697, 316] width 74 height 17
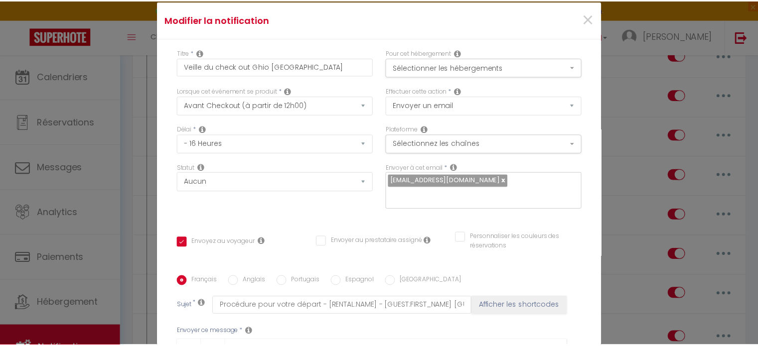
scroll to position [0, 0]
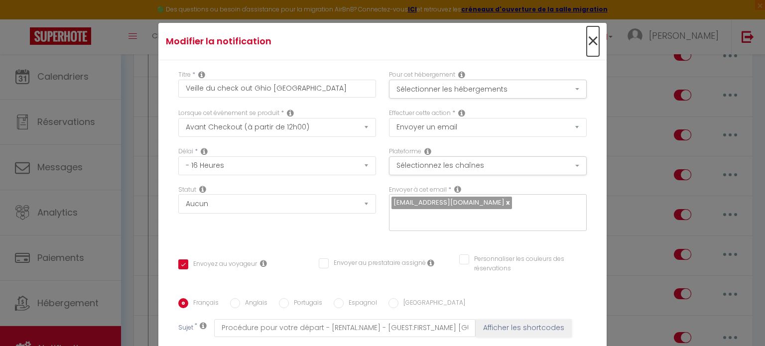
click at [587, 44] on span "×" at bounding box center [593, 41] width 12 height 30
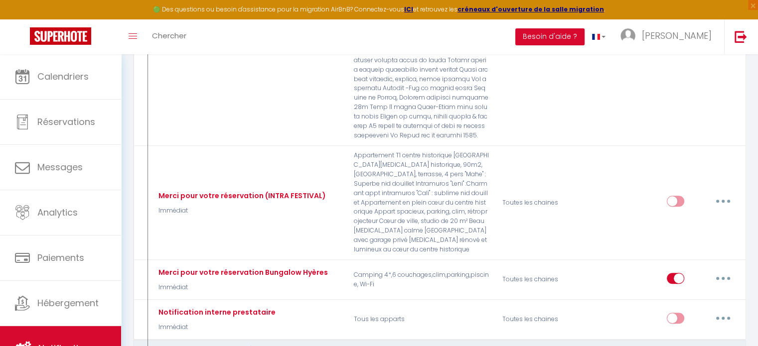
scroll to position [249, 0]
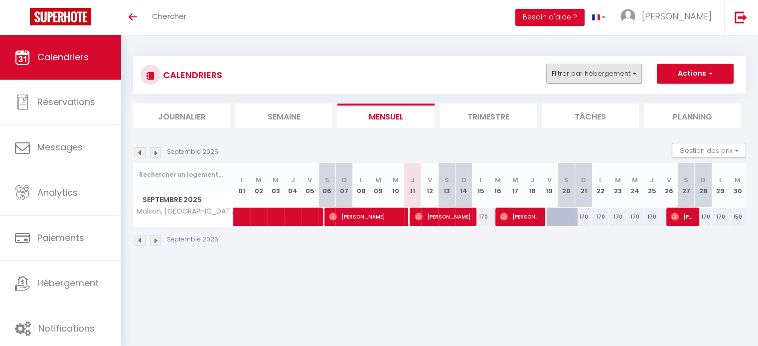
drag, startPoint x: 589, startPoint y: 87, endPoint x: 592, endPoint y: 74, distance: 13.9
click at [589, 87] on div "CALENDRIERS Filtrer par hébergement [GEOGRAPHIC_DATA] Appartement climatisé à d…" at bounding box center [439, 74] width 613 height 37
click at [592, 74] on button "Filtrer par hébergement" at bounding box center [594, 74] width 96 height 20
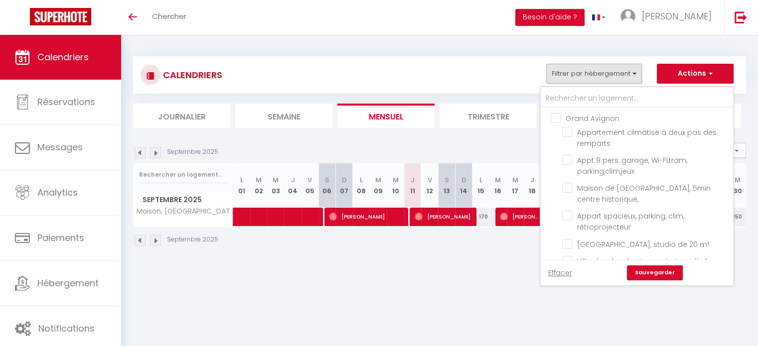
click at [565, 119] on input "Grand Avignon" at bounding box center [646, 118] width 192 height 10
checkbox input "true"
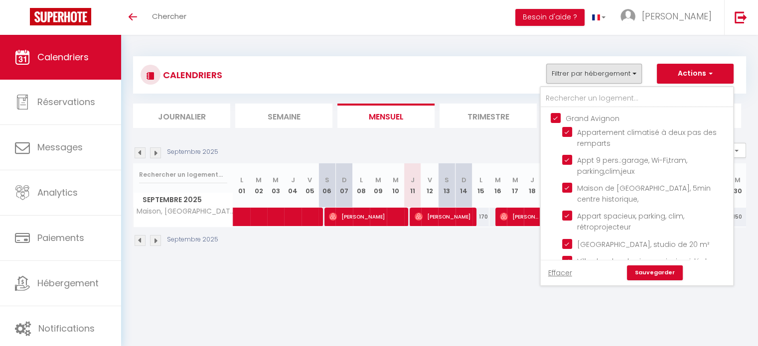
checkbox input "true"
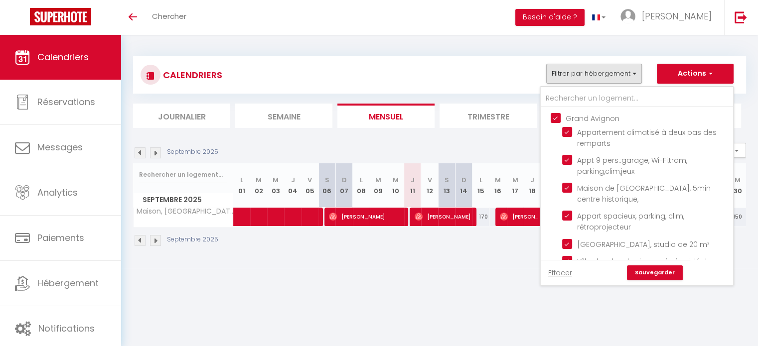
checkbox input "true"
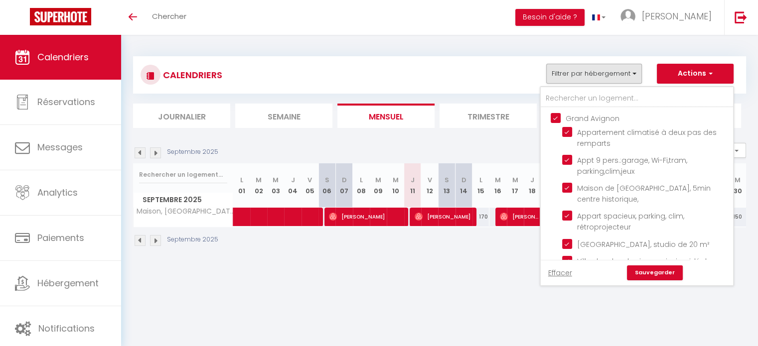
checkbox input "true"
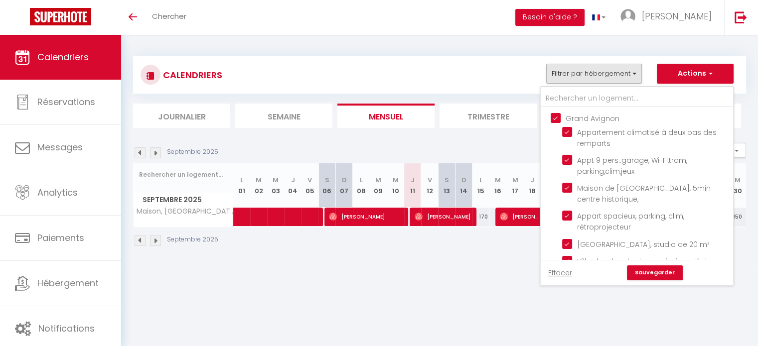
checkbox input "true"
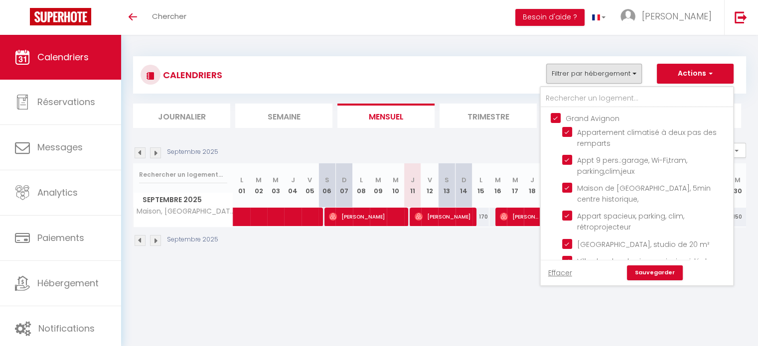
checkbox input "true"
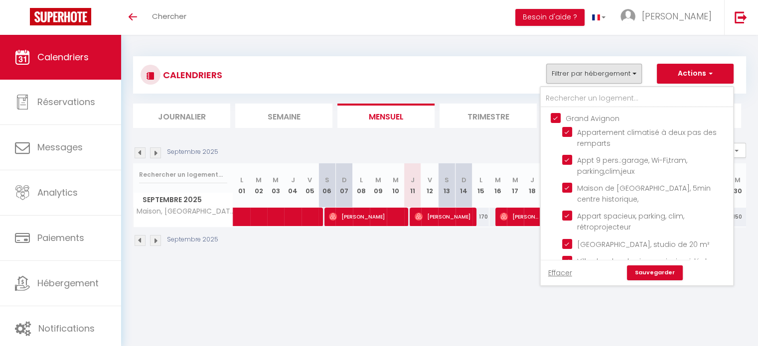
checkbox input "false"
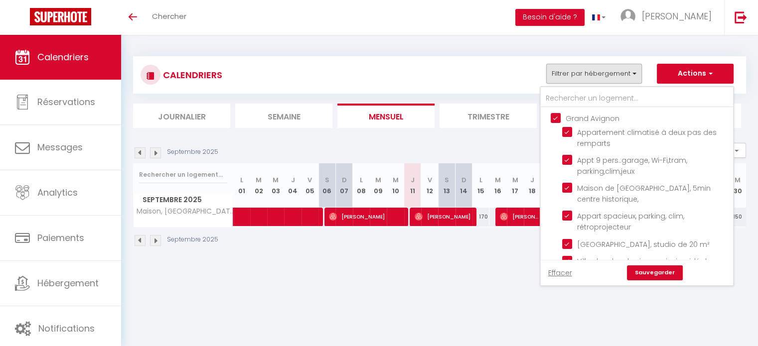
checkbox input "false"
checkbox input "true"
checkbox input "false"
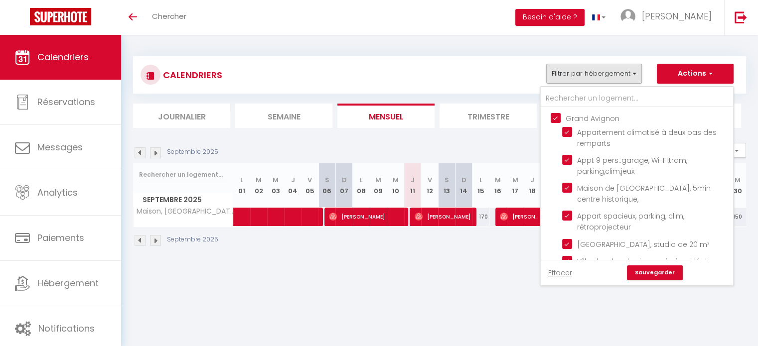
checkbox input "true"
checkbox input "false"
checkbox input "true"
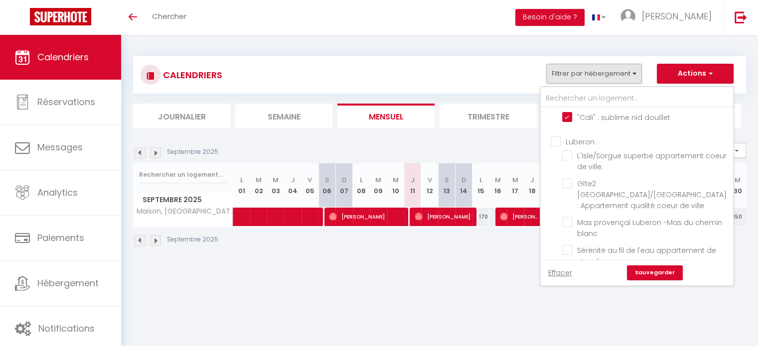
scroll to position [729, 0]
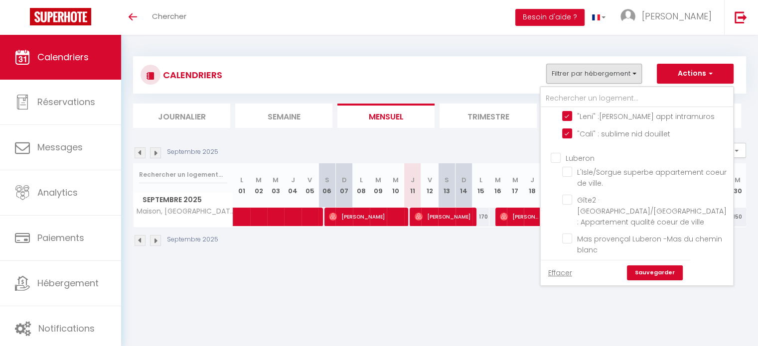
click at [554, 162] on input "Luberon" at bounding box center [646, 157] width 192 height 10
checkbox input "true"
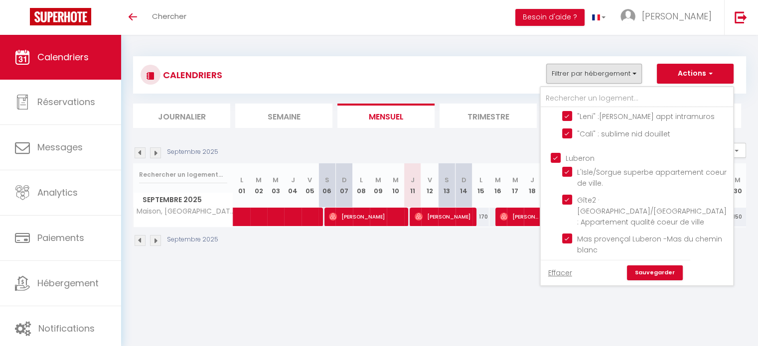
checkbox input "true"
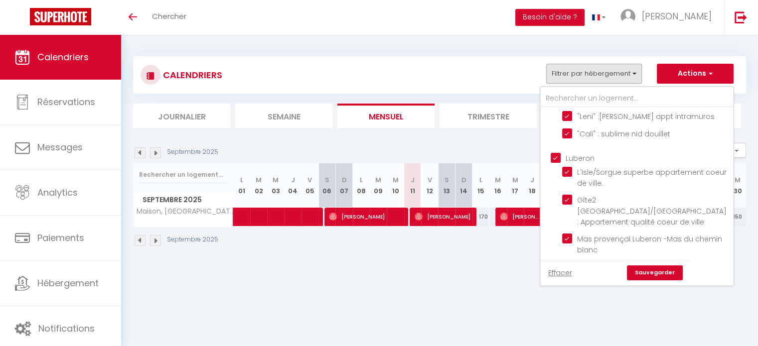
checkbox input "true"
click at [670, 268] on link "Sauvegarder" at bounding box center [655, 273] width 56 height 15
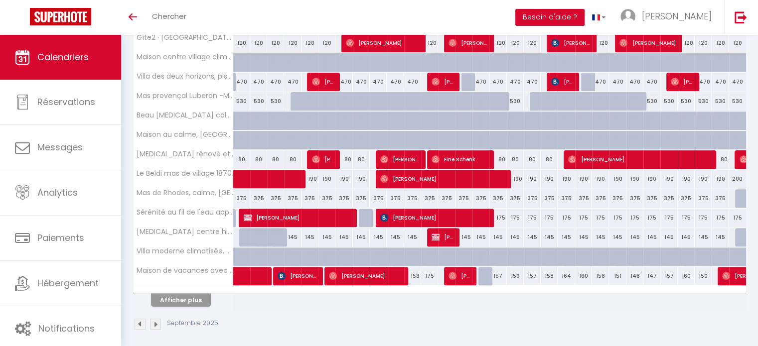
scroll to position [313, 0]
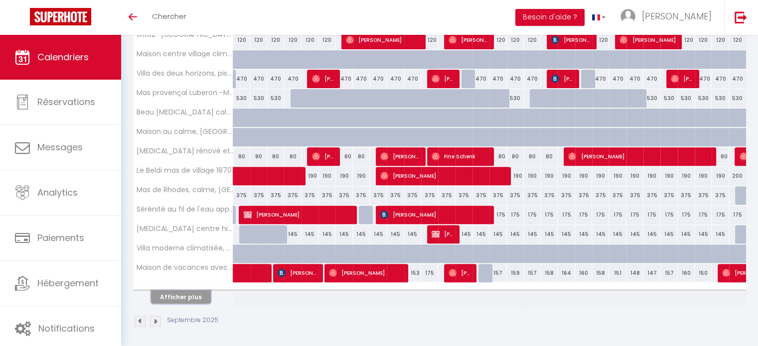
click at [182, 298] on button "Afficher plus" at bounding box center [181, 296] width 60 height 13
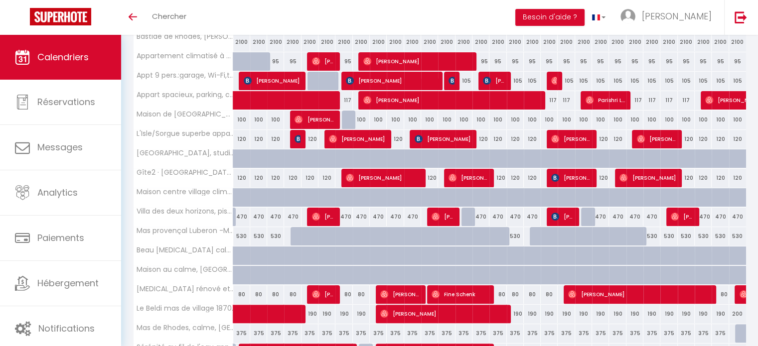
scroll to position [263, 0]
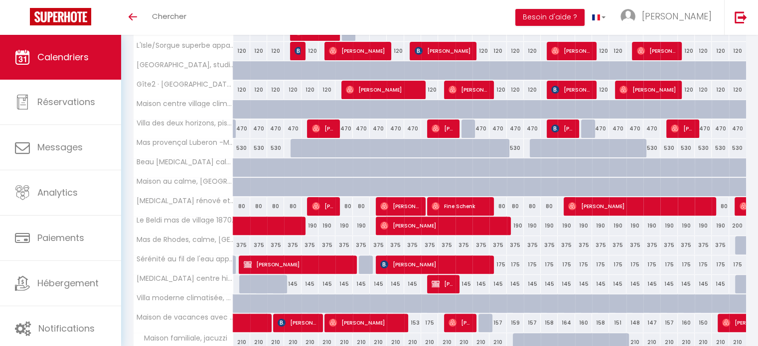
click at [245, 241] on div "375" at bounding box center [241, 245] width 17 height 18
type input "375"
type input "Lun 01 Septembre 2025"
type input "[DATE]"
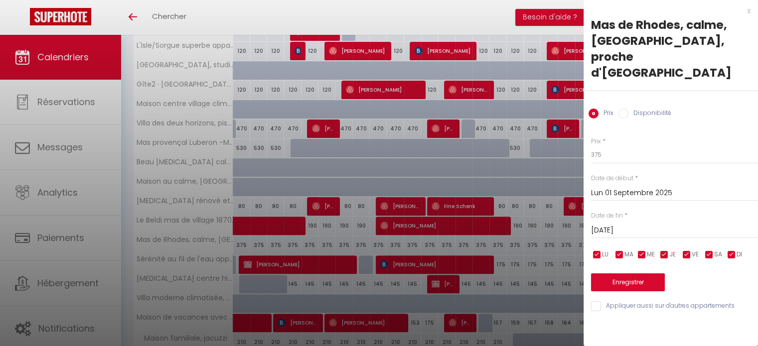
click at [628, 109] on label "Disponibilité" at bounding box center [649, 114] width 43 height 11
click at [628, 109] on input "Disponibilité" at bounding box center [623, 114] width 10 height 10
radio input "true"
radio input "false"
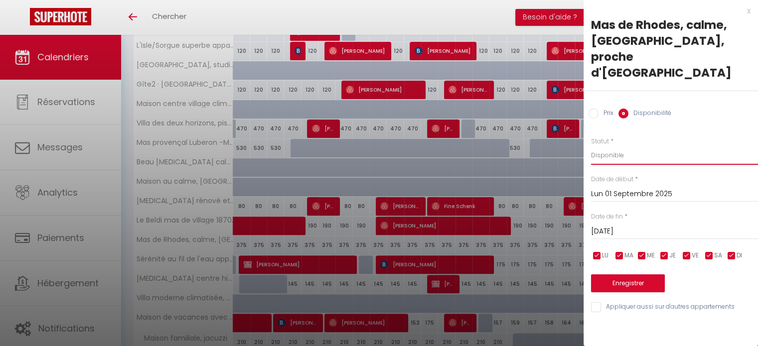
click at [614, 146] on select "Disponible Indisponible" at bounding box center [674, 155] width 167 height 19
select select "0"
click at [591, 146] on select "Disponible Indisponible" at bounding box center [674, 155] width 167 height 19
click at [631, 225] on input "[DATE]" at bounding box center [674, 231] width 167 height 13
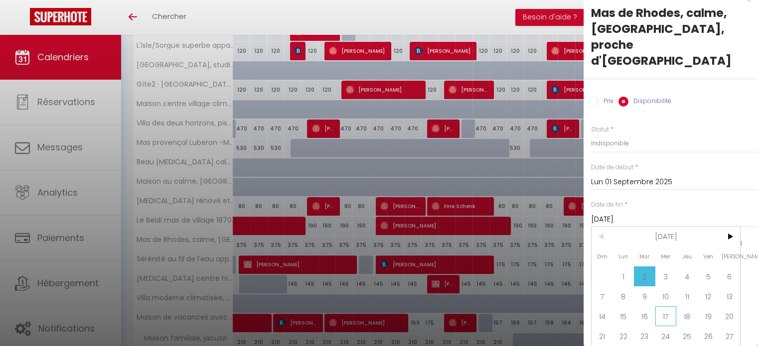
scroll to position [23, 0]
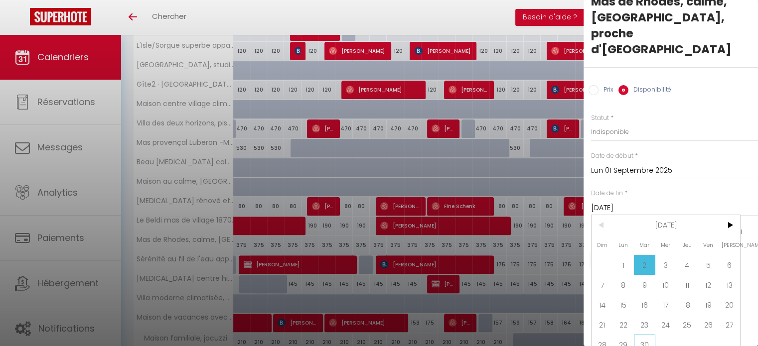
click at [650, 335] on span "30" at bounding box center [644, 345] width 21 height 20
type input "[DATE]"
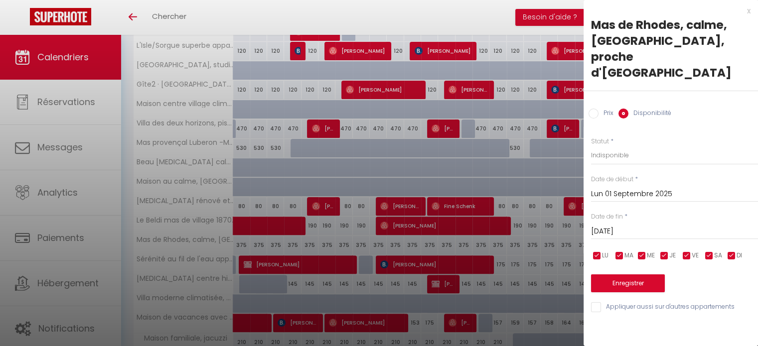
scroll to position [0, 0]
click at [632, 274] on button "Enregistrer" at bounding box center [628, 283] width 74 height 18
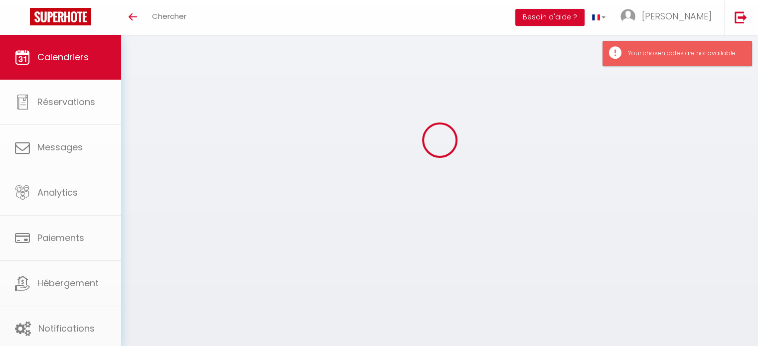
select select "0"
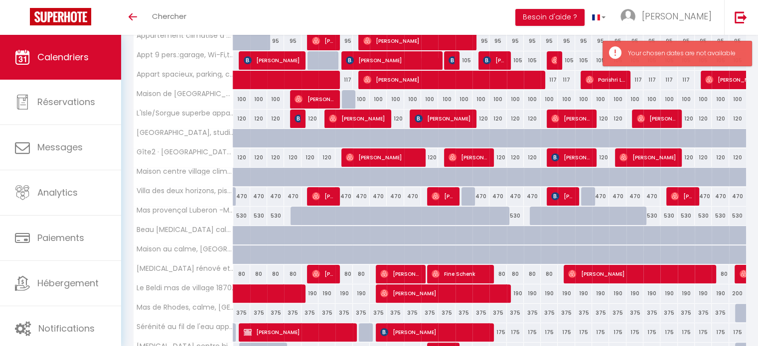
scroll to position [313, 0]
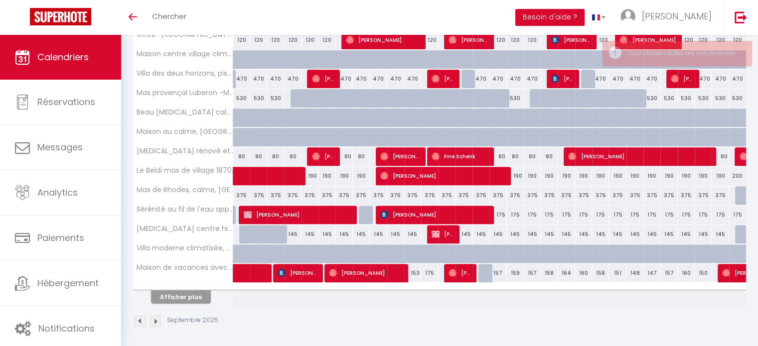
click at [428, 193] on div "375" at bounding box center [429, 195] width 17 height 18
type input "Ven 12 Septembre 2025"
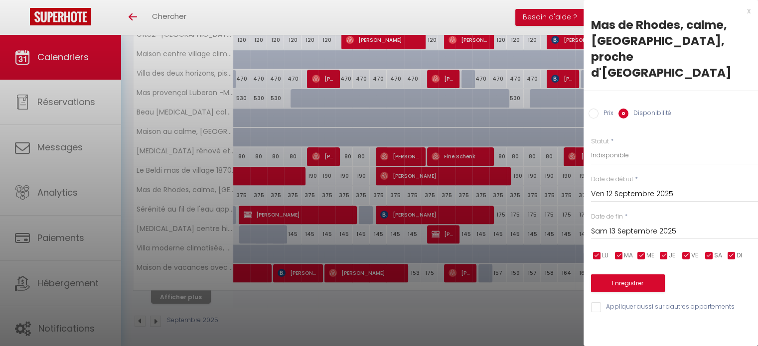
click at [635, 212] on div "Date de fin * [DATE] < [DATE] > Dim Lun Mar Mer Jeu Ven Sam 1 2 3 4 5 6 7 8 9 1…" at bounding box center [674, 225] width 167 height 27
drag, startPoint x: 638, startPoint y: 194, endPoint x: 643, endPoint y: 203, distance: 10.1
click at [638, 225] on input "Sam 13 Septembre 2025" at bounding box center [674, 231] width 167 height 13
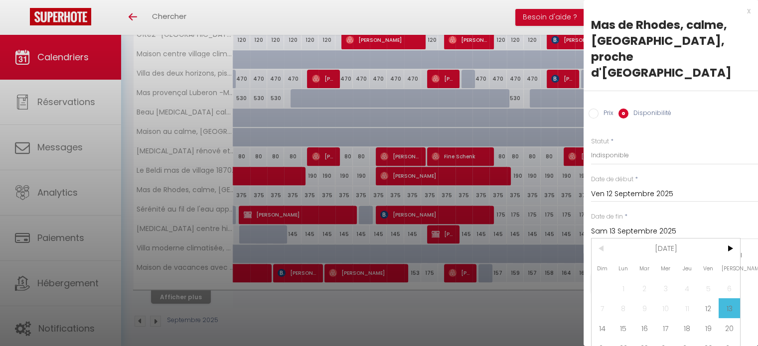
scroll to position [23, 0]
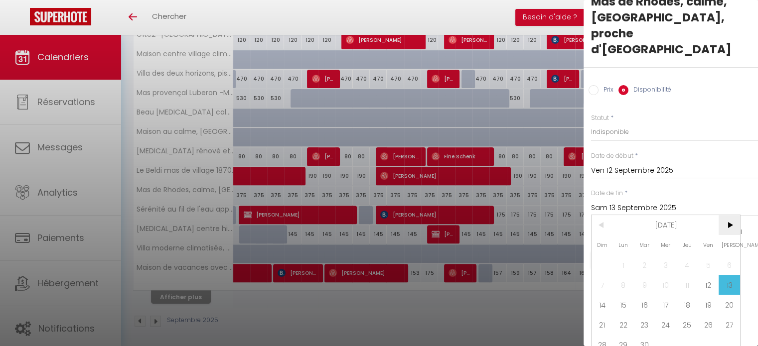
click at [736, 215] on span ">" at bounding box center [728, 225] width 21 height 20
click at [701, 255] on span "3" at bounding box center [707, 265] width 21 height 20
type input "Ven 03 Octobre 2025"
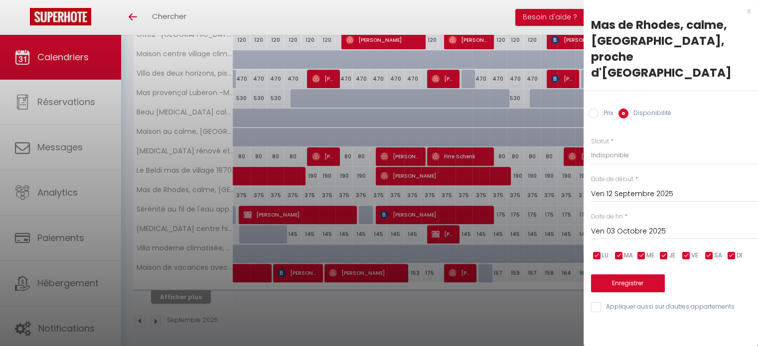
scroll to position [0, 0]
click at [606, 146] on select "Disponible Indisponible" at bounding box center [674, 155] width 167 height 19
select select "0"
click at [591, 146] on select "Disponible Indisponible" at bounding box center [674, 155] width 167 height 19
click at [631, 274] on button "Enregistrer" at bounding box center [628, 283] width 74 height 18
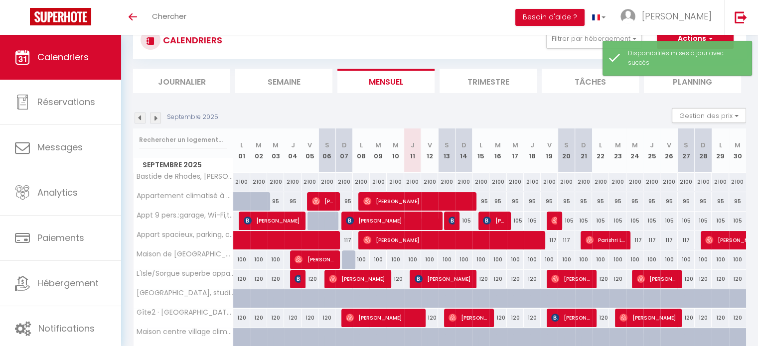
scroll to position [313, 0]
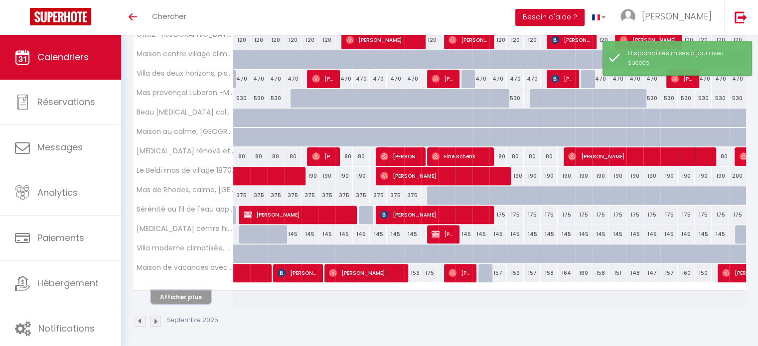
click at [192, 292] on button "Afficher plus" at bounding box center [181, 296] width 60 height 13
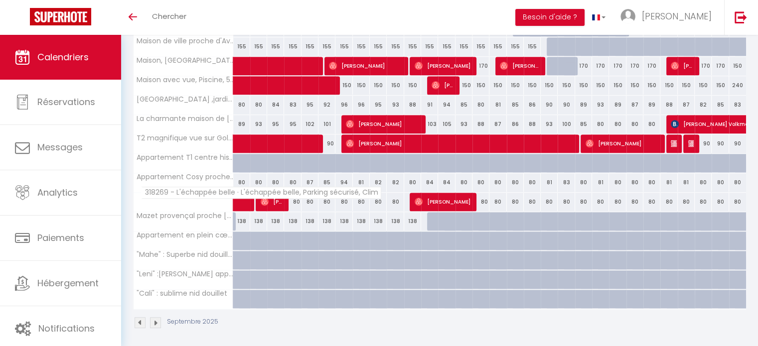
scroll to position [479, 0]
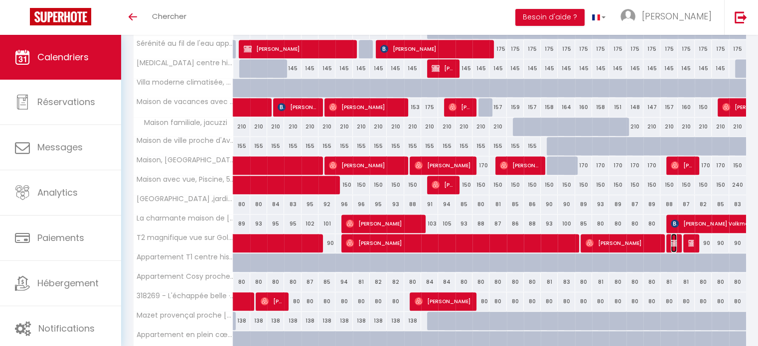
click at [674, 239] on img at bounding box center [675, 243] width 8 height 8
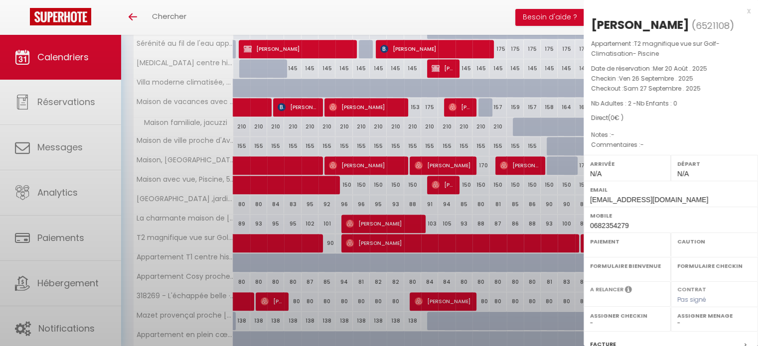
select select "OK"
select select "KO"
select select "0"
select select "1"
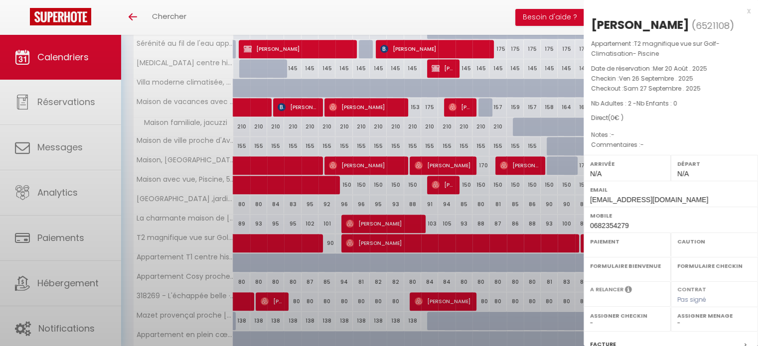
select select
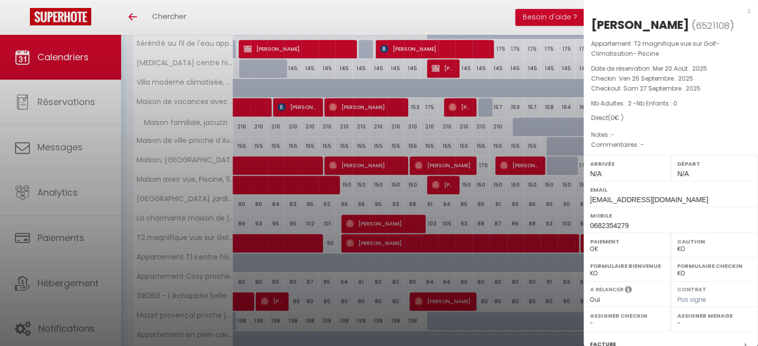
click at [734, 12] on div "x" at bounding box center [666, 11] width 167 height 12
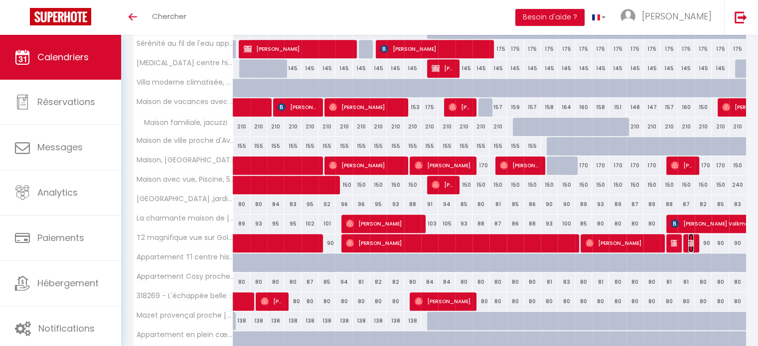
click at [693, 241] on img at bounding box center [692, 243] width 8 height 8
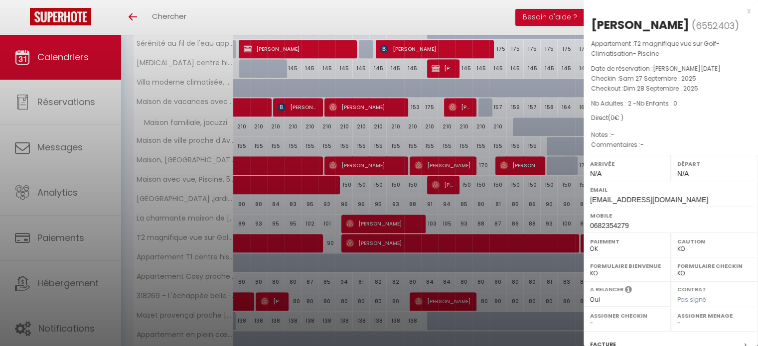
click at [742, 12] on div "x" at bounding box center [666, 11] width 167 height 12
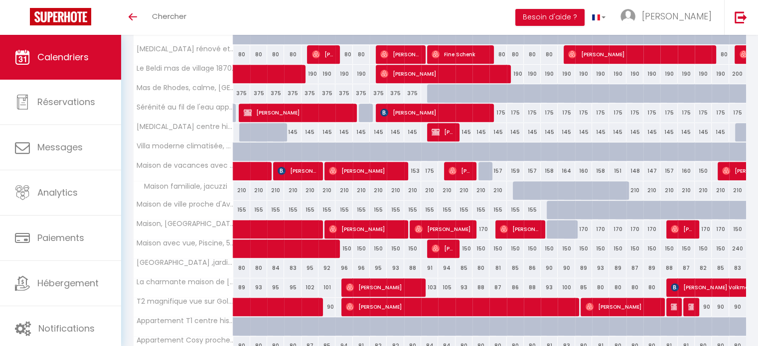
scroll to position [429, 0]
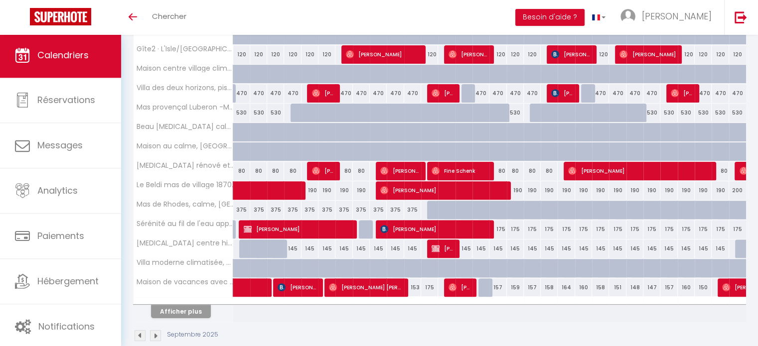
scroll to position [299, 0]
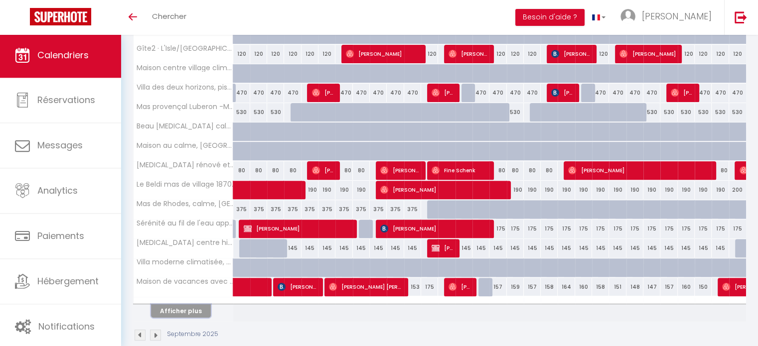
click at [197, 311] on button "Afficher plus" at bounding box center [181, 310] width 60 height 13
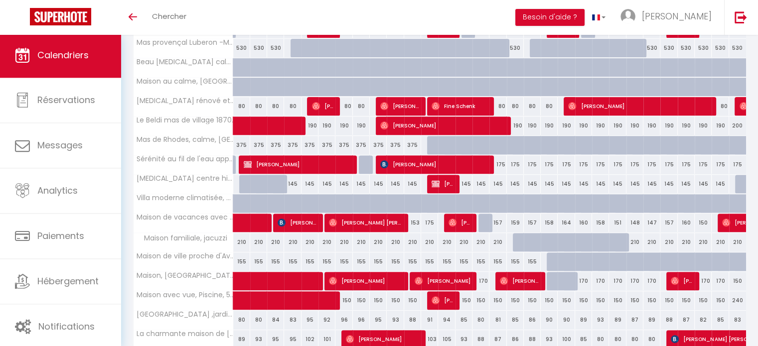
scroll to position [399, 0]
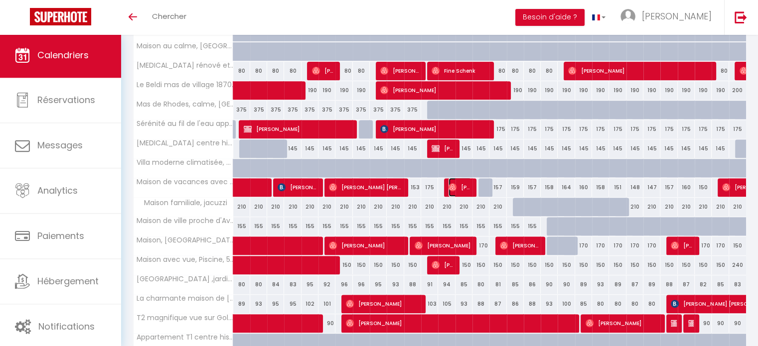
click at [452, 184] on img at bounding box center [452, 187] width 8 height 8
select select "OK"
select select "0"
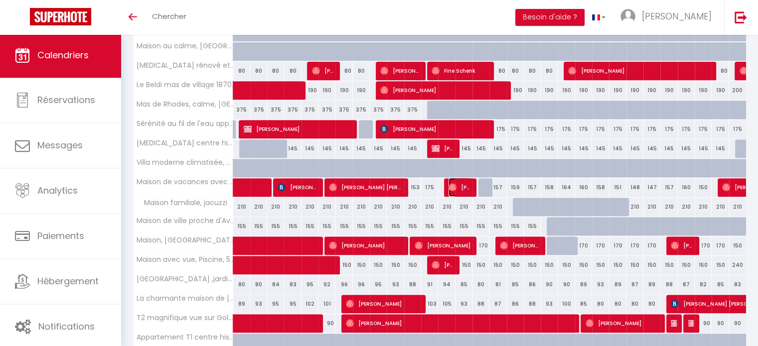
select select "1"
select select
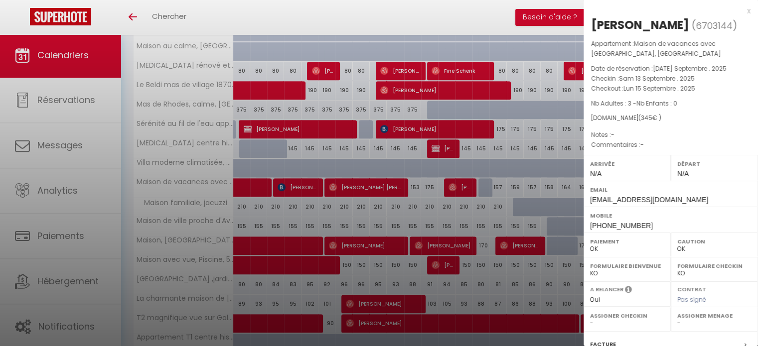
click at [741, 7] on div "x" at bounding box center [666, 11] width 167 height 12
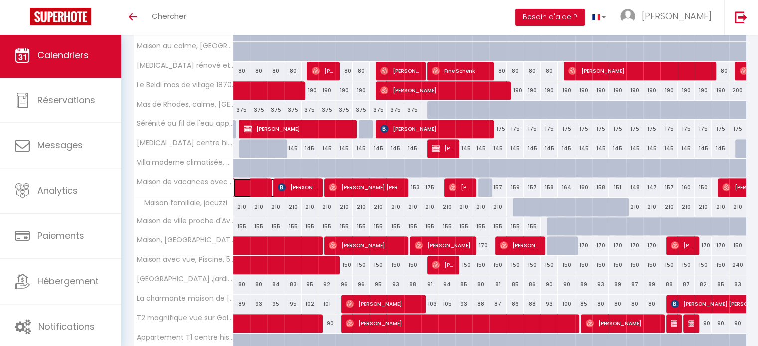
click at [267, 181] on span at bounding box center [267, 187] width 46 height 19
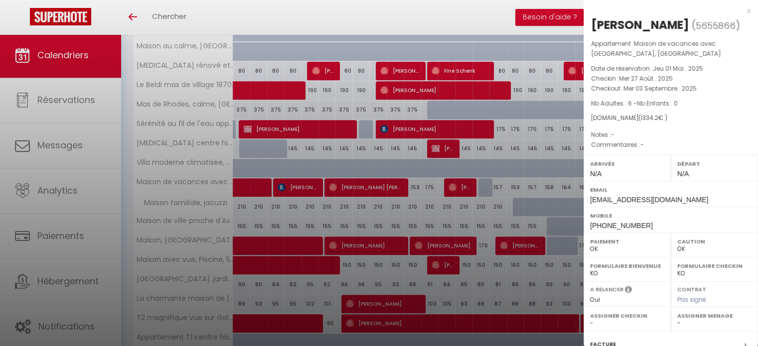
drag, startPoint x: 289, startPoint y: 183, endPoint x: 297, endPoint y: 186, distance: 8.0
click at [290, 183] on div at bounding box center [379, 173] width 758 height 346
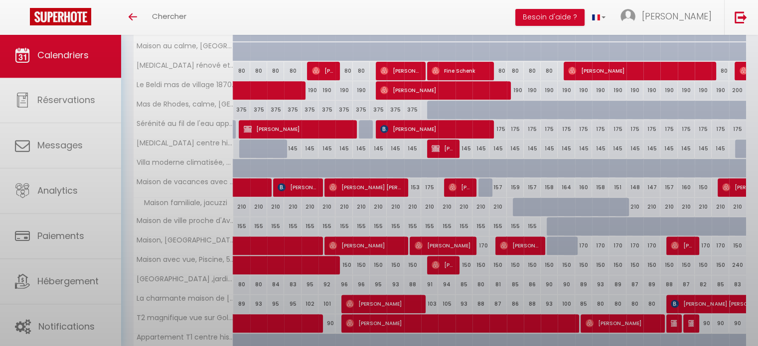
click at [297, 186] on div at bounding box center [379, 173] width 758 height 346
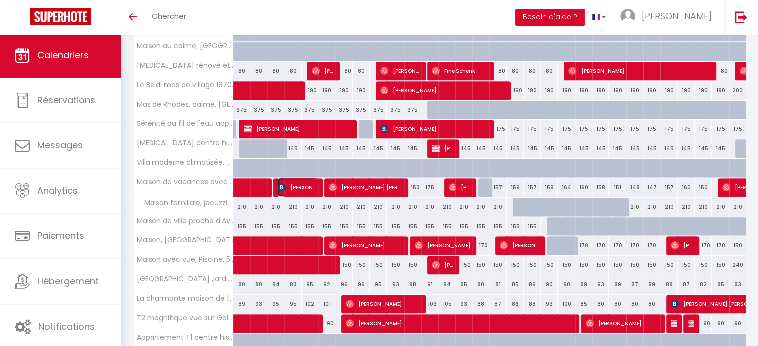
click at [305, 185] on span "[PERSON_NAME]" at bounding box center [296, 187] width 39 height 19
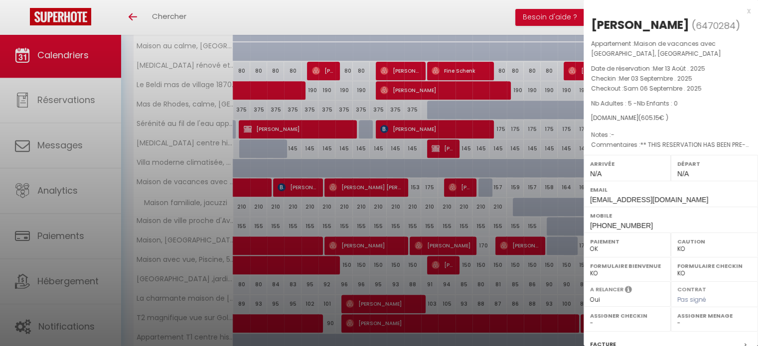
click at [362, 179] on div at bounding box center [379, 173] width 758 height 346
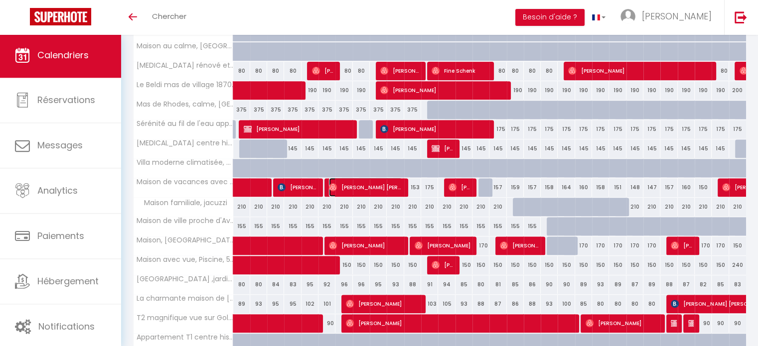
click at [367, 183] on span "[PERSON_NAME]" at bounding box center [365, 187] width 73 height 19
select select "OK"
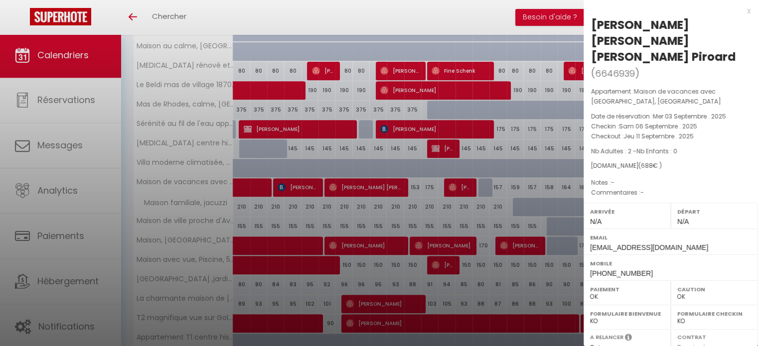
click at [454, 183] on div at bounding box center [379, 173] width 758 height 346
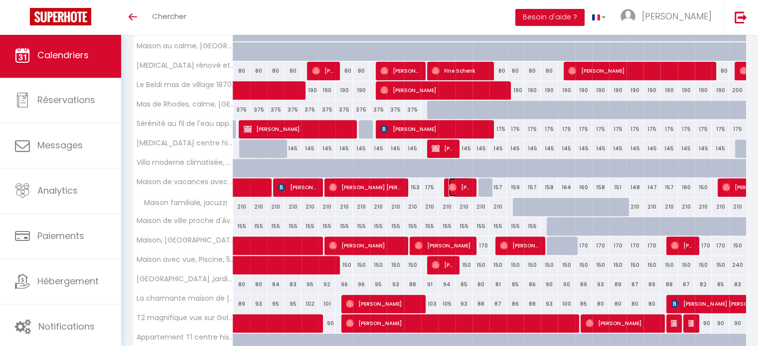
click at [455, 188] on img at bounding box center [452, 187] width 8 height 8
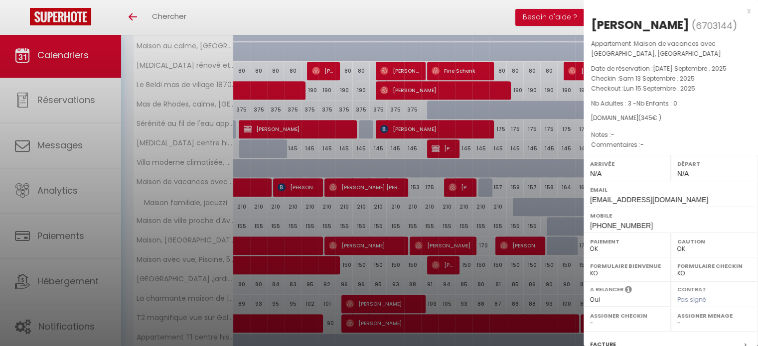
click at [455, 188] on div at bounding box center [379, 173] width 758 height 346
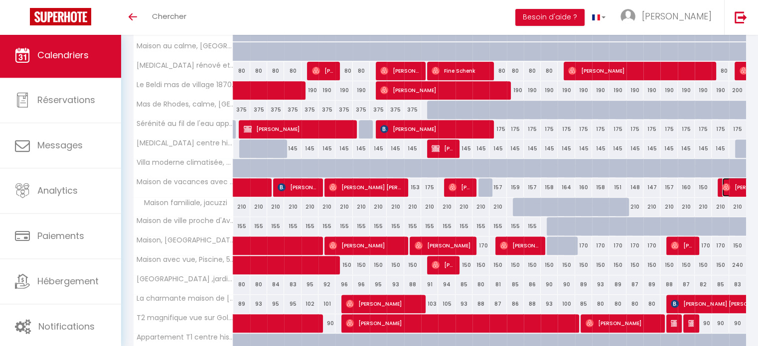
click at [733, 189] on span "[PERSON_NAME]" at bounding box center [768, 187] width 92 height 19
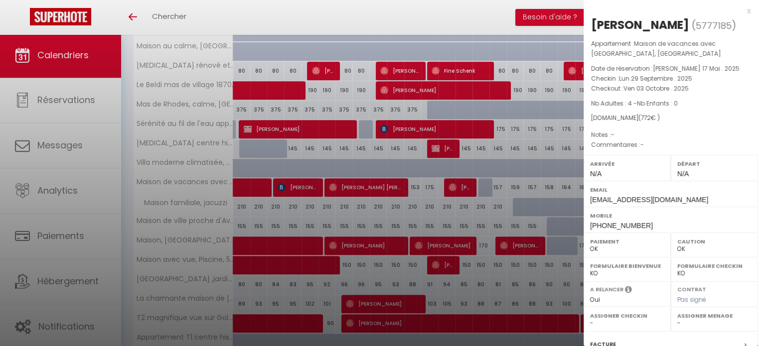
click at [738, 21] on h2 "Chantale Heroux ( 5777185 )" at bounding box center [670, 25] width 159 height 17
click at [291, 124] on div at bounding box center [379, 173] width 758 height 346
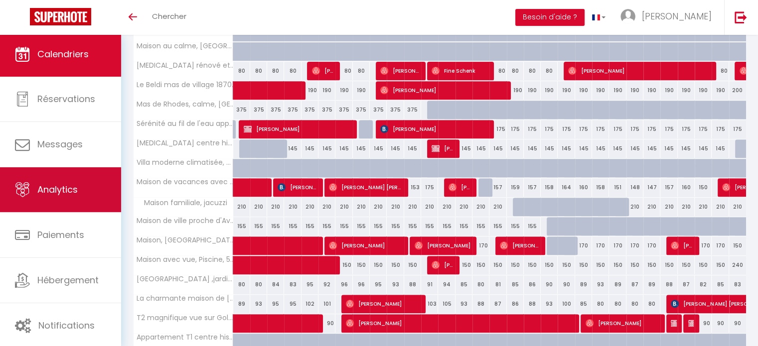
click at [80, 204] on link "Analytics" at bounding box center [60, 189] width 121 height 45
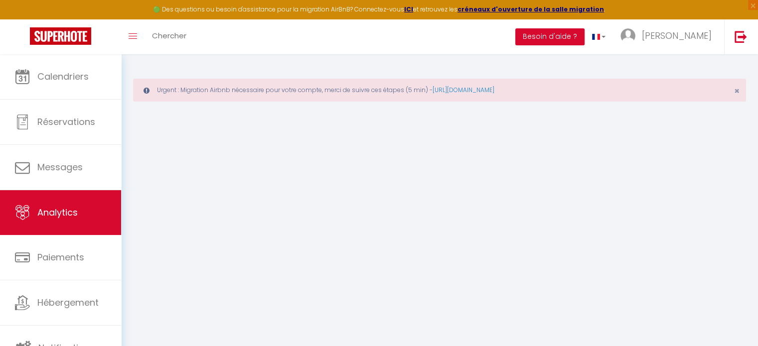
select select "2025"
select select "9"
